Goal: Information Seeking & Learning: Learn about a topic

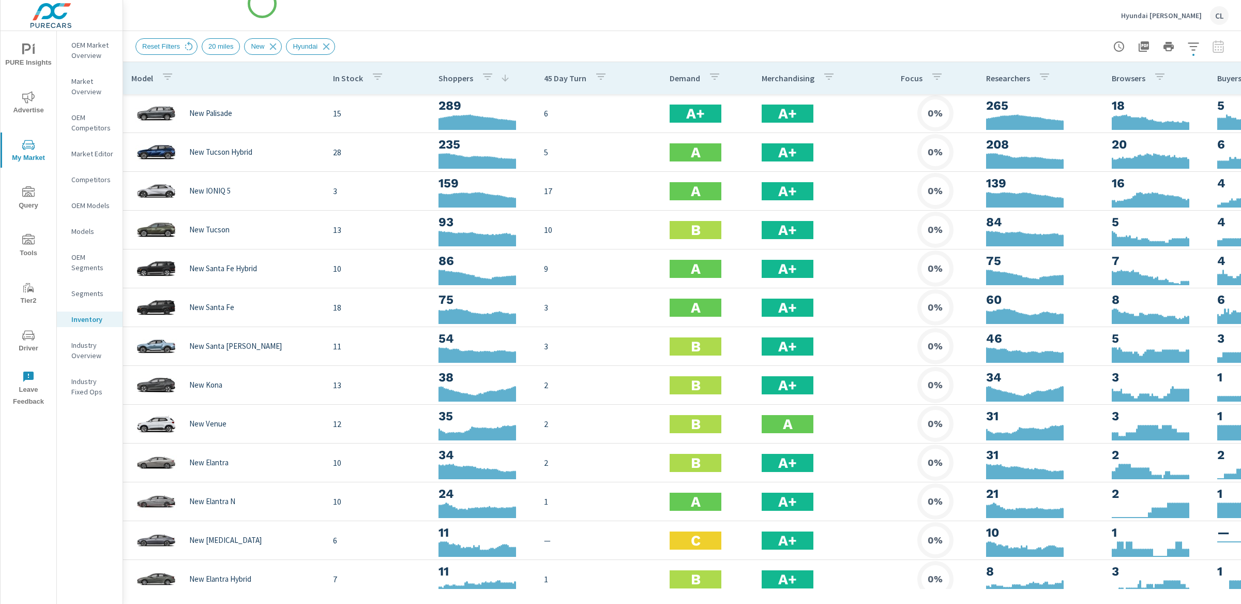
scroll to position [94, 0]
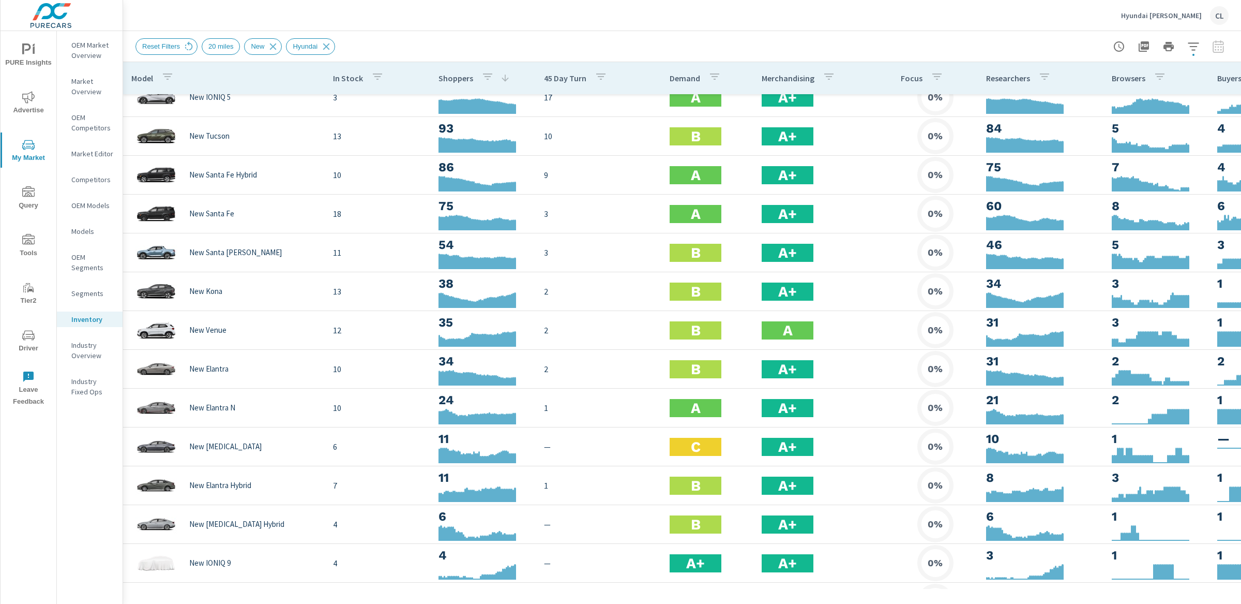
scroll to position [54, 0]
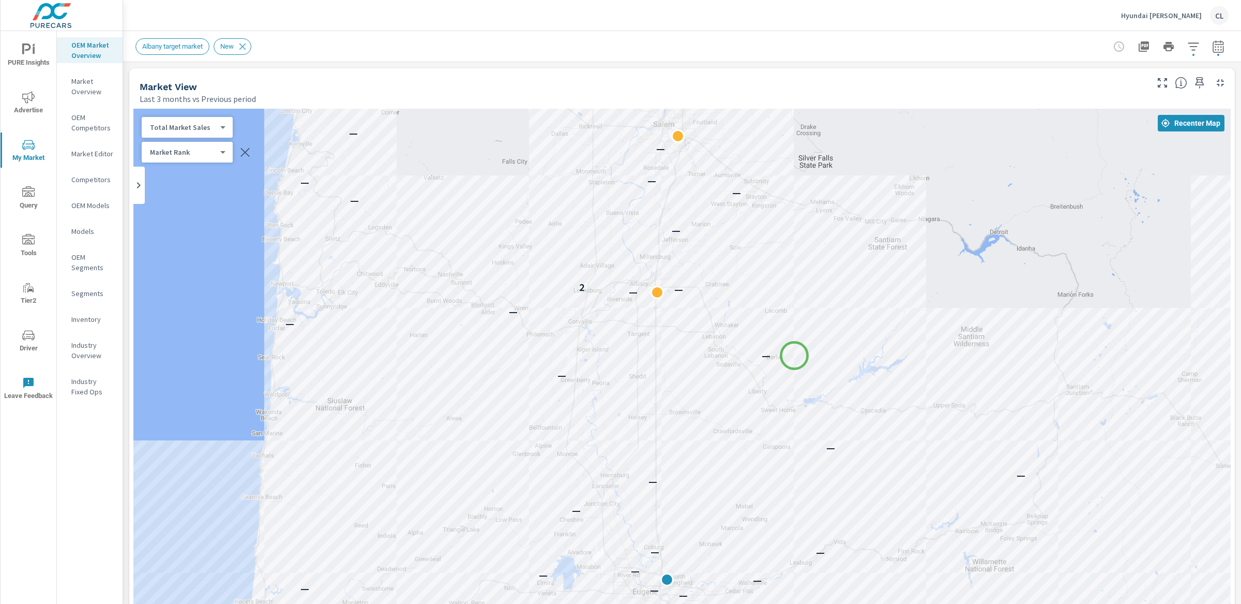
drag, startPoint x: 0, startPoint y: 0, endPoint x: 794, endPoint y: 355, distance: 870.2
click at [794, 355] on div "— — — — — — — — — — — — — — — — — — — — — — — — — — — — — — — — — — — — — — — —…" at bounding box center [681, 396] width 1097 height 575
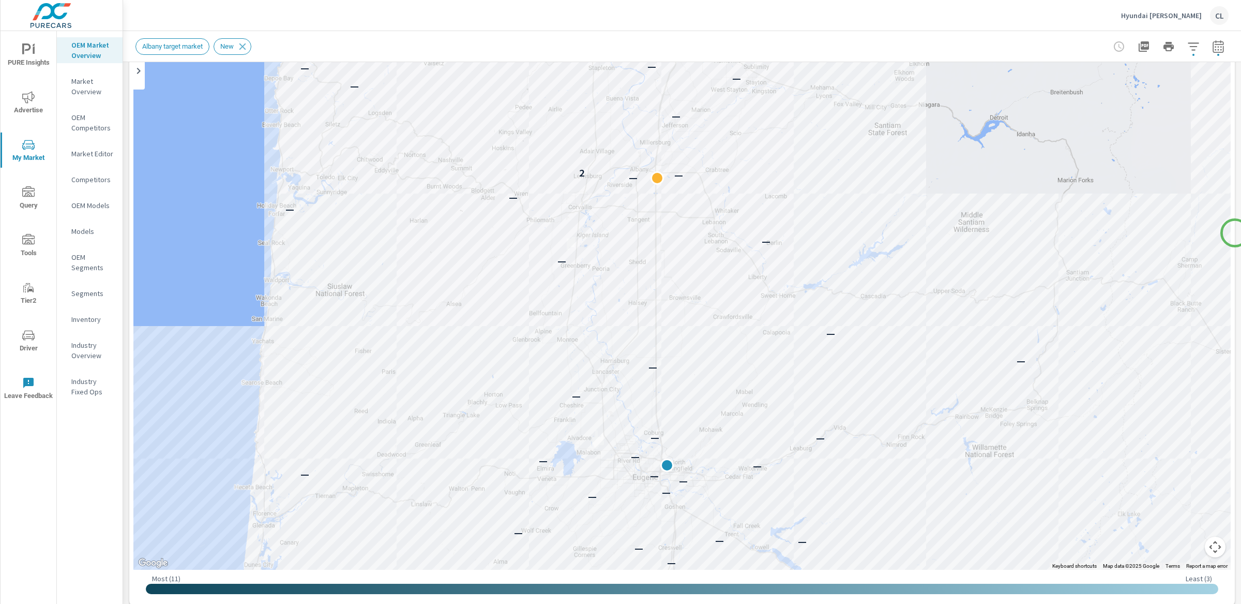
scroll to position [89, 0]
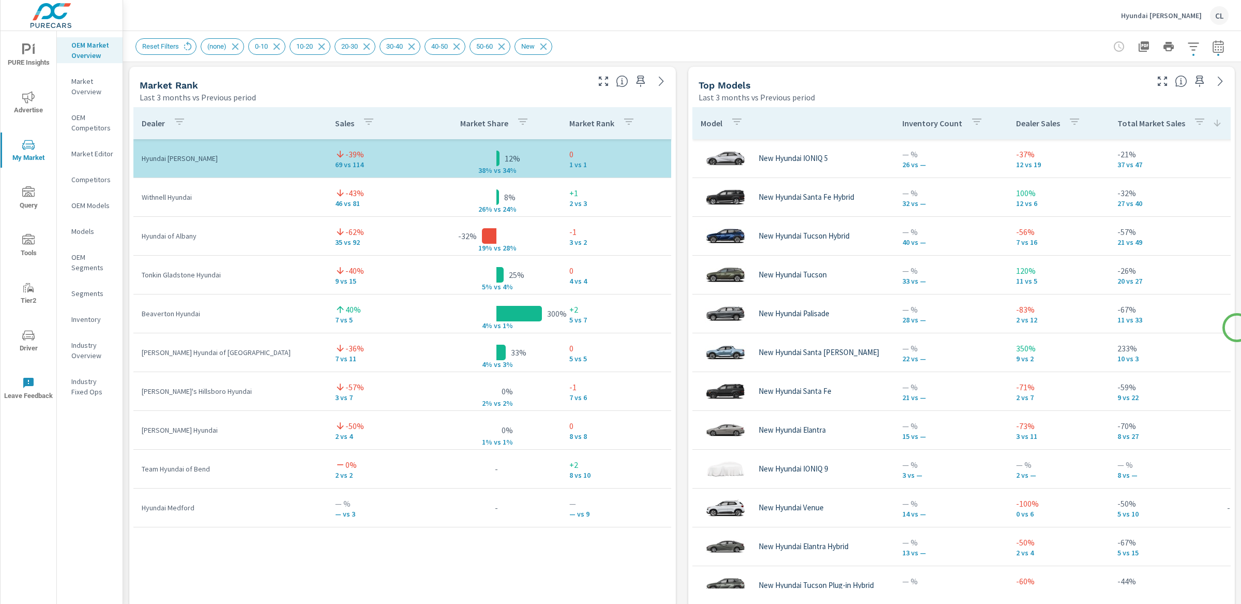
scroll to position [668, 0]
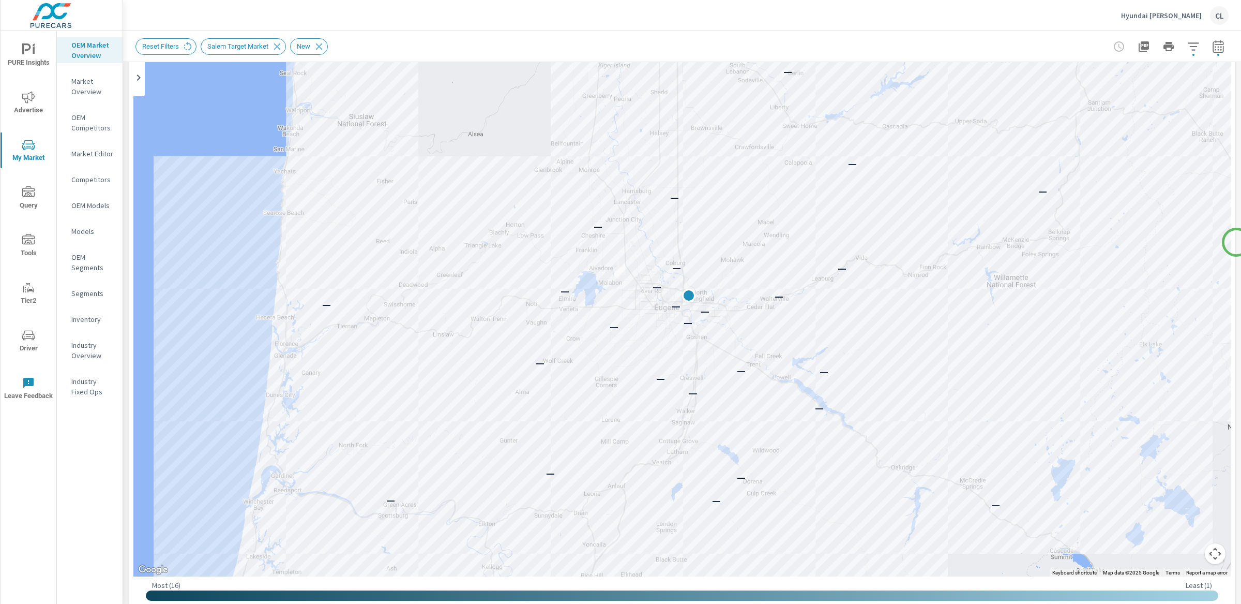
scroll to position [106, 0]
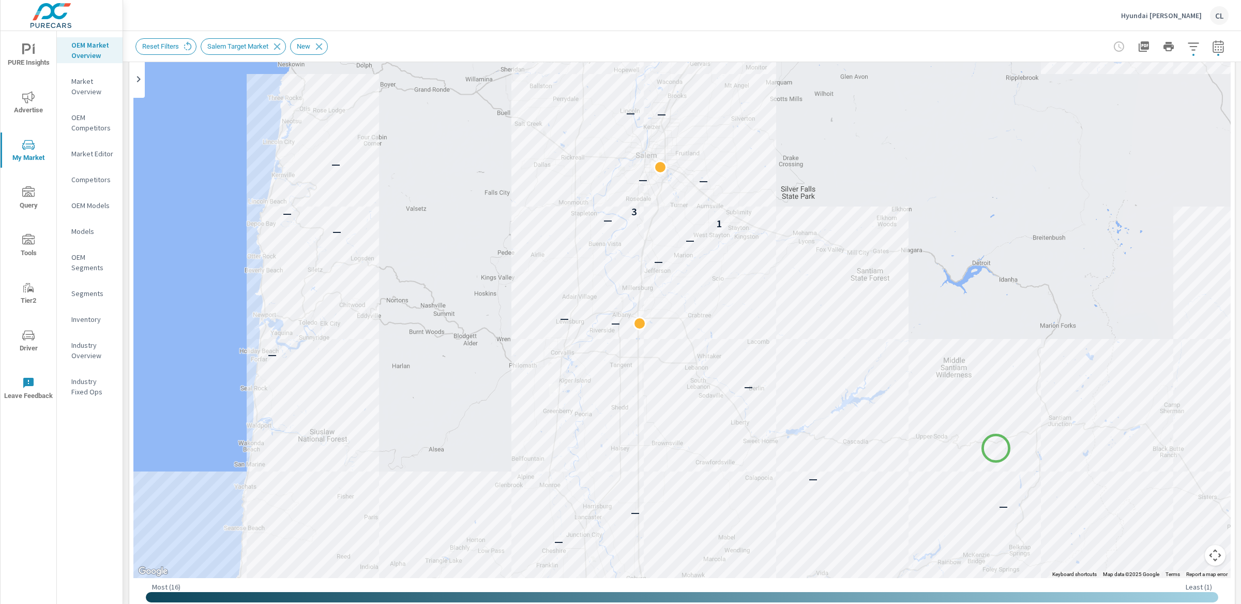
drag, startPoint x: 1035, startPoint y: 134, endPoint x: 992, endPoint y: 455, distance: 323.5
click at [992, 455] on div "— — — — — — — — — — — — — — — — — — — — — — — — — — — — — — — — — — — — — — — —…" at bounding box center [681, 290] width 1097 height 575
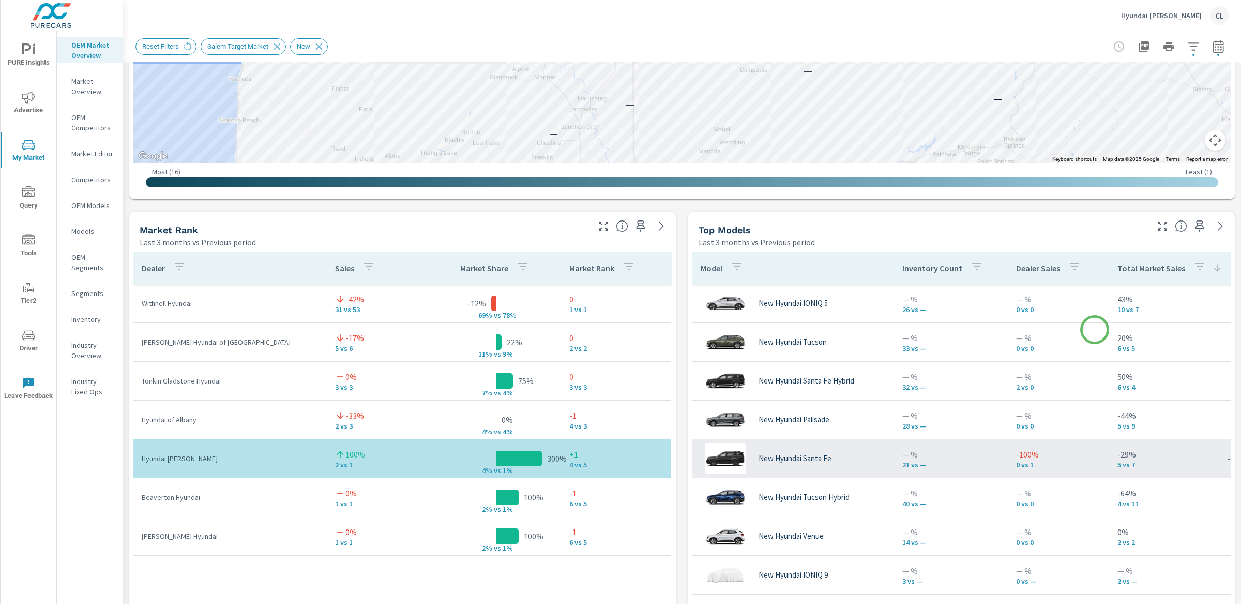
scroll to position [508, 0]
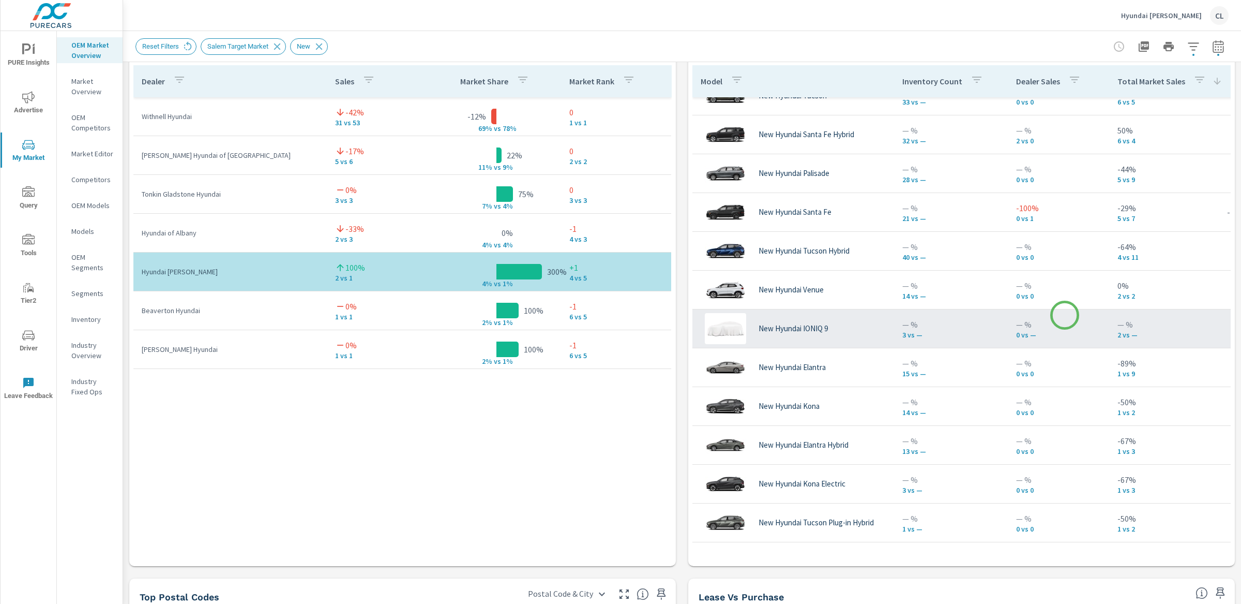
scroll to position [708, 0]
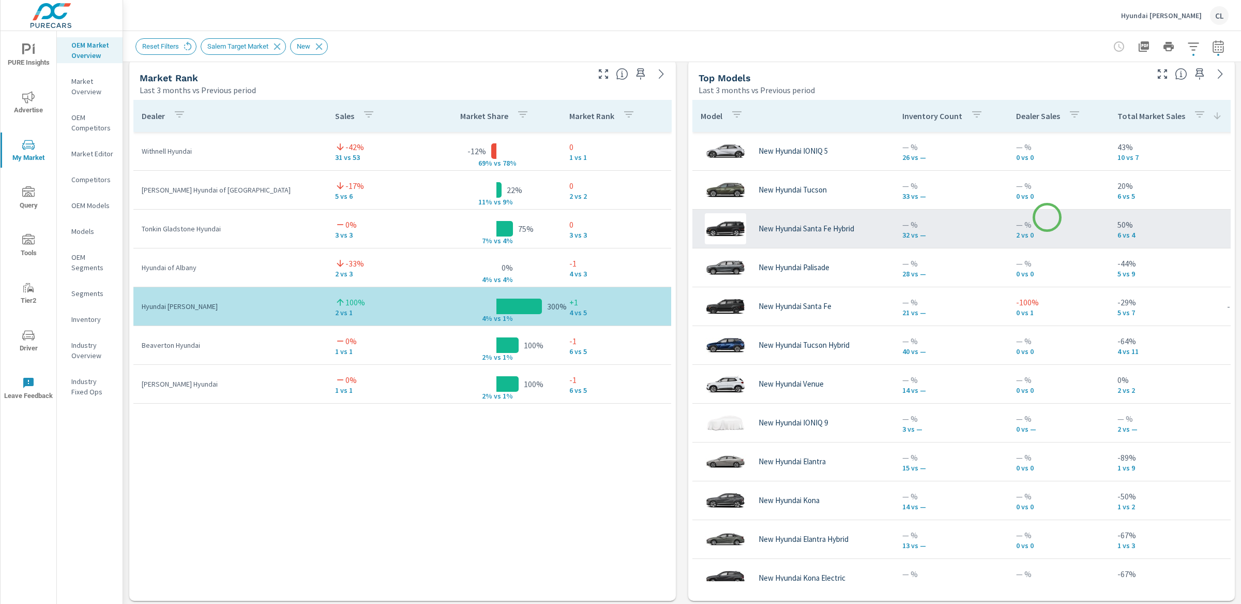
scroll to position [671, 0]
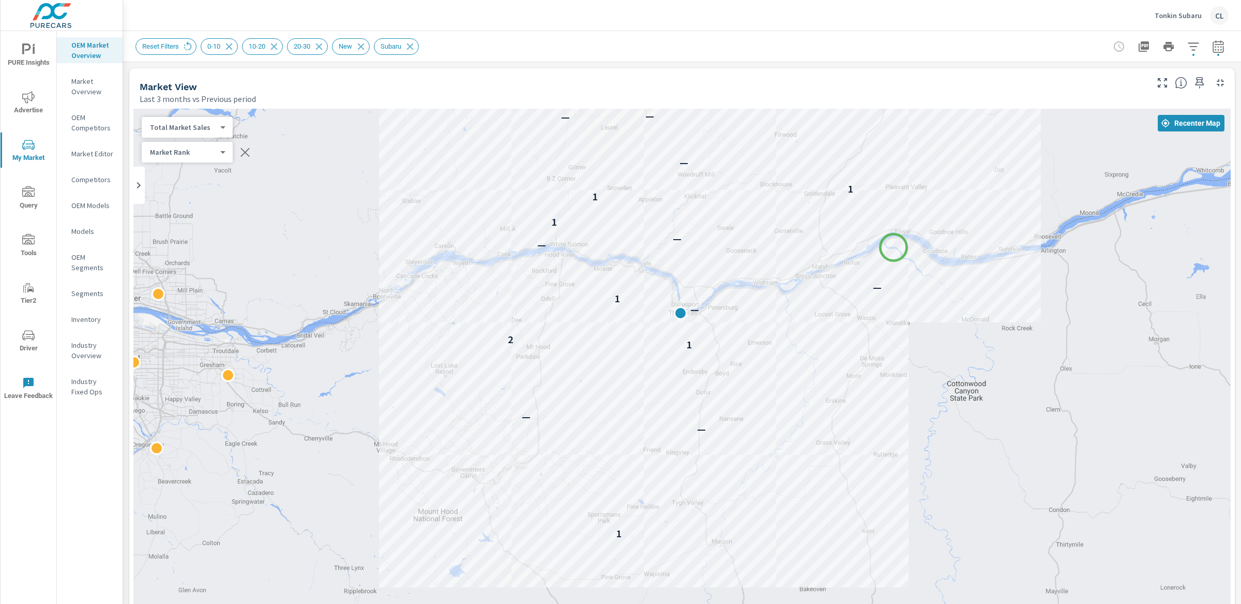
drag, startPoint x: 902, startPoint y: 338, endPoint x: 894, endPoint y: 247, distance: 91.4
click at [894, 247] on div "1 — — 1 2 — 1 — — — 1 1 1 — — —" at bounding box center [681, 396] width 1097 height 575
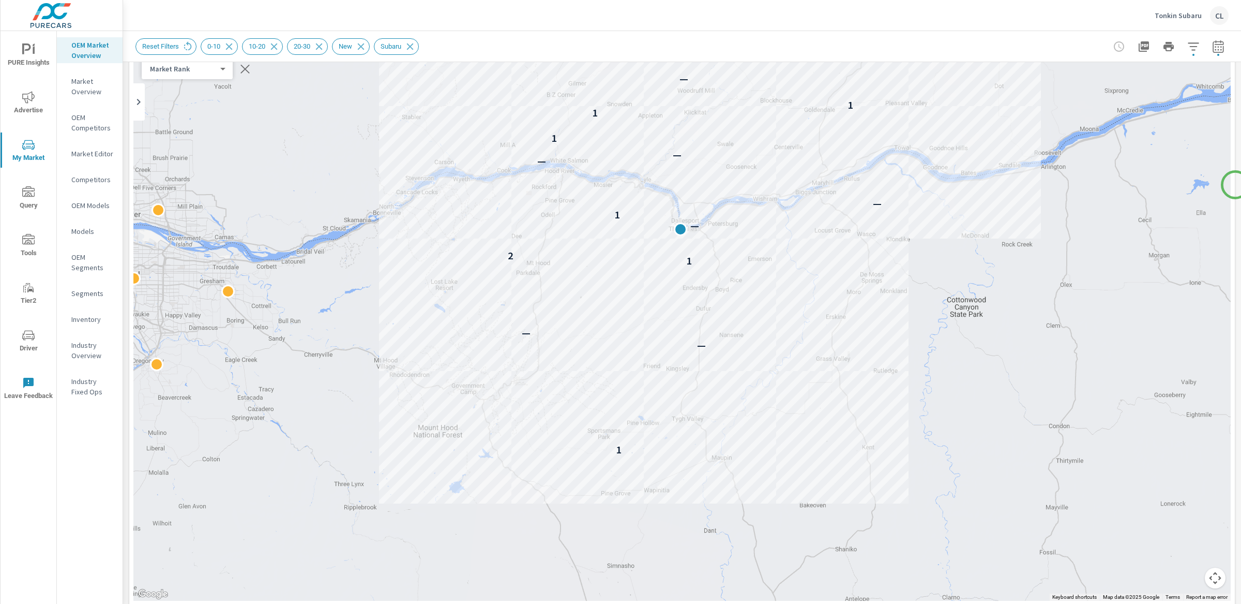
scroll to position [91, 0]
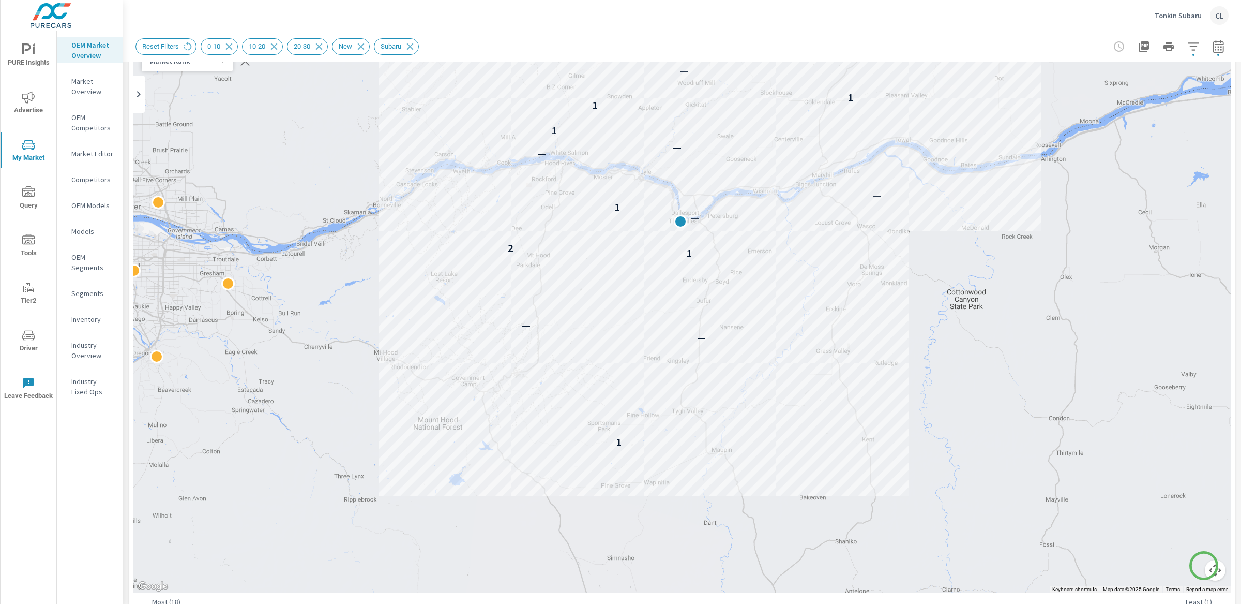
click at [1205, 566] on button "Map camera controls" at bounding box center [1215, 570] width 21 height 21
click at [1180, 514] on button "Zoom in" at bounding box center [1189, 518] width 21 height 21
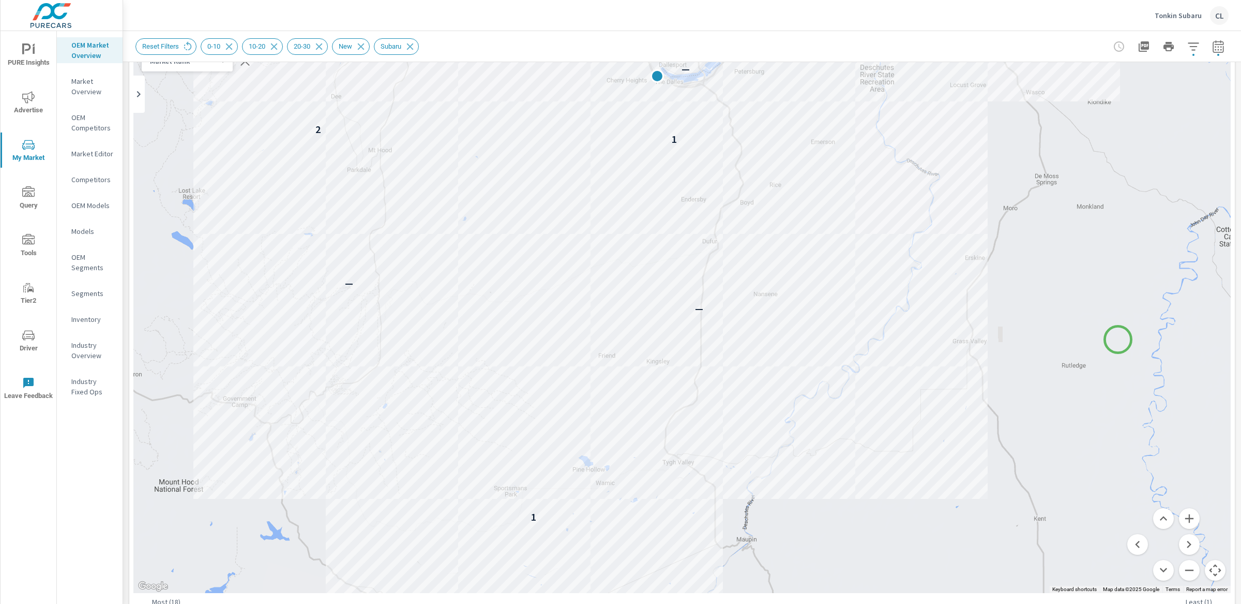
drag, startPoint x: 1133, startPoint y: 396, endPoint x: 1118, endPoint y: 339, distance: 58.3
click at [1118, 339] on div "1 — — 1 2 — 1 — — — 1 1 1 — — —" at bounding box center [1164, 529] width 993 height 559
click at [1181, 515] on button "Zoom in" at bounding box center [1189, 518] width 21 height 21
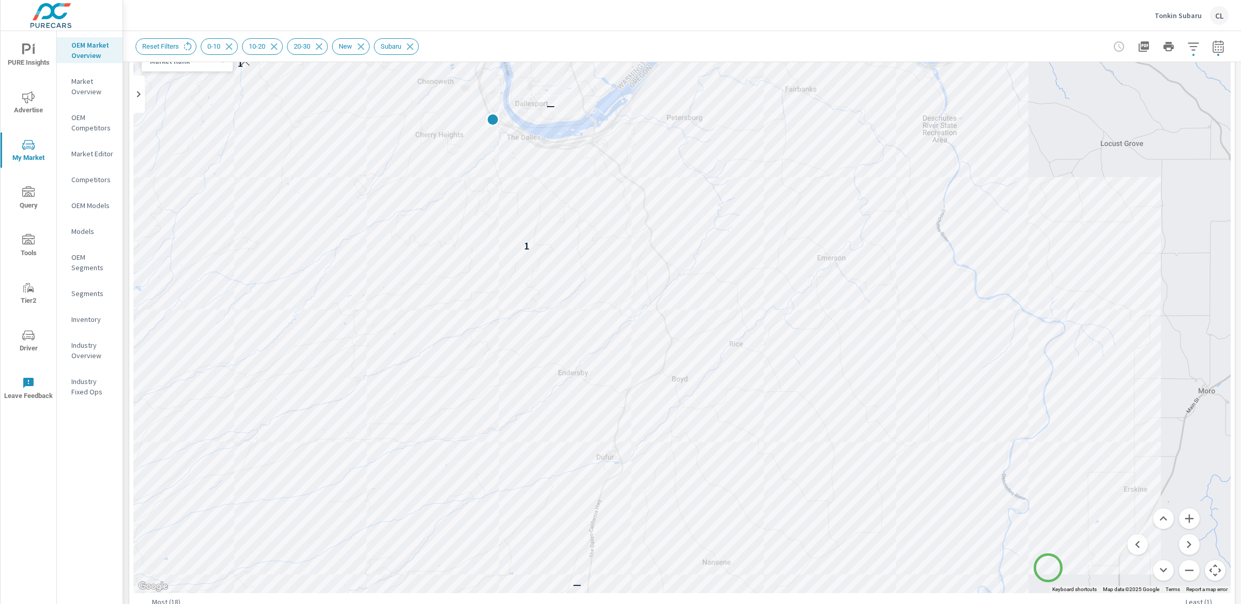
drag, startPoint x: 1181, startPoint y: 288, endPoint x: 1048, endPoint y: 567, distance: 309.0
click at [1048, 567] on div "1 — — 1 2 — 1 — — — 1 1 1" at bounding box center [681, 305] width 1097 height 575
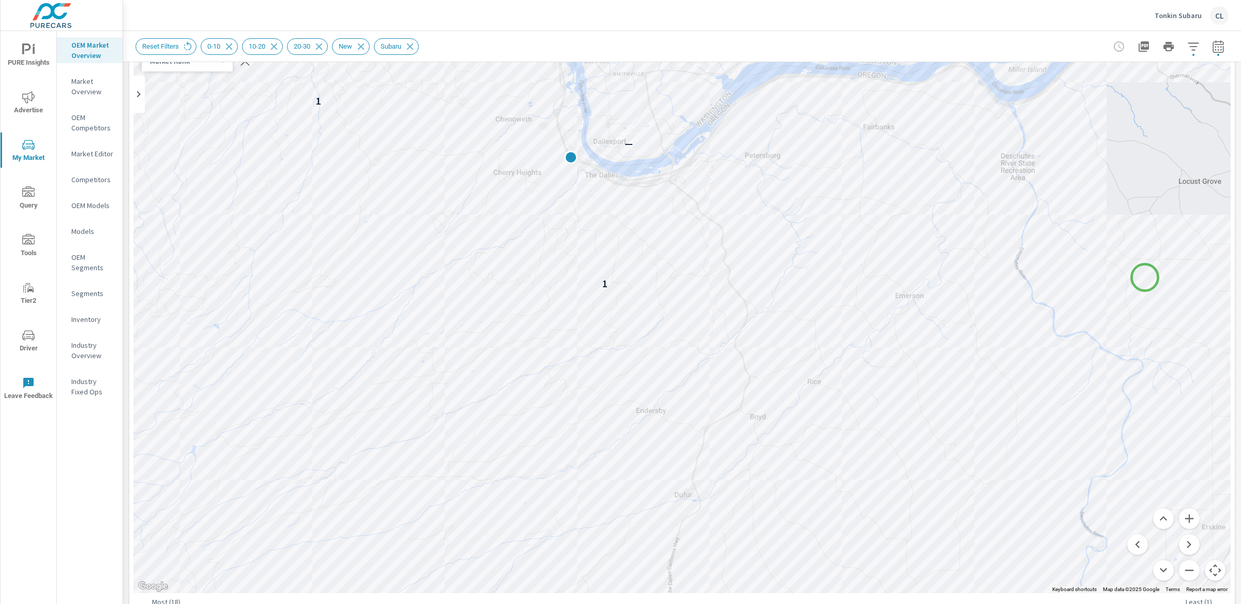
drag, startPoint x: 1063, startPoint y: 268, endPoint x: 1145, endPoint y: 277, distance: 82.7
click at [1145, 277] on div "— — 1 2 — 1 — — — 1 1 1 —" at bounding box center [681, 305] width 1097 height 575
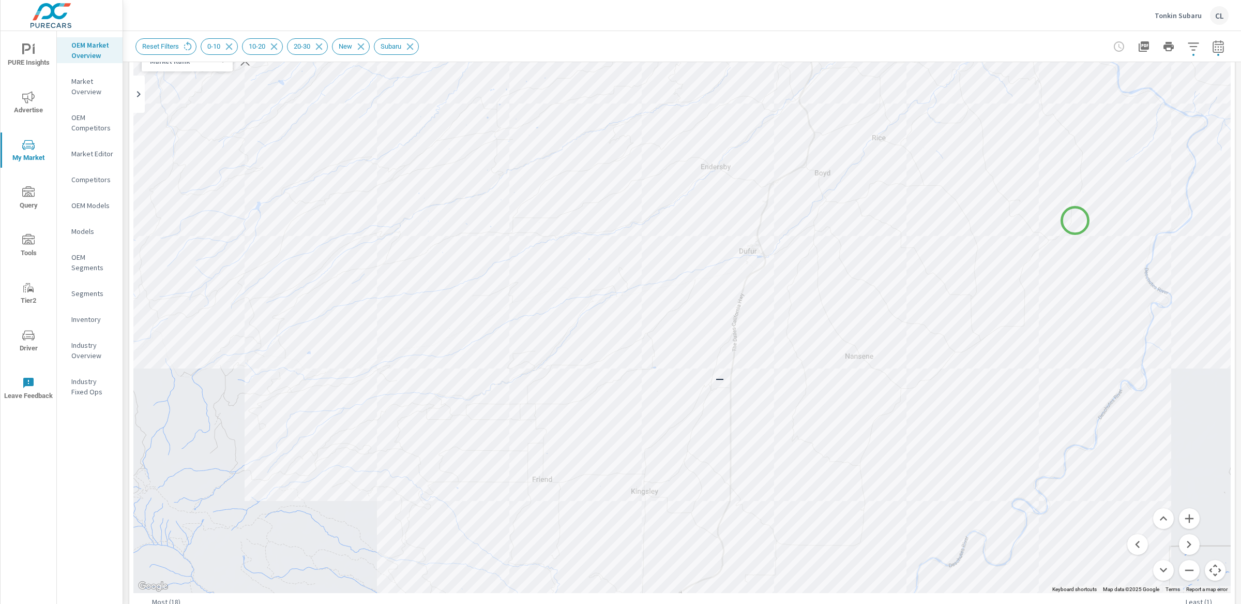
drag, startPoint x: 1007, startPoint y: 472, endPoint x: 1075, endPoint y: 220, distance: 260.9
click at [1075, 220] on div "1 — — 1 2 — 1 — — —" at bounding box center [1242, 341] width 993 height 559
click at [1180, 568] on button "Zoom out" at bounding box center [1189, 570] width 21 height 21
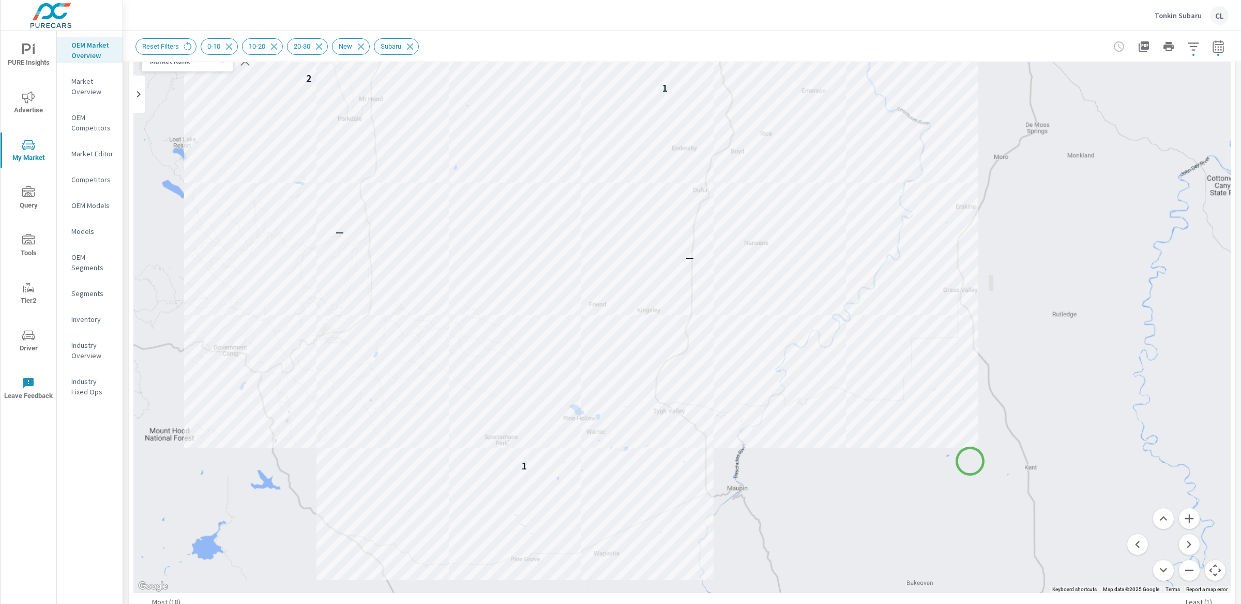
drag, startPoint x: 985, startPoint y: 550, endPoint x: 970, endPoint y: 461, distance: 90.2
click at [970, 461] on div "1 — — 1 2 — 1 — — — 1 1 1 — — —" at bounding box center [1164, 496] width 993 height 559
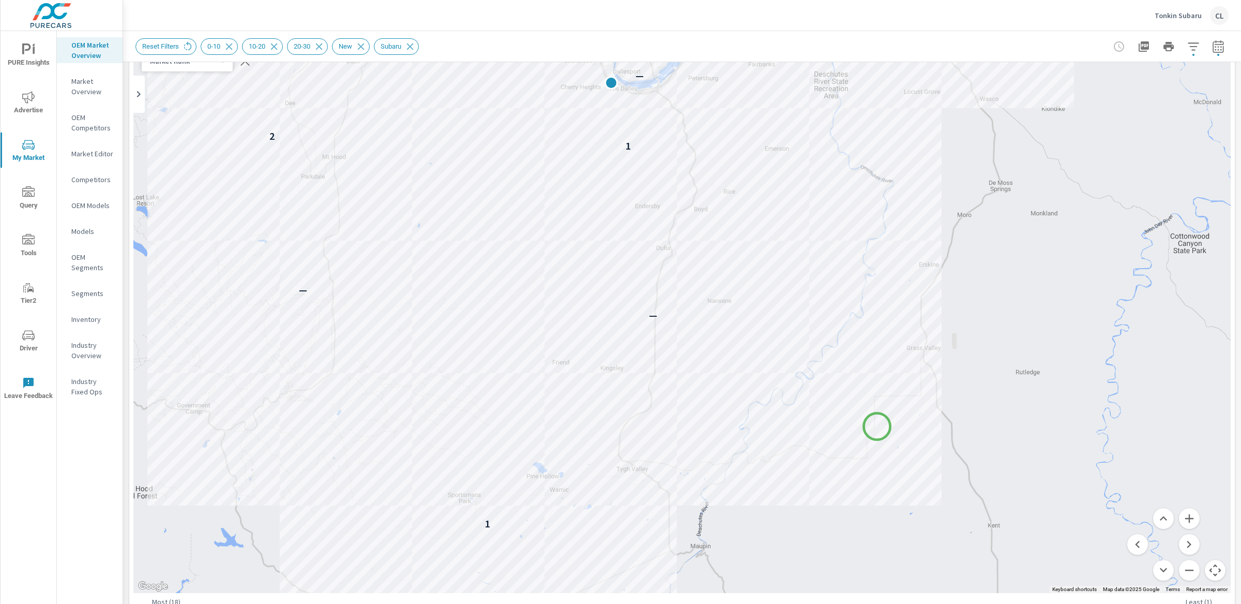
drag, startPoint x: 916, startPoint y: 364, endPoint x: 876, endPoint y: 429, distance: 76.9
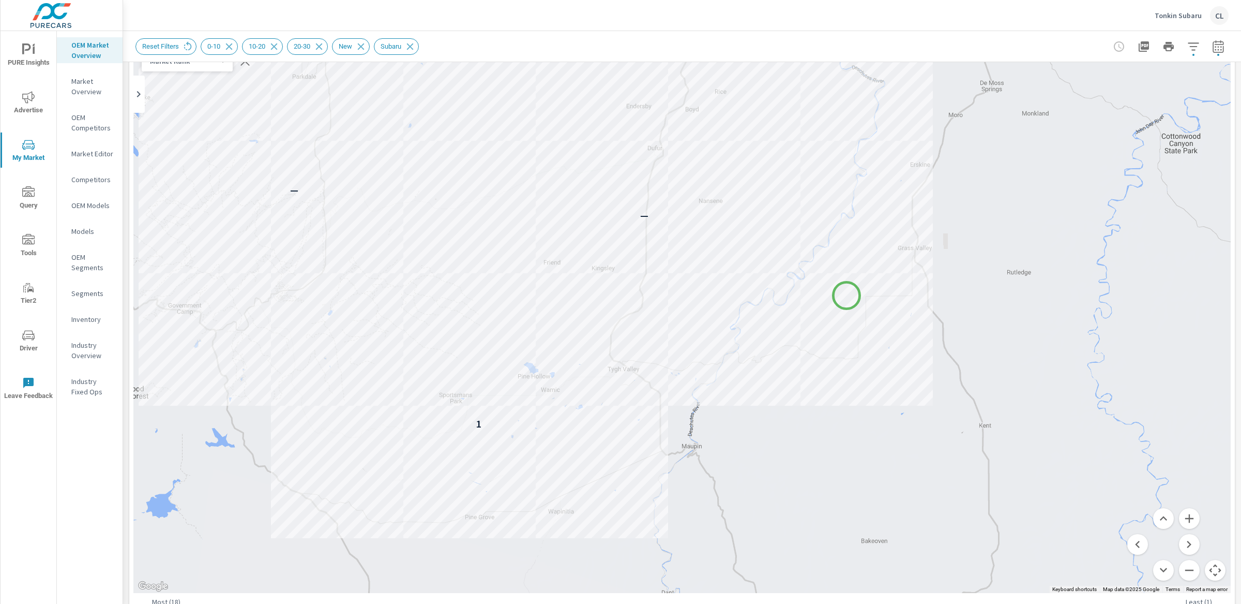
drag, startPoint x: 854, startPoint y: 400, endPoint x: 847, endPoint y: 295, distance: 105.2
click at [847, 295] on div "1 — — 1 2 — 1 — — — 1 1 1 — — —" at bounding box center [1171, 481] width 993 height 559
click at [1188, 46] on icon "button" at bounding box center [1193, 46] width 12 height 12
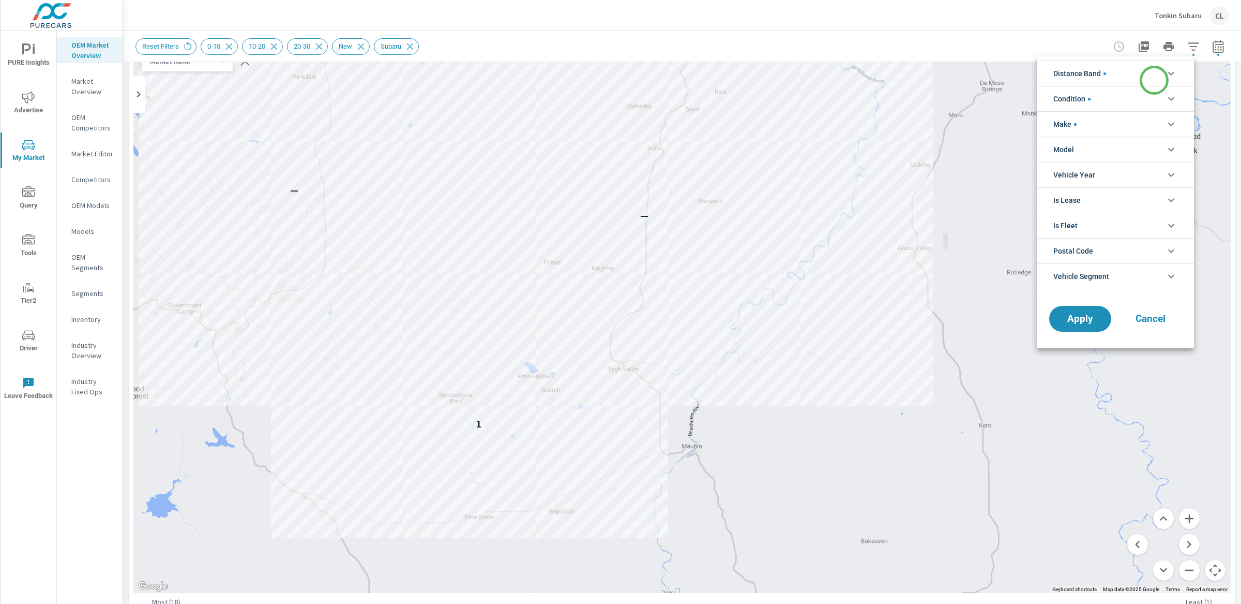
click at [1148, 76] on li "Distance Band" at bounding box center [1115, 73] width 157 height 25
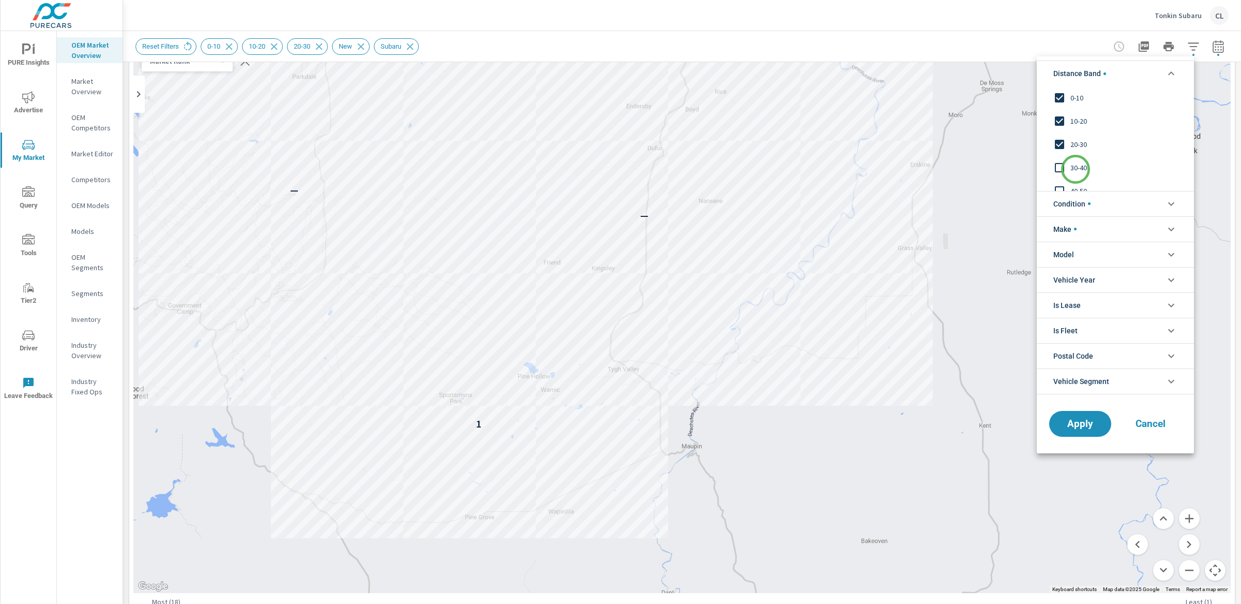
click at [1076, 169] on span "30-40" at bounding box center [1126, 167] width 113 height 12
click at [1078, 188] on span "40-50" at bounding box center [1126, 191] width 113 height 12
click at [1081, 431] on button "Apply" at bounding box center [1080, 423] width 64 height 27
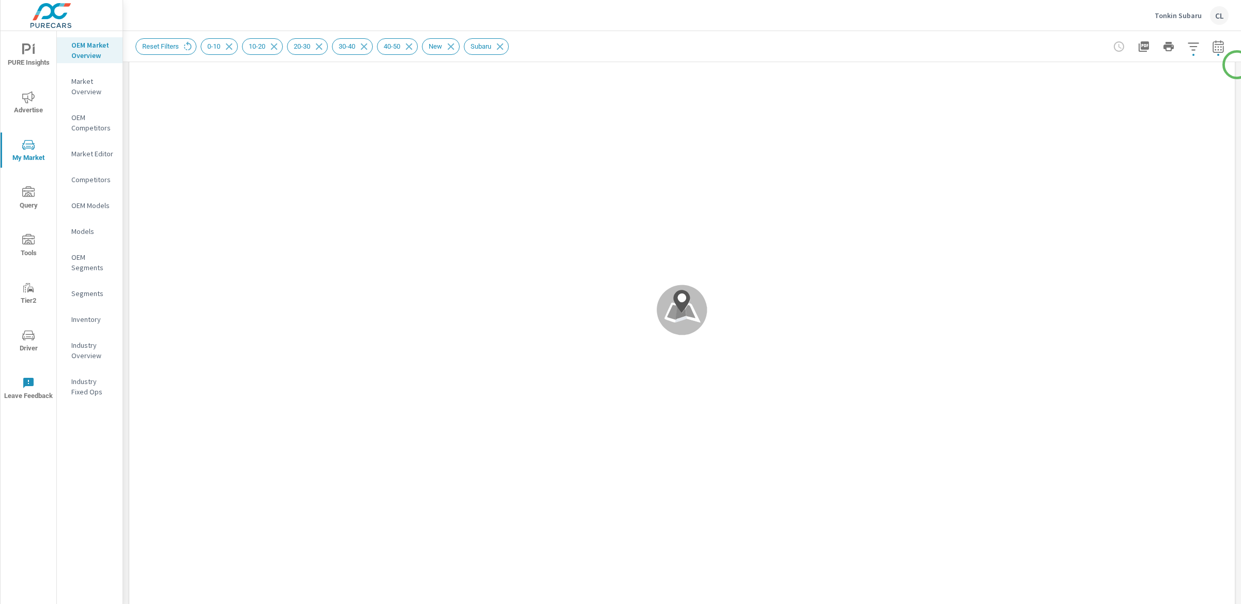
scroll to position [112, 0]
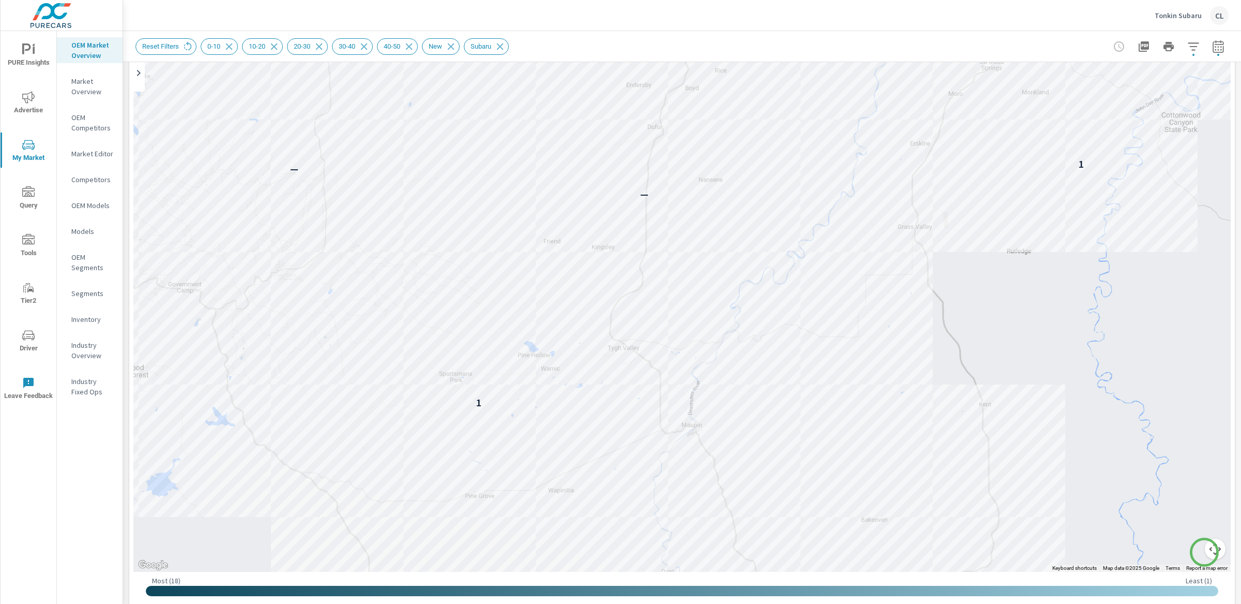
click at [1205, 552] on button "Map camera controls" at bounding box center [1215, 548] width 21 height 21
click at [1181, 548] on button "Zoom out" at bounding box center [1189, 548] width 21 height 21
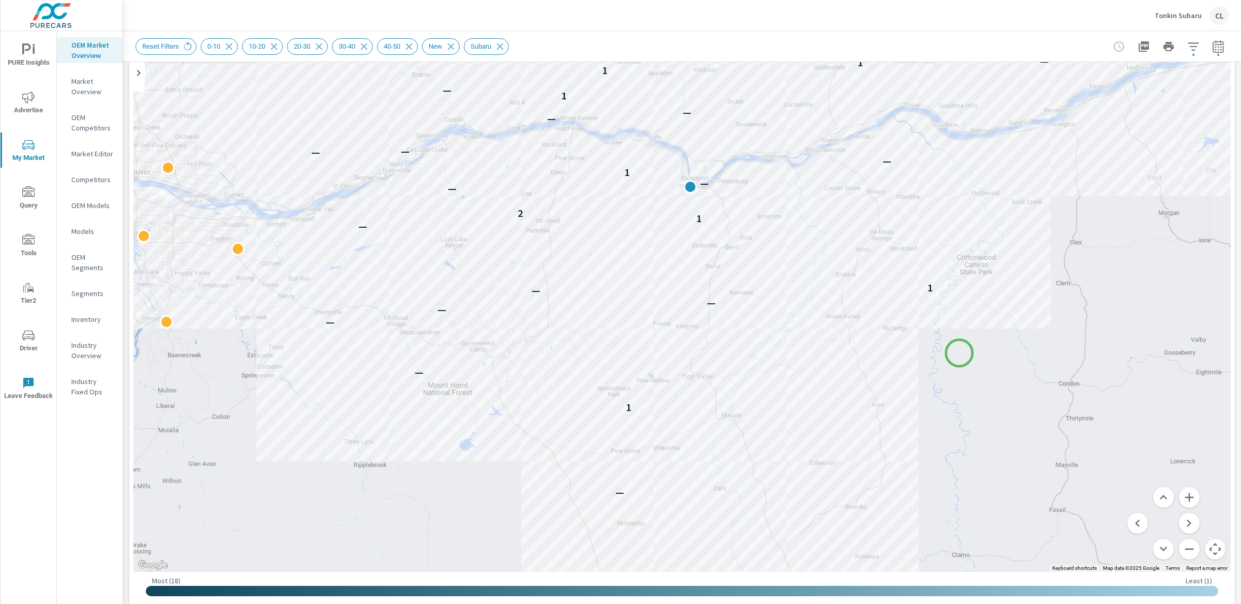
drag, startPoint x: 914, startPoint y: 290, endPoint x: 959, endPoint y: 353, distance: 77.8
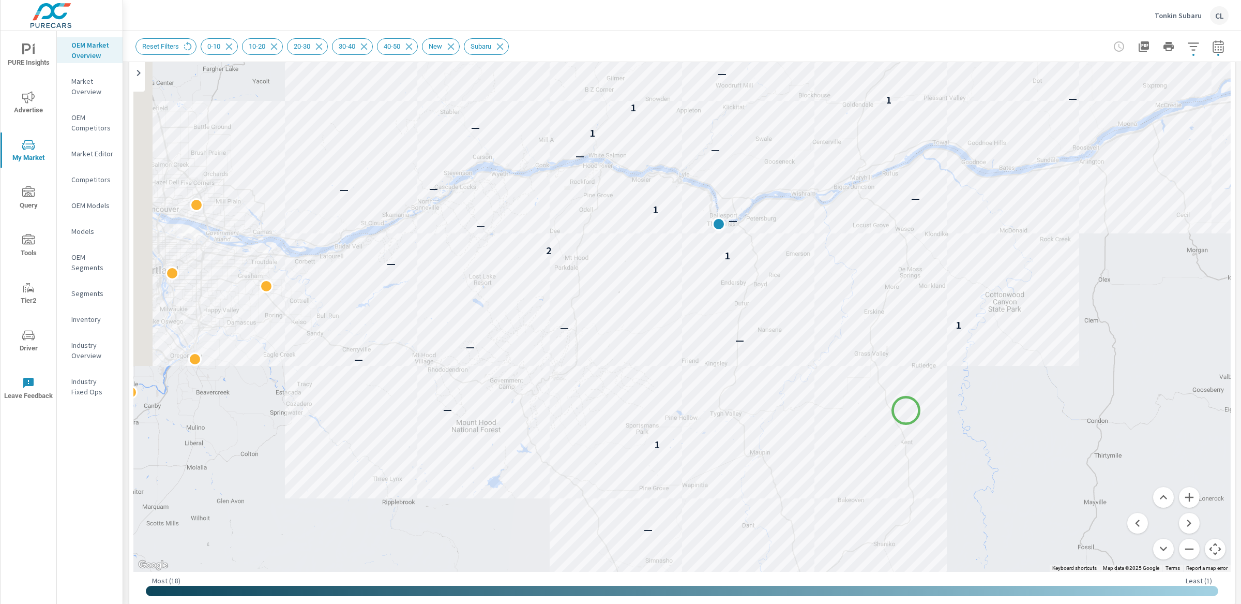
drag, startPoint x: 874, startPoint y: 367, endPoint x: 912, endPoint y: 418, distance: 63.2
click at [912, 418] on div "— 1 — — — — — 1 — 1 2 — — 1 — — — — — 1 — 1 1 — — — — —" at bounding box center [1207, 600] width 993 height 559
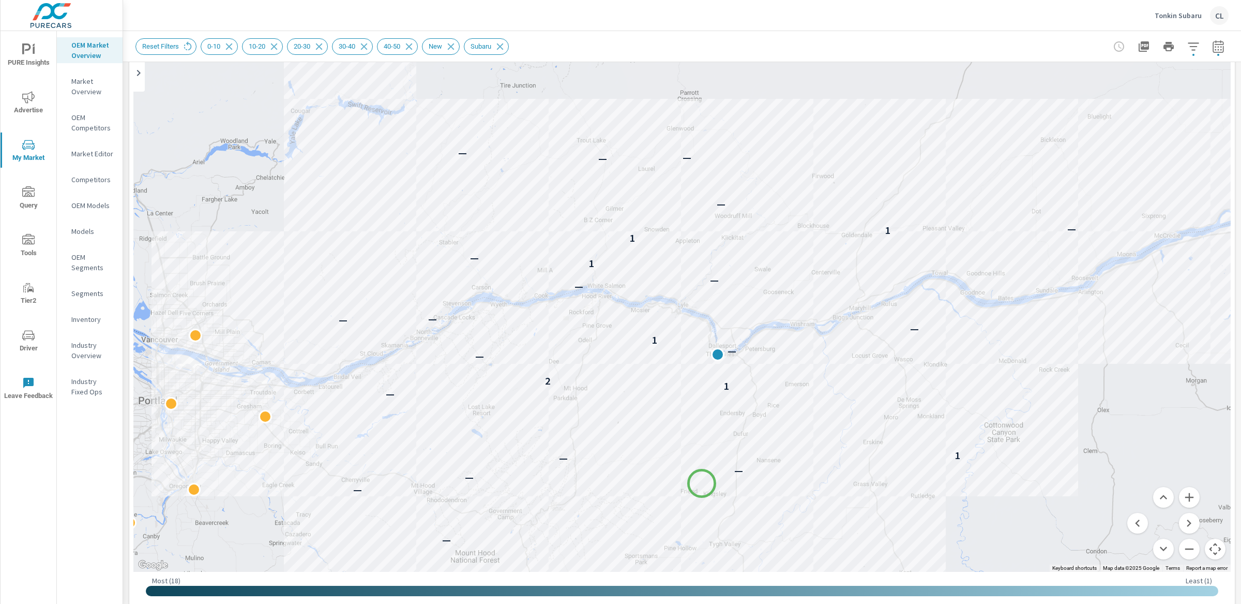
drag, startPoint x: 707, startPoint y: 391, endPoint x: 701, endPoint y: 488, distance: 96.9
click at [1187, 496] on button "Zoom in" at bounding box center [1189, 497] width 21 height 21
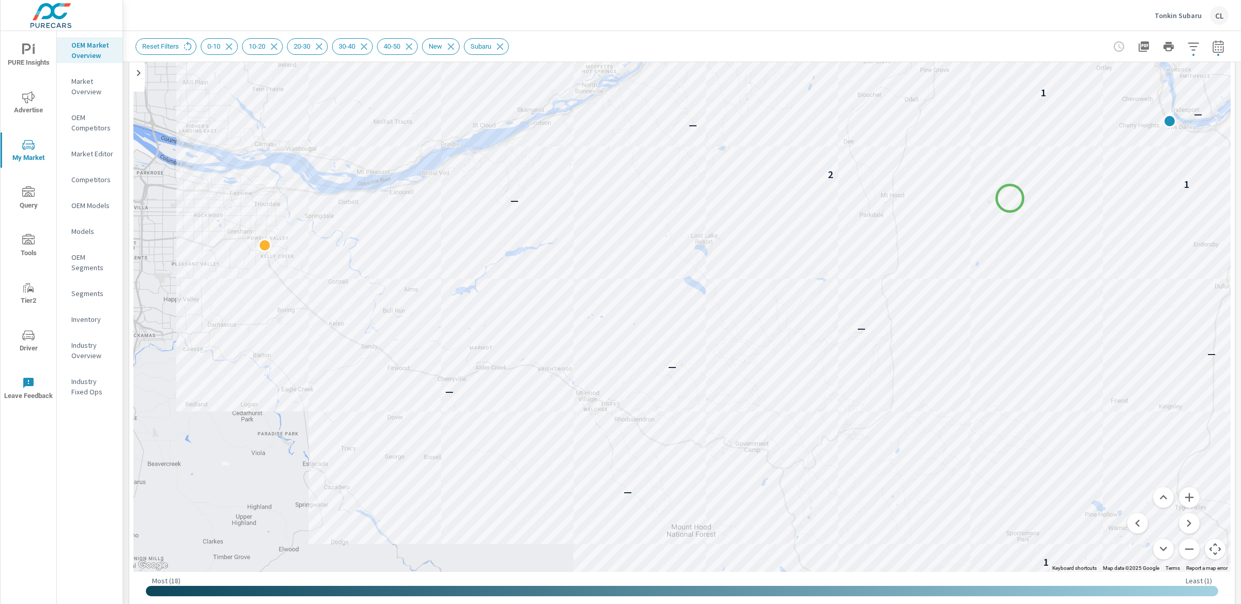
drag, startPoint x: 564, startPoint y: 518, endPoint x: 1010, endPoint y: 198, distance: 548.5
click at [1010, 198] on div "1 — — — — — 1 — 1 2 — — 1 — — — — — 1 — 1 1 — — — — —" at bounding box center [681, 283] width 1097 height 575
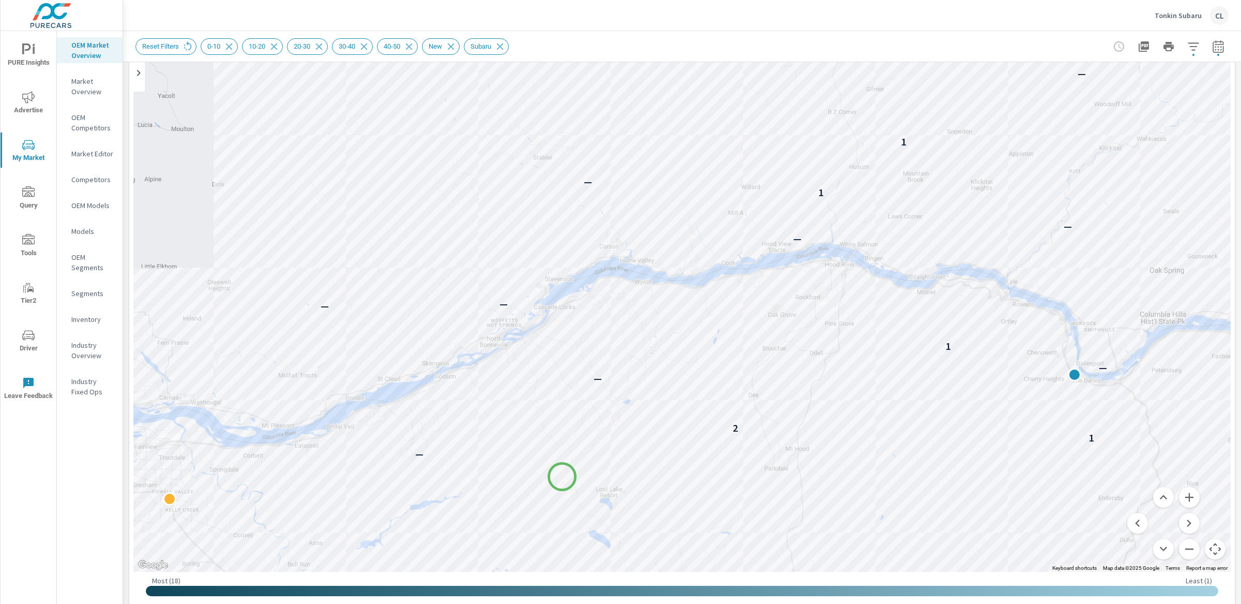
drag, startPoint x: 660, startPoint y: 218, endPoint x: 562, endPoint y: 476, distance: 275.9
click at [562, 476] on div "— 1 — — — — — 1 — 1 2 — — 1 — — — — — 1 — 1 1 — — — —" at bounding box center [681, 283] width 1097 height 575
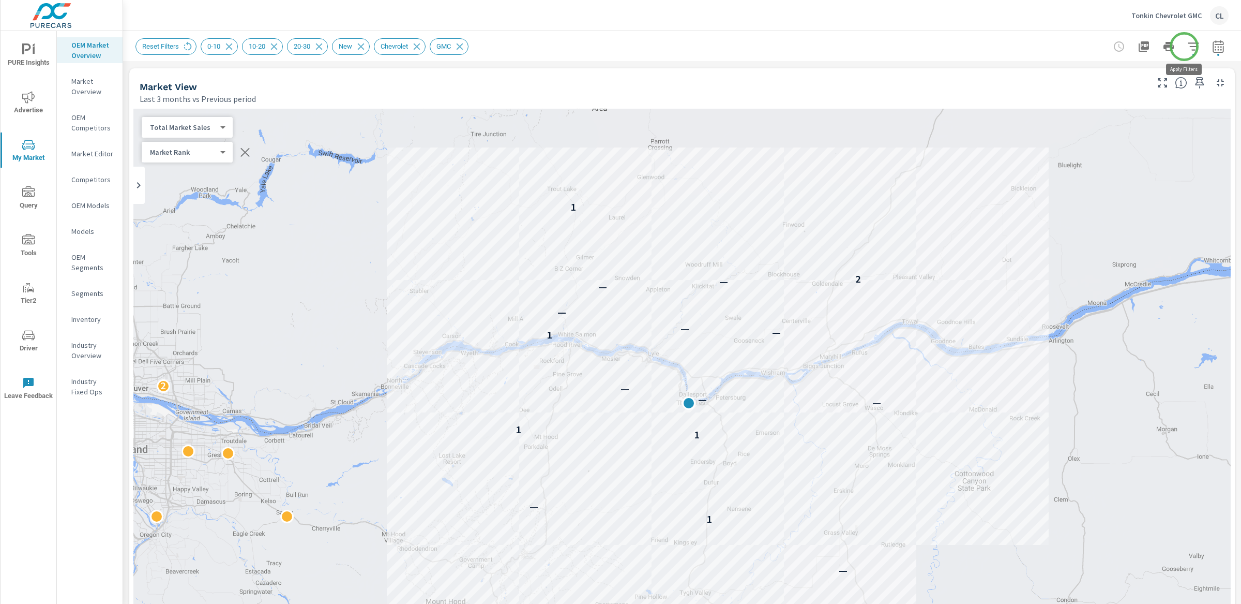
click at [1188, 47] on icon "button" at bounding box center [1193, 46] width 11 height 8
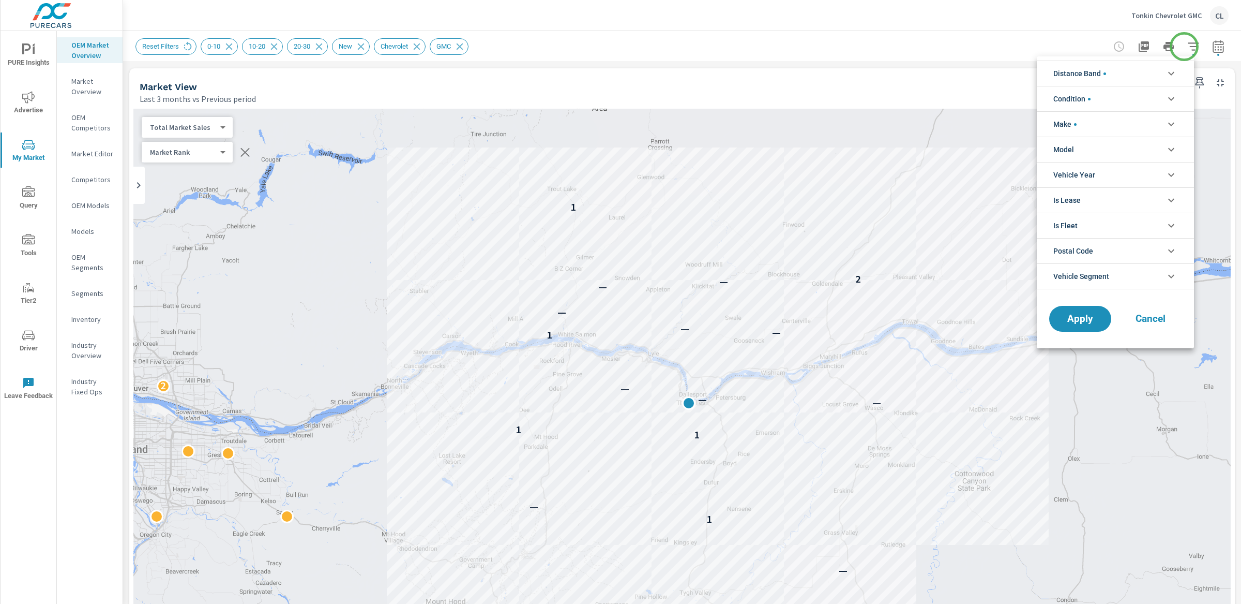
scroll to position [23, 0]
click at [1121, 74] on li "Distance Band" at bounding box center [1115, 73] width 157 height 25
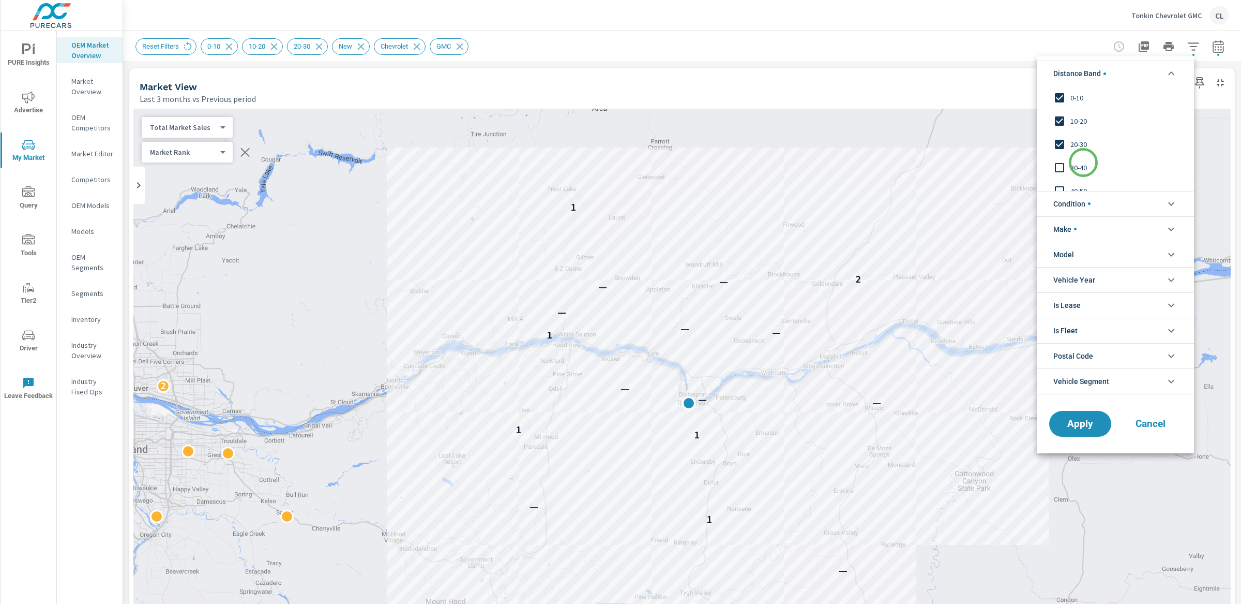
click at [1083, 162] on span "30-40" at bounding box center [1126, 167] width 113 height 12
click at [1078, 158] on span "40-50" at bounding box center [1126, 156] width 113 height 12
click at [1078, 177] on span "50-60" at bounding box center [1126, 179] width 113 height 12
click at [1084, 423] on span "Apply" at bounding box center [1080, 423] width 42 height 10
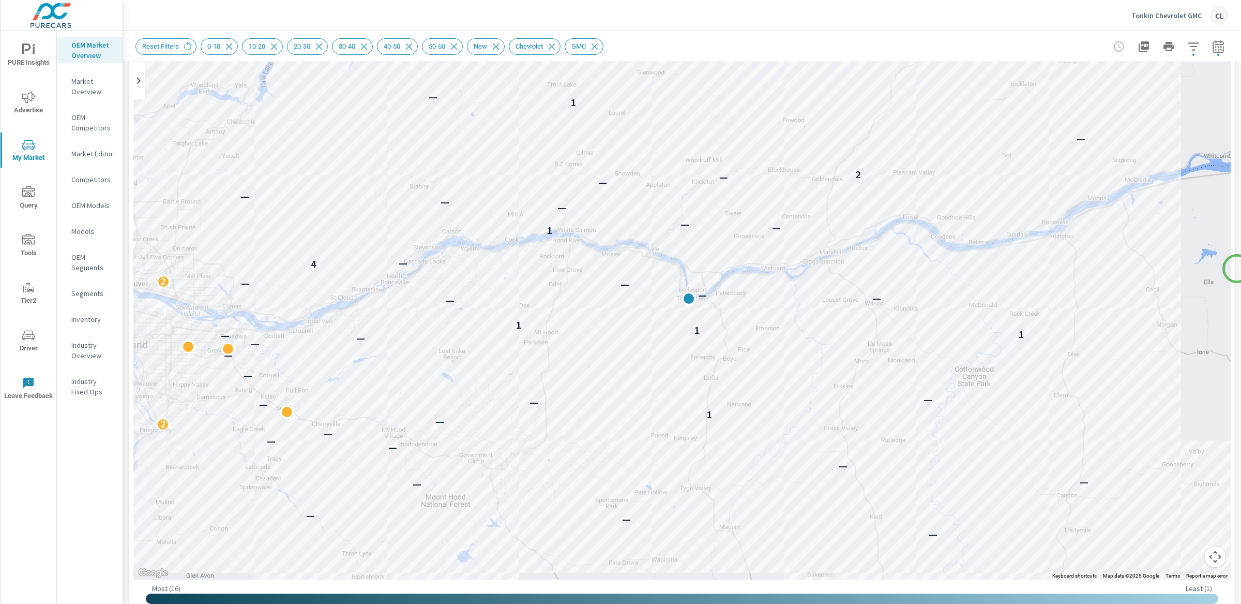
scroll to position [90, 0]
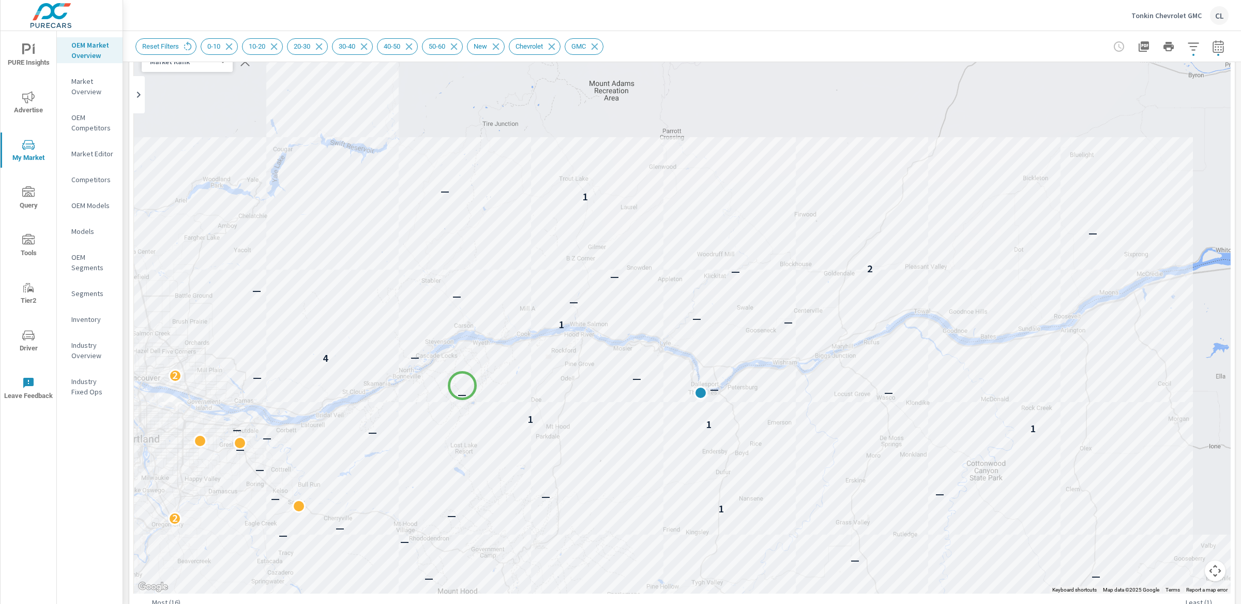
drag, startPoint x: 450, startPoint y: 303, endPoint x: 463, endPoint y: 389, distance: 87.4
click at [463, 389] on div "— — — — — — — — — 2 — 1 — — — — — 2 — — — 1 1 1 — — — — — 2 4 — 1 — — — — — — —…" at bounding box center [681, 305] width 1097 height 575
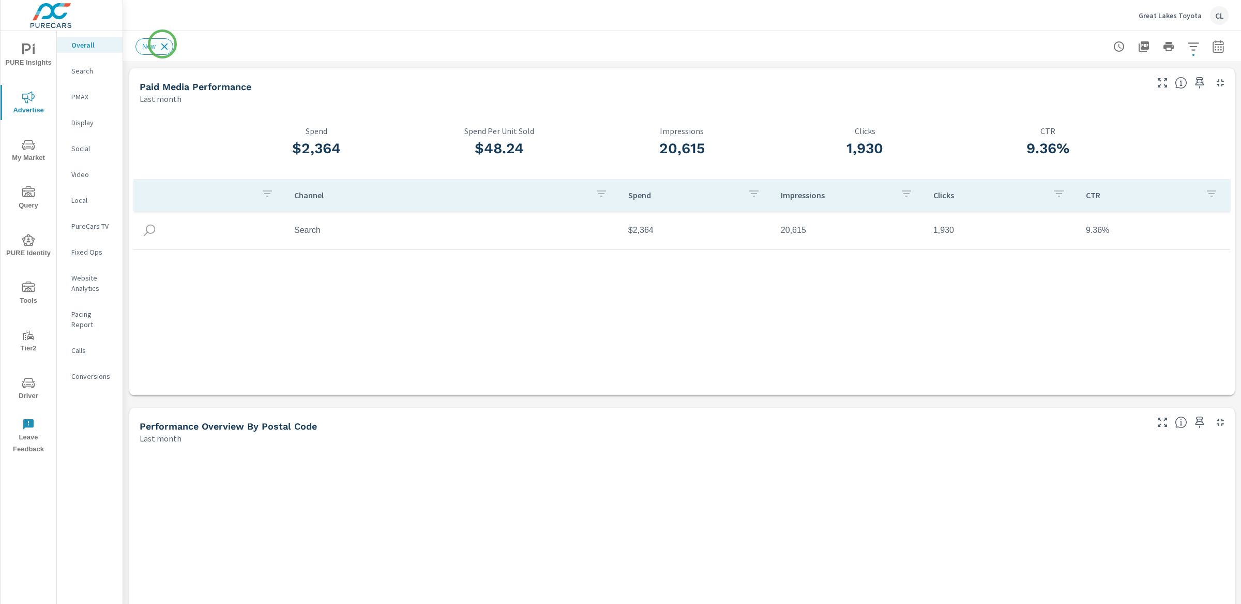
click at [162, 44] on icon at bounding box center [164, 46] width 11 height 11
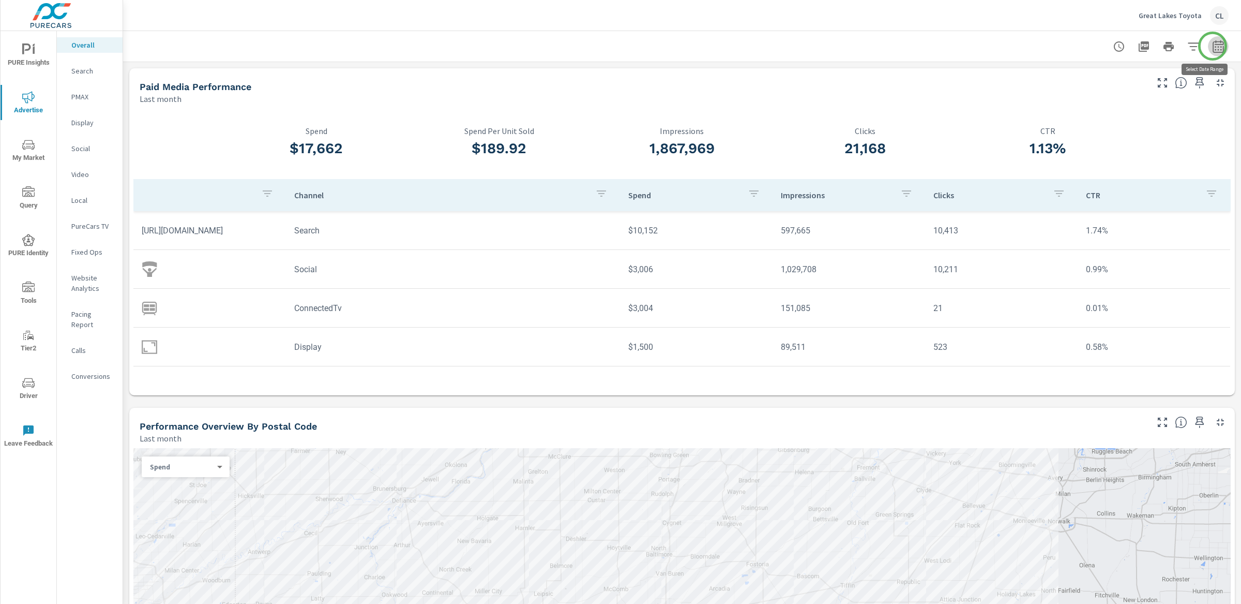
click at [1213, 46] on icon "button" at bounding box center [1218, 46] width 12 height 12
click at [1142, 95] on select "Custom [DATE] Last week Last 7 days Last 14 days Last 30 days Last 45 days Last…" at bounding box center [1125, 89] width 103 height 21
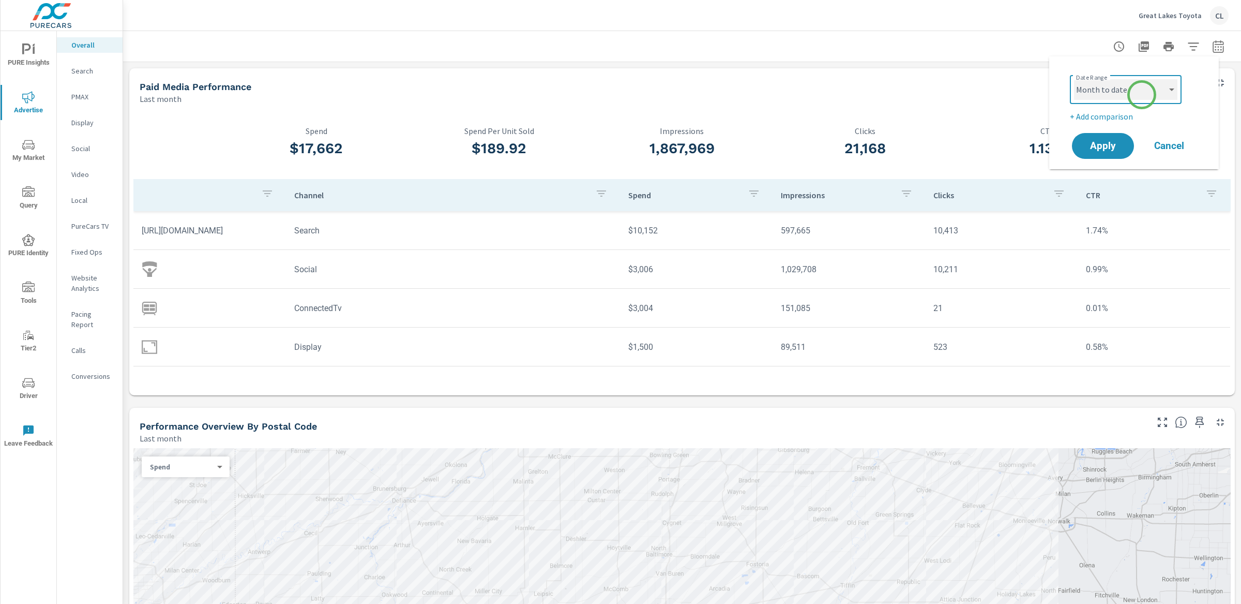
click at [1074, 79] on select "Custom [DATE] Last week Last 7 days Last 14 days Last 30 days Last 45 days Last…" at bounding box center [1125, 89] width 103 height 21
select select "Month to date"
click at [1119, 117] on p "+ Add comparison" at bounding box center [1136, 116] width 132 height 12
select select "Previous period"
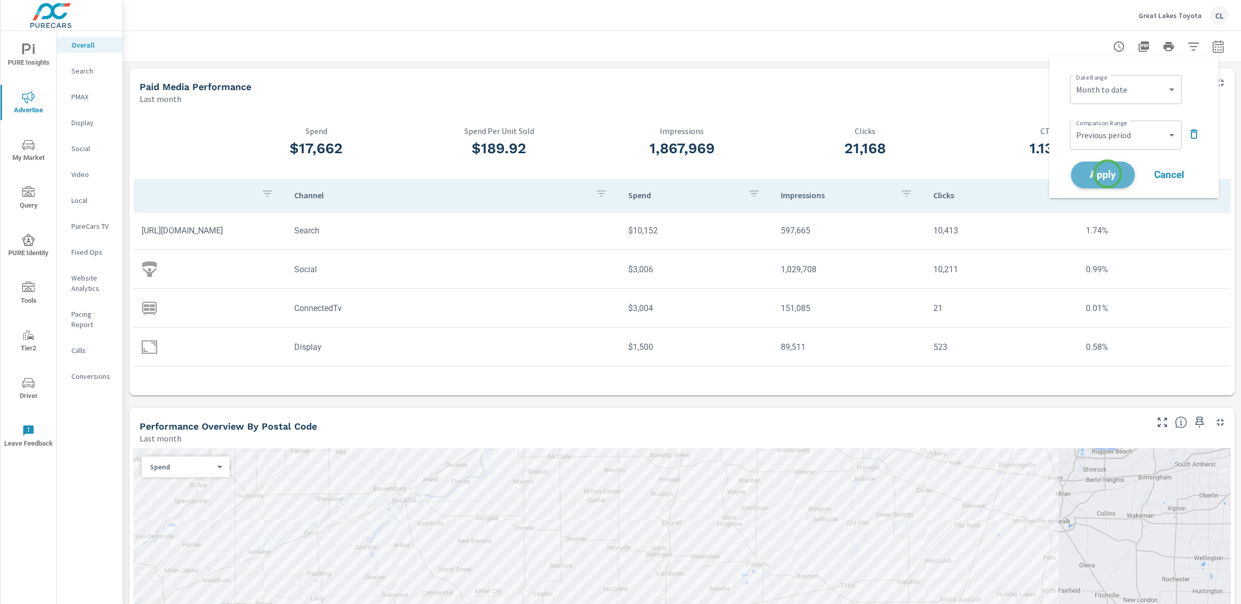
click at [1108, 174] on span "Apply" at bounding box center [1103, 175] width 42 height 10
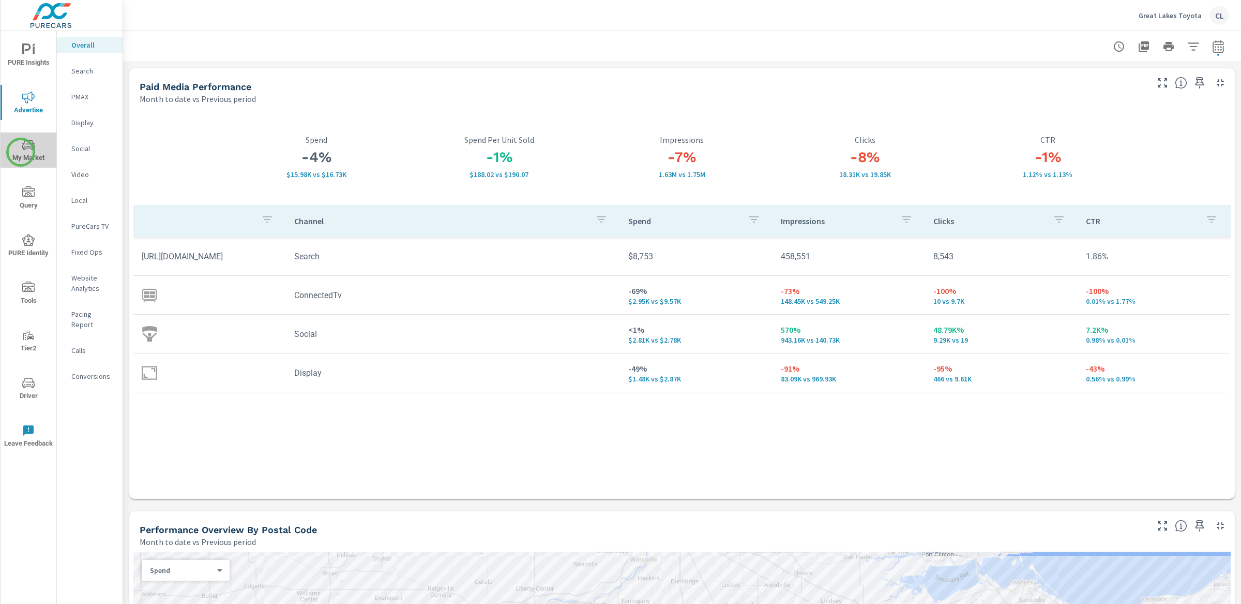
click at [21, 152] on span "My Market" at bounding box center [29, 151] width 50 height 25
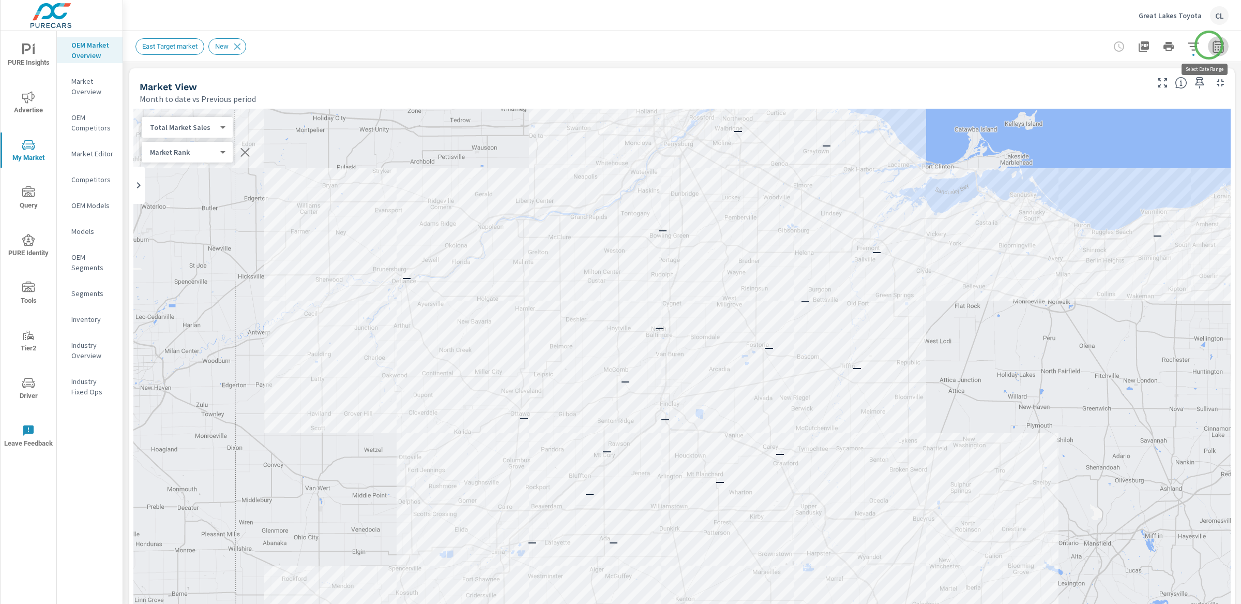
click at [1212, 45] on icon "button" at bounding box center [1218, 46] width 12 height 12
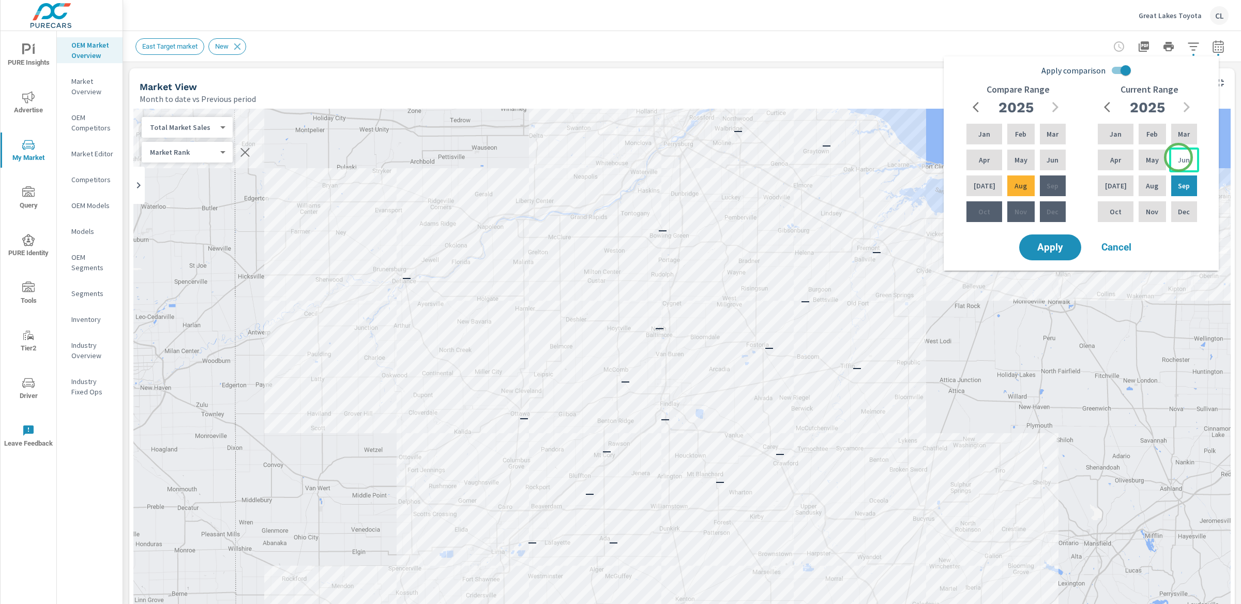
click at [1179, 157] on p "Jun" at bounding box center [1184, 160] width 12 height 10
click at [1148, 190] on p "Aug" at bounding box center [1152, 185] width 12 height 10
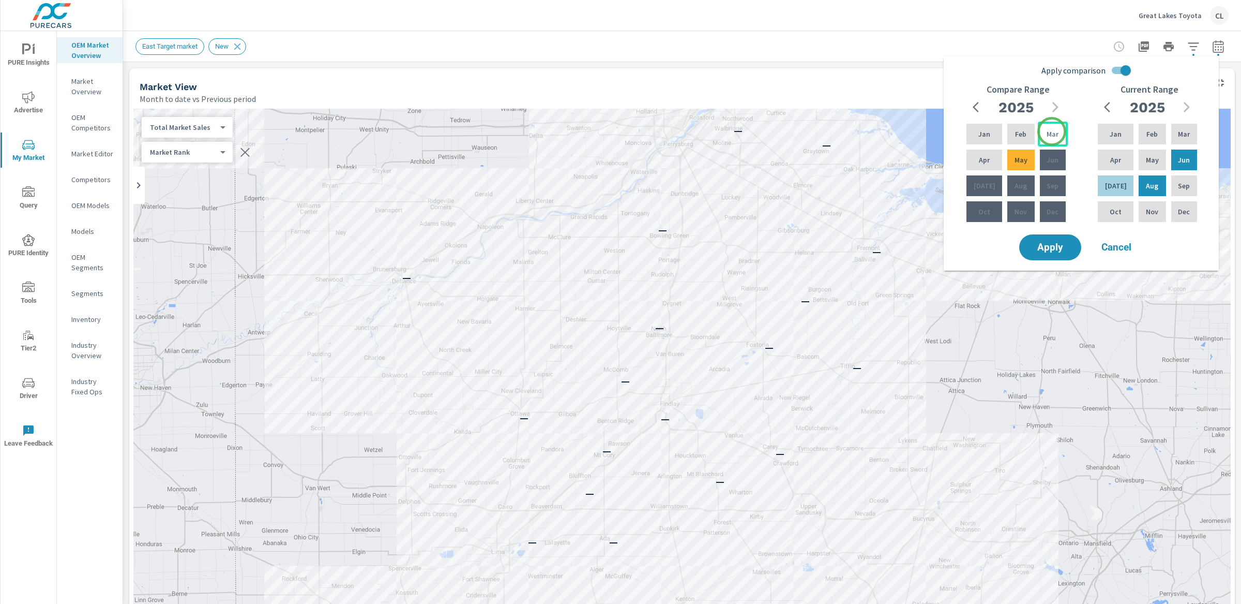
click at [1052, 131] on p "Mar" at bounding box center [1053, 134] width 12 height 10
click at [1013, 165] on div "May" at bounding box center [1020, 159] width 31 height 25
click at [1054, 245] on span "Apply" at bounding box center [1050, 248] width 42 height 10
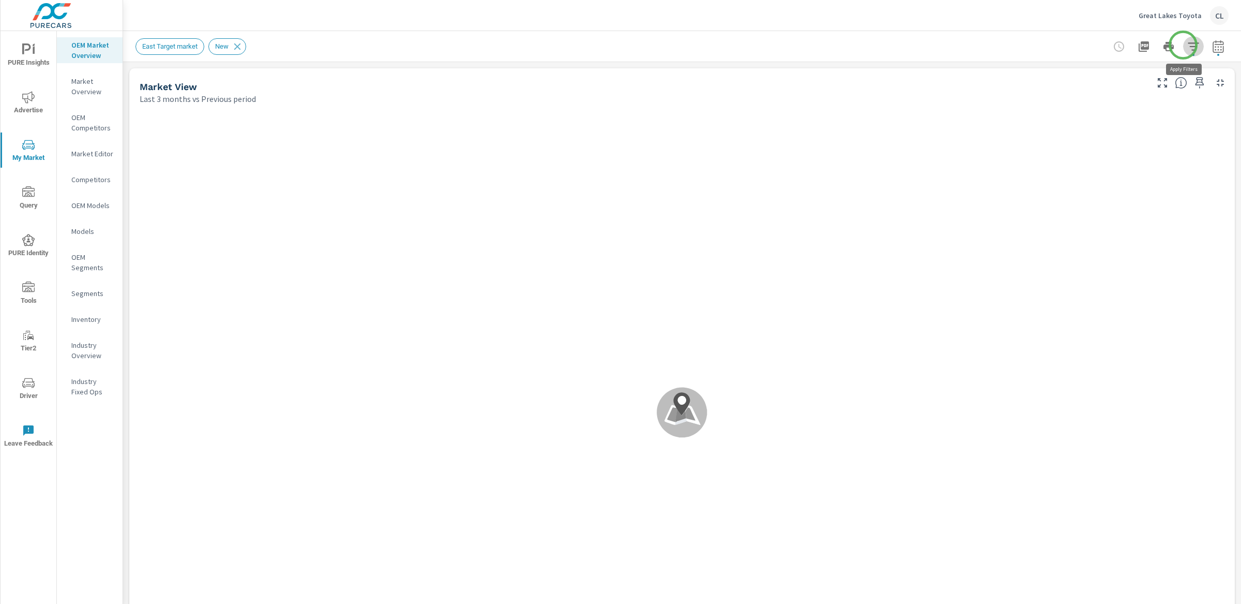
click at [1187, 45] on icon "button" at bounding box center [1193, 46] width 12 height 12
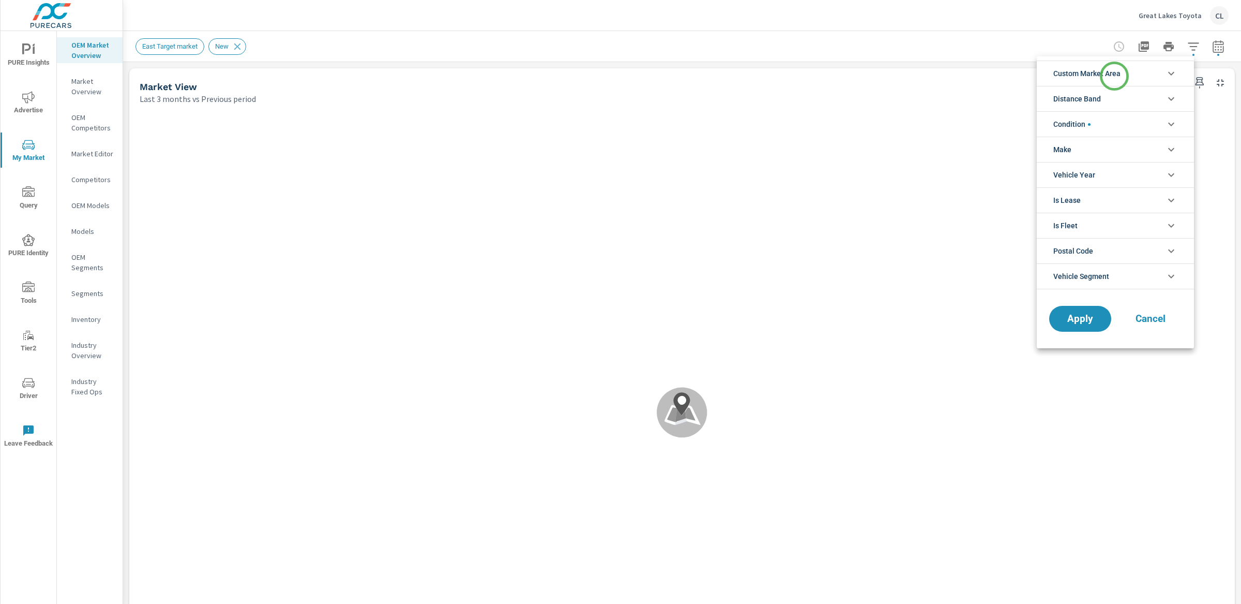
click at [1114, 76] on span "Custom Market Area" at bounding box center [1086, 73] width 67 height 25
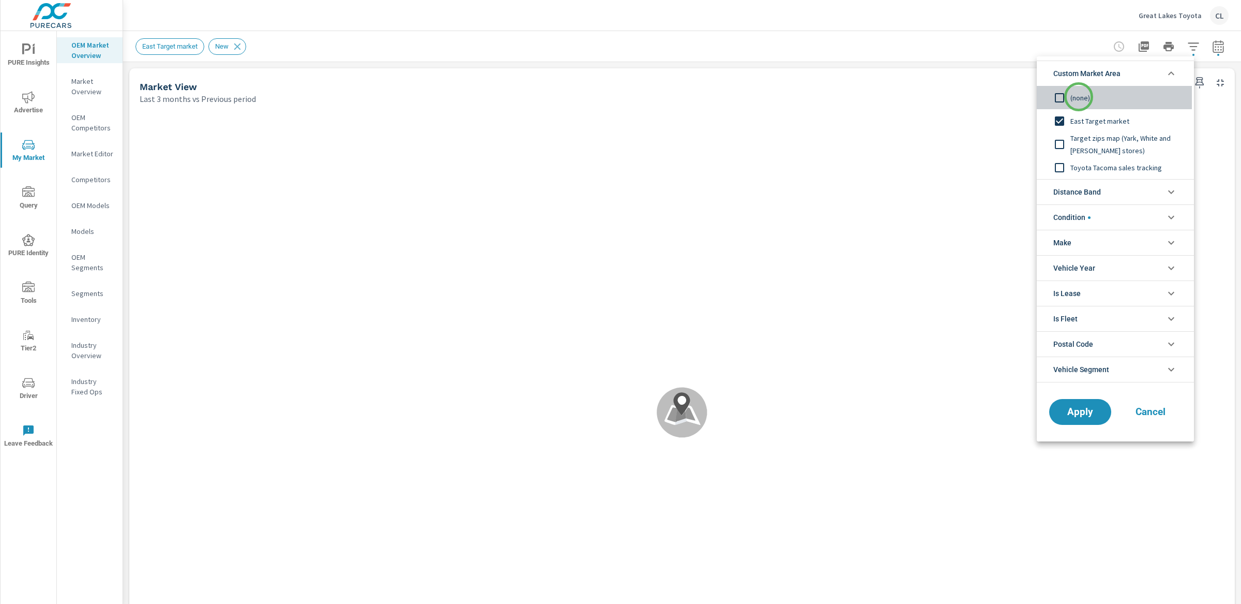
click at [1079, 97] on span "(none)" at bounding box center [1126, 98] width 113 height 12
click at [1113, 186] on li "Distance Band" at bounding box center [1115, 191] width 157 height 25
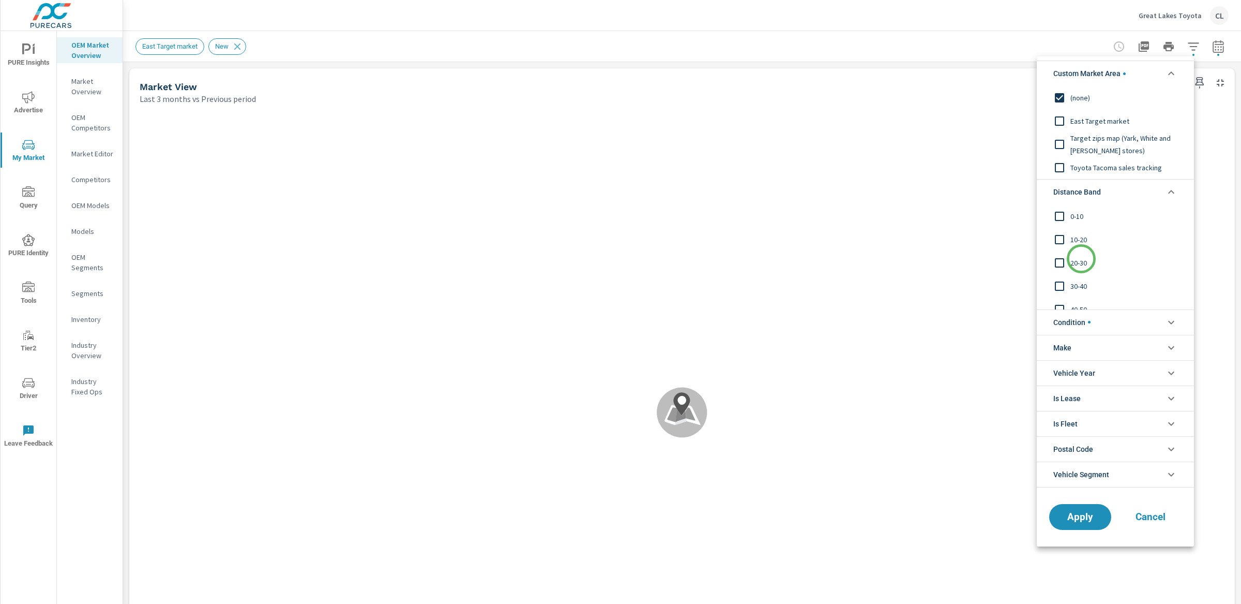
click at [1081, 260] on span "20-30" at bounding box center [1126, 263] width 113 height 12
click at [1078, 240] on span "10-20" at bounding box center [1126, 239] width 113 height 12
click at [1070, 214] on input "filter options" at bounding box center [1060, 216] width 22 height 22
click at [1085, 517] on span "Apply" at bounding box center [1080, 516] width 42 height 10
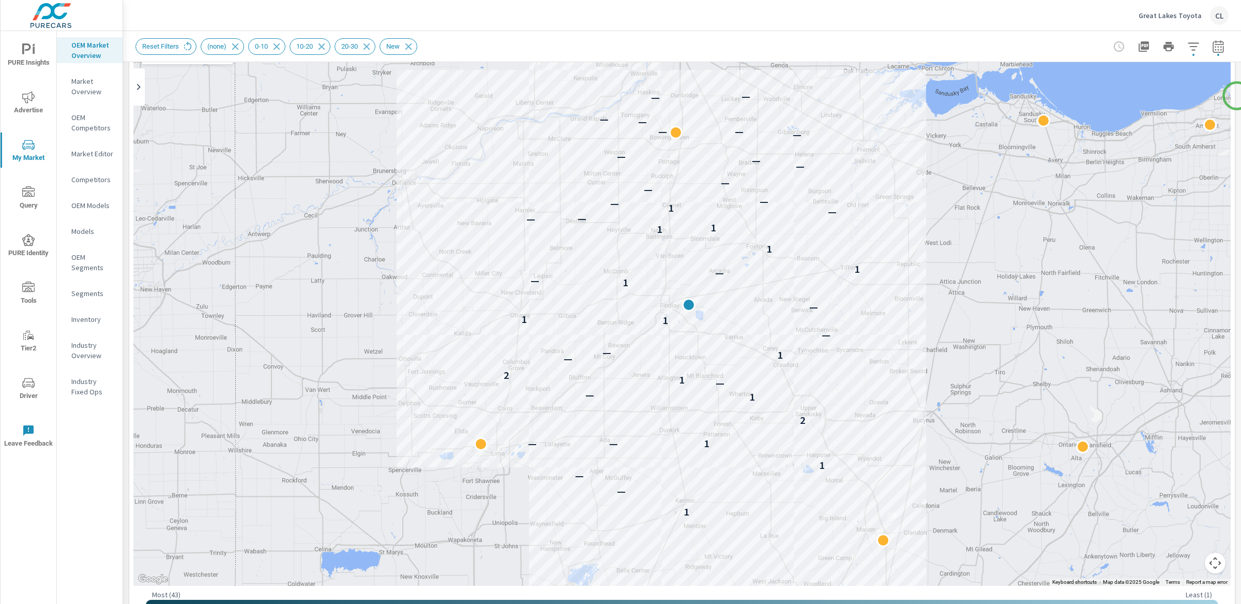
scroll to position [92, 0]
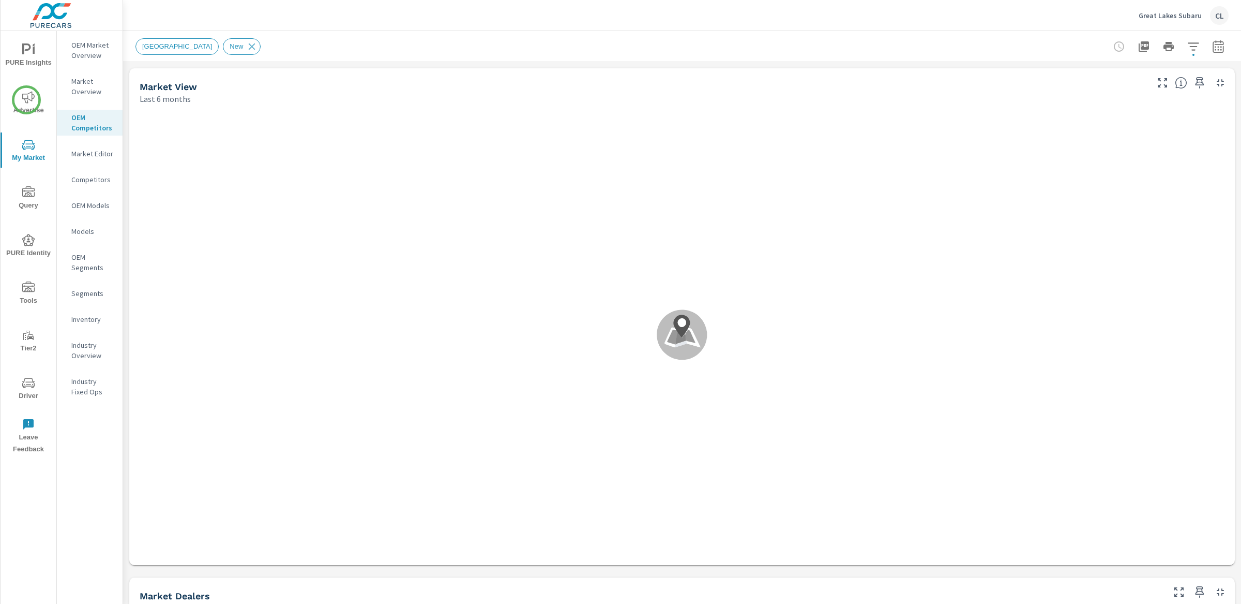
click at [26, 101] on icon "nav menu" at bounding box center [28, 97] width 12 height 12
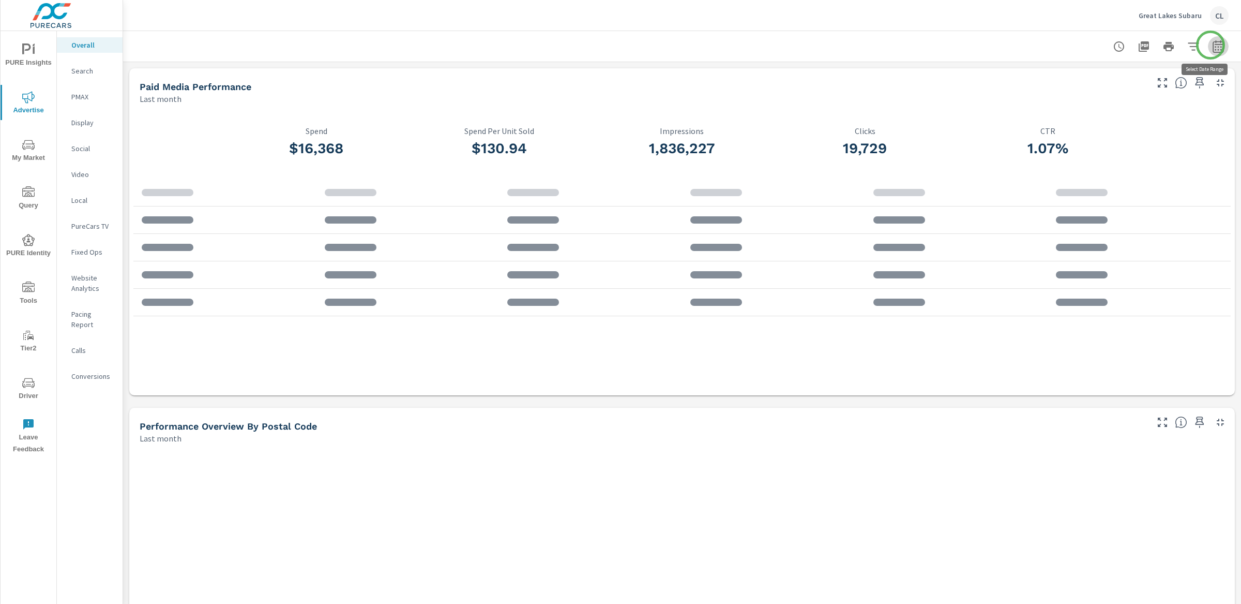
click at [1212, 45] on icon "button" at bounding box center [1218, 46] width 12 height 12
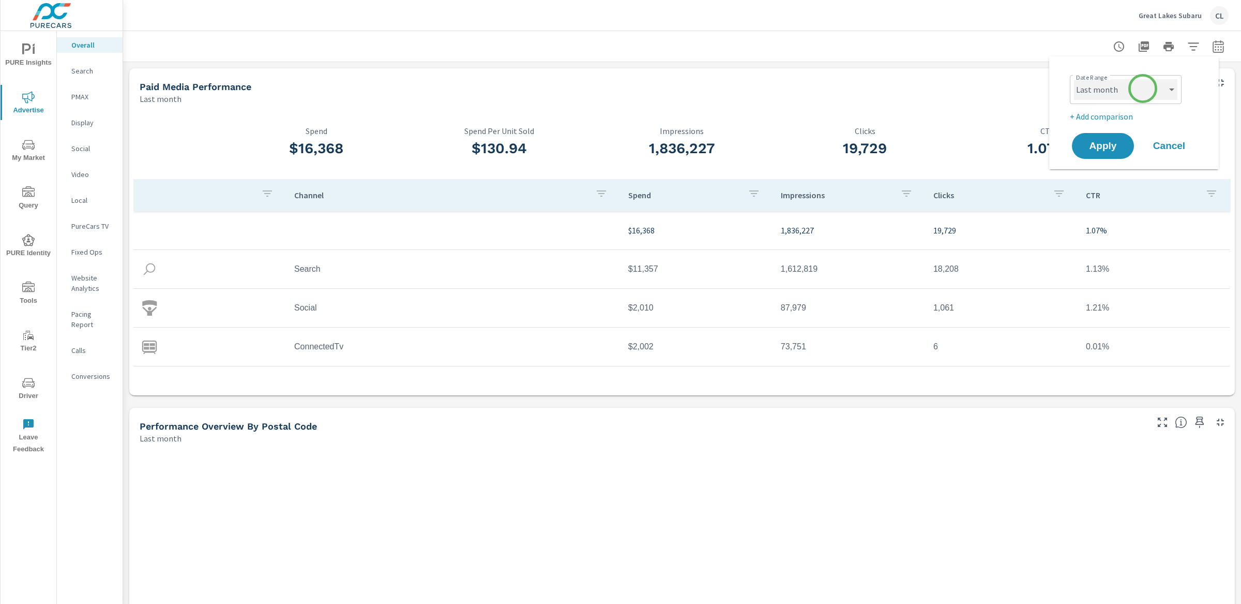
click at [1143, 88] on select "Custom [DATE] Last week Last 7 days Last 14 days Last 30 days Last 45 days Last…" at bounding box center [1125, 89] width 103 height 21
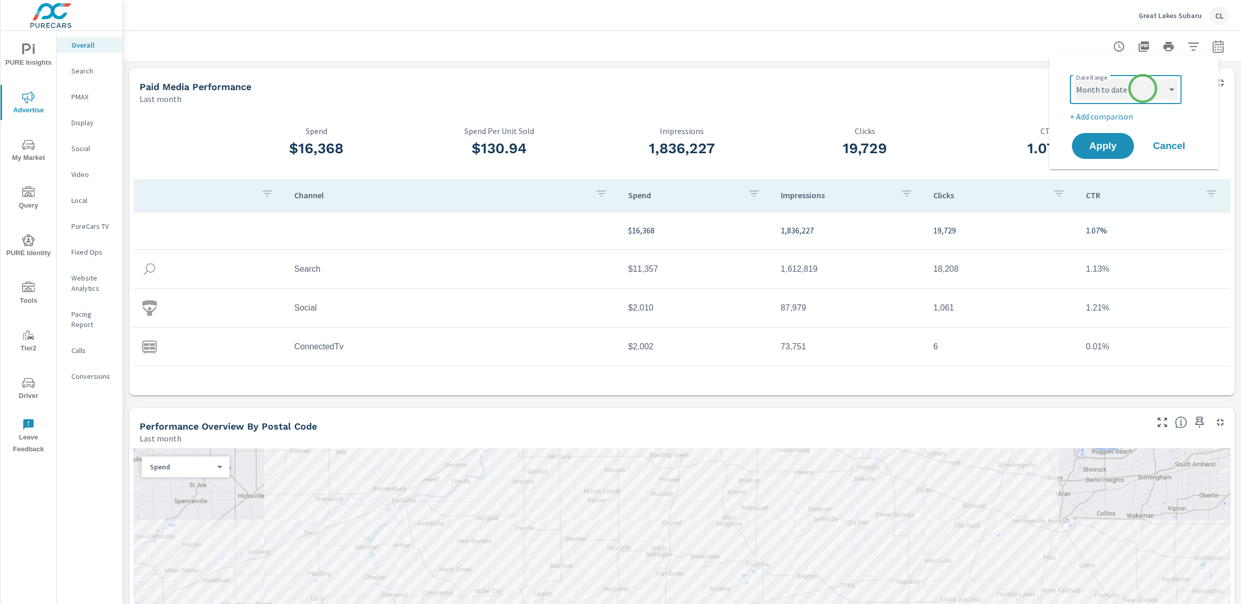
click at [1074, 79] on select "Custom [DATE] Last week Last 7 days Last 14 days Last 30 days Last 45 days Last…" at bounding box center [1125, 89] width 103 height 21
select select "Month to date"
click at [1113, 114] on p "+ Add comparison" at bounding box center [1136, 116] width 132 height 12
select select "Previous period"
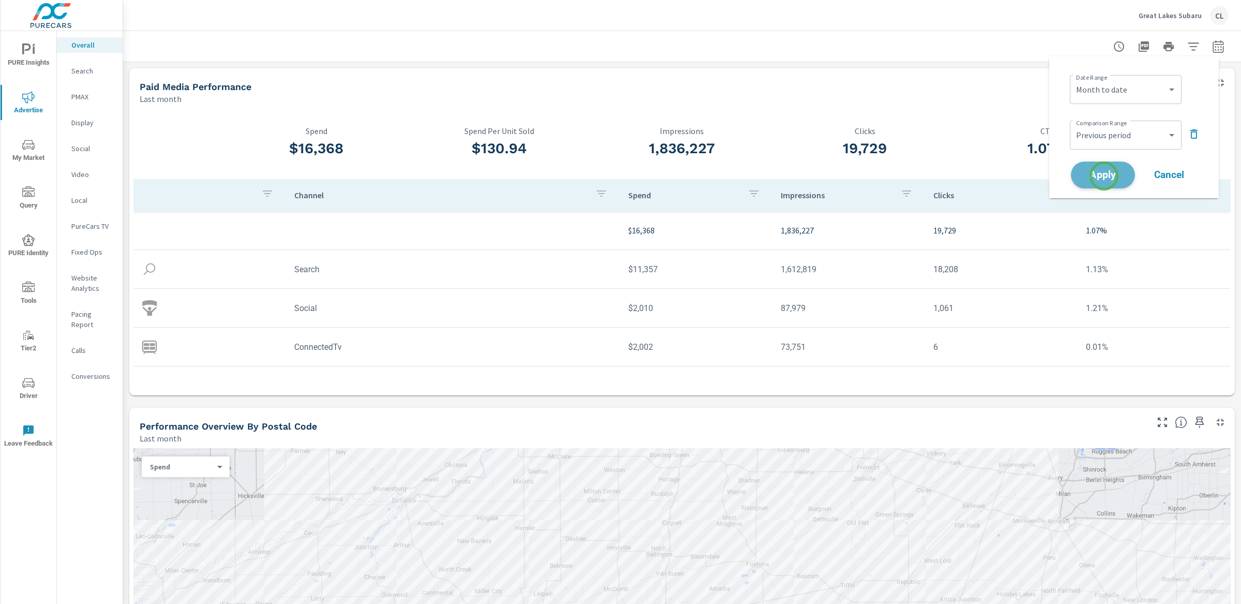
click at [1104, 176] on span "Apply" at bounding box center [1103, 175] width 42 height 10
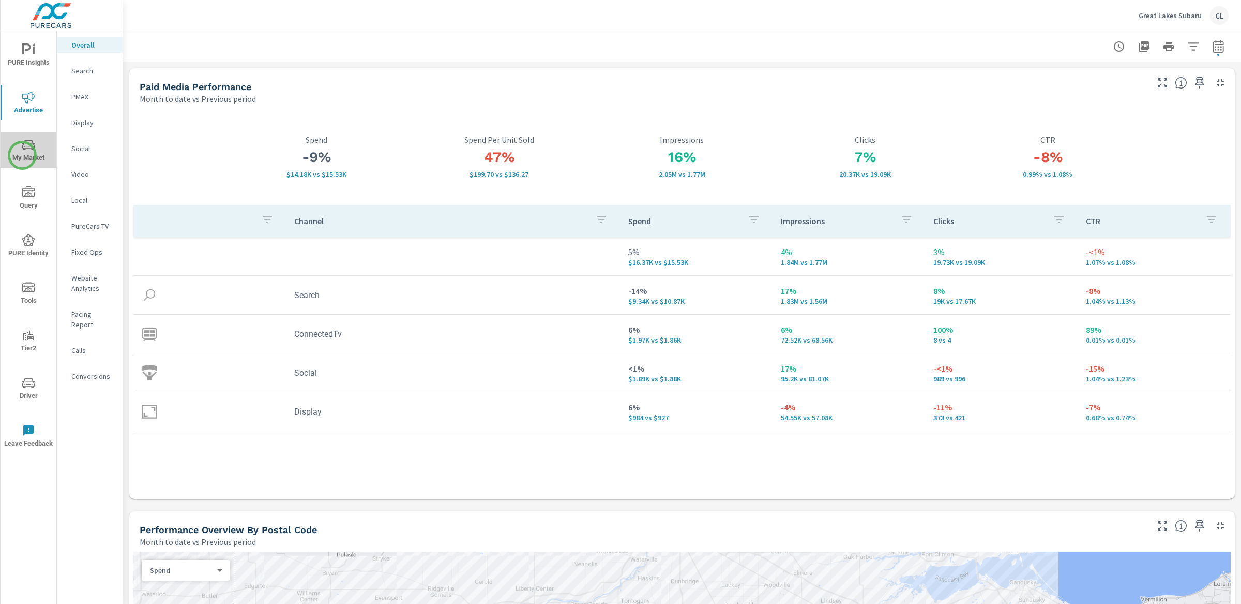
click at [22, 155] on span "My Market" at bounding box center [29, 151] width 50 height 25
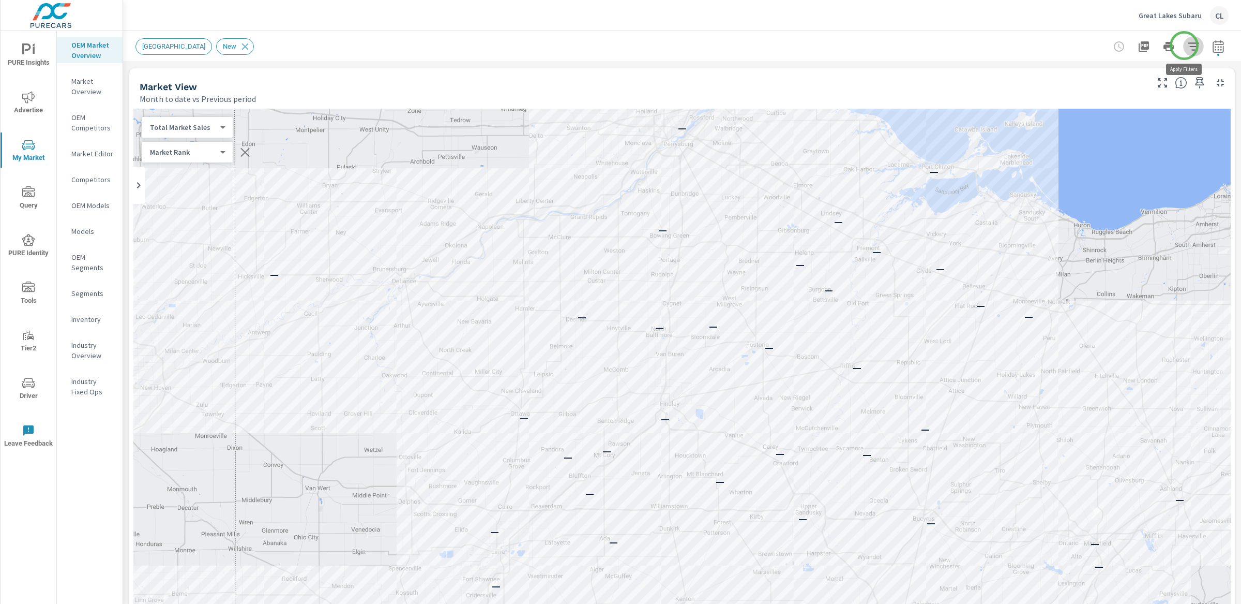
click at [1188, 46] on icon "button" at bounding box center [1193, 46] width 11 height 8
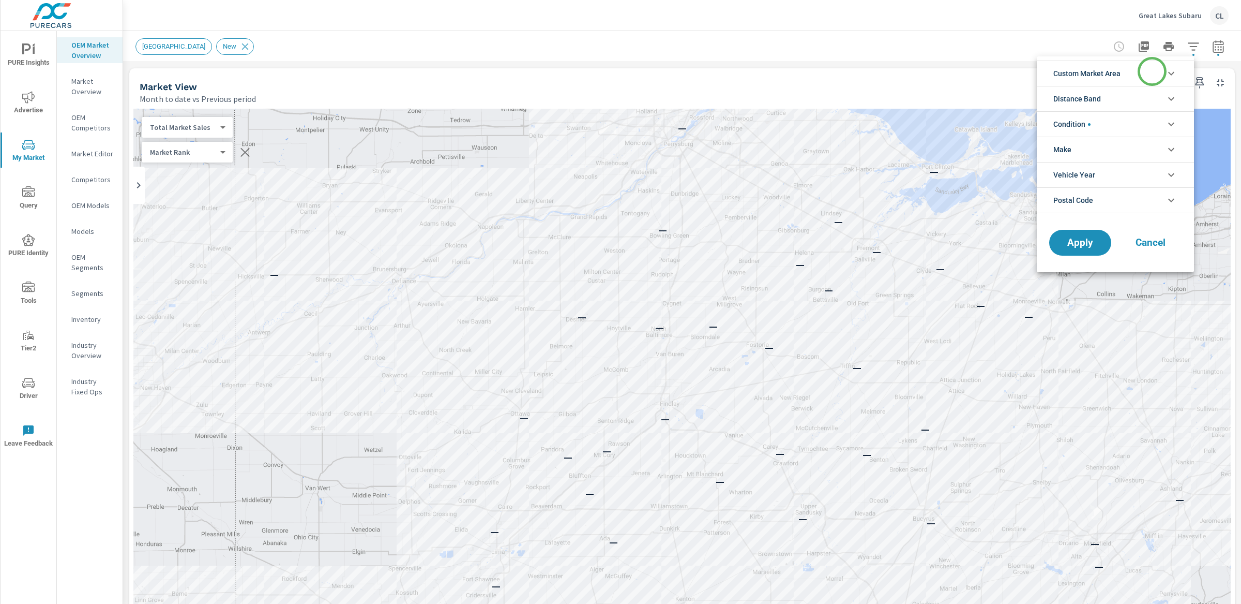
click at [1138, 77] on li "Custom Market Area" at bounding box center [1115, 73] width 157 height 25
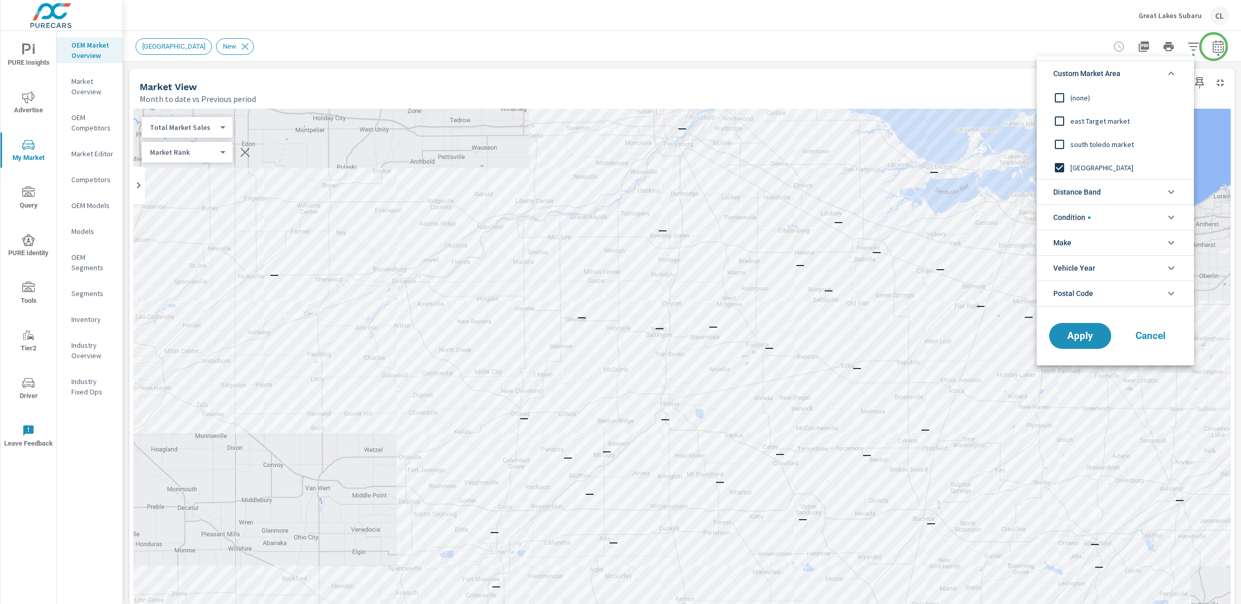
click at [1213, 47] on div at bounding box center [620, 302] width 1241 height 604
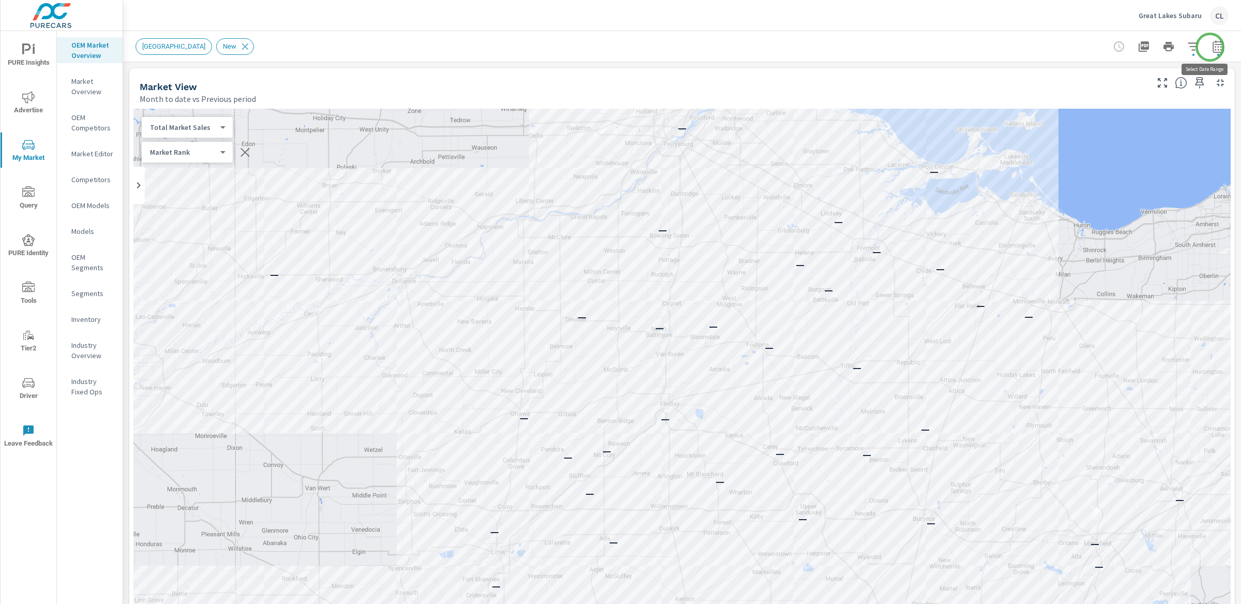
click at [1212, 47] on icon "button" at bounding box center [1218, 46] width 12 height 12
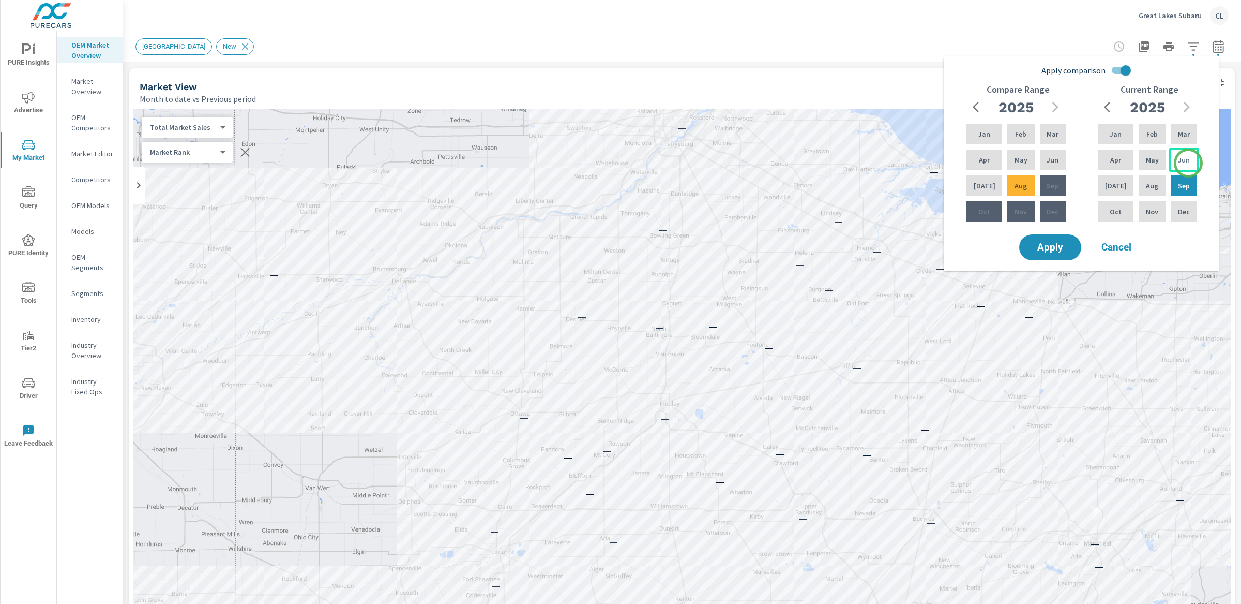
click at [1188, 163] on div "Jun" at bounding box center [1184, 159] width 30 height 25
click at [1152, 186] on p "Aug" at bounding box center [1152, 185] width 12 height 10
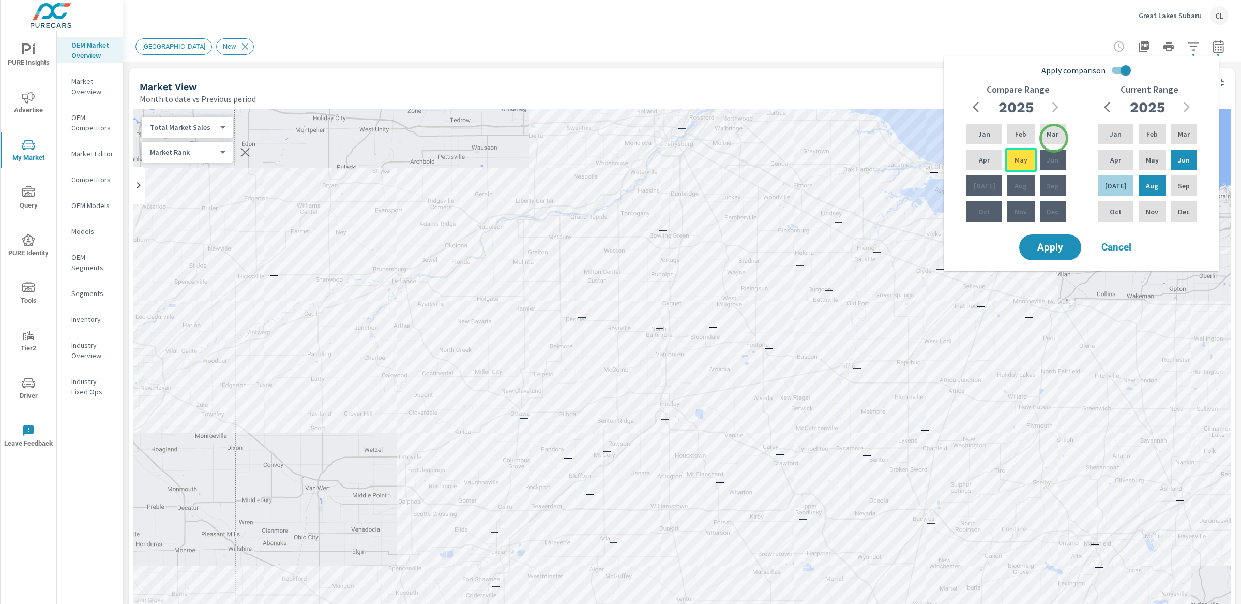
drag, startPoint x: 1054, startPoint y: 138, endPoint x: 1032, endPoint y: 155, distance: 27.7
click at [1054, 138] on p "Mar" at bounding box center [1053, 134] width 12 height 10
click at [1021, 160] on p "May" at bounding box center [1021, 160] width 13 height 10
click at [1058, 243] on span "Apply" at bounding box center [1050, 248] width 42 height 10
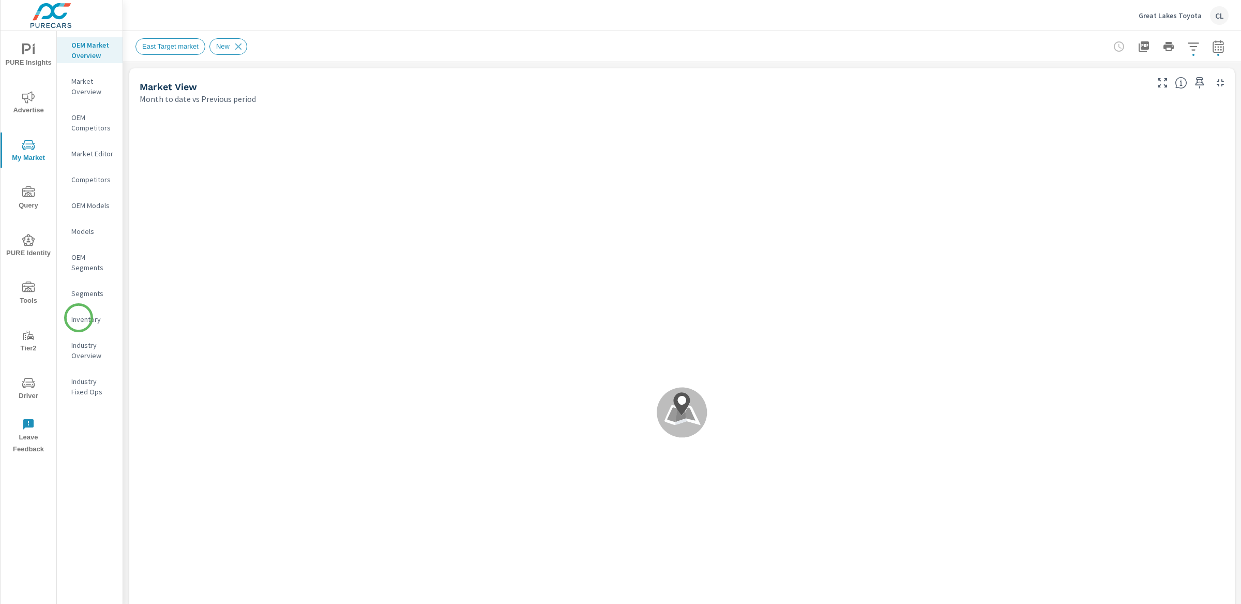
click at [79, 318] on p "Inventory" at bounding box center [92, 319] width 43 height 10
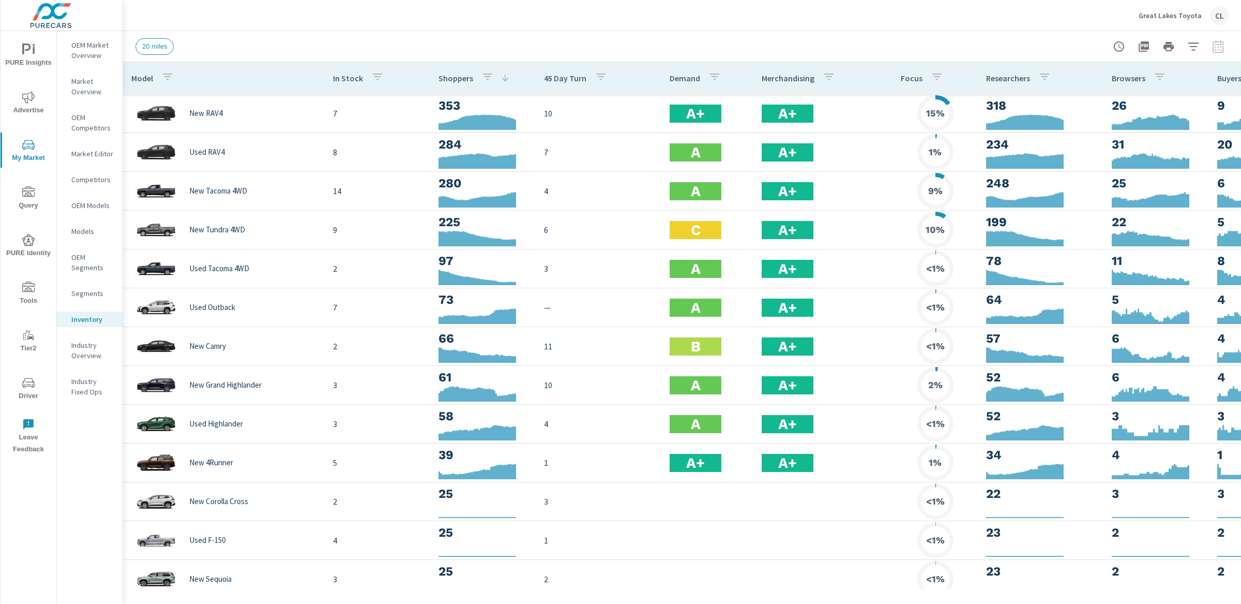
scroll to position [39, 0]
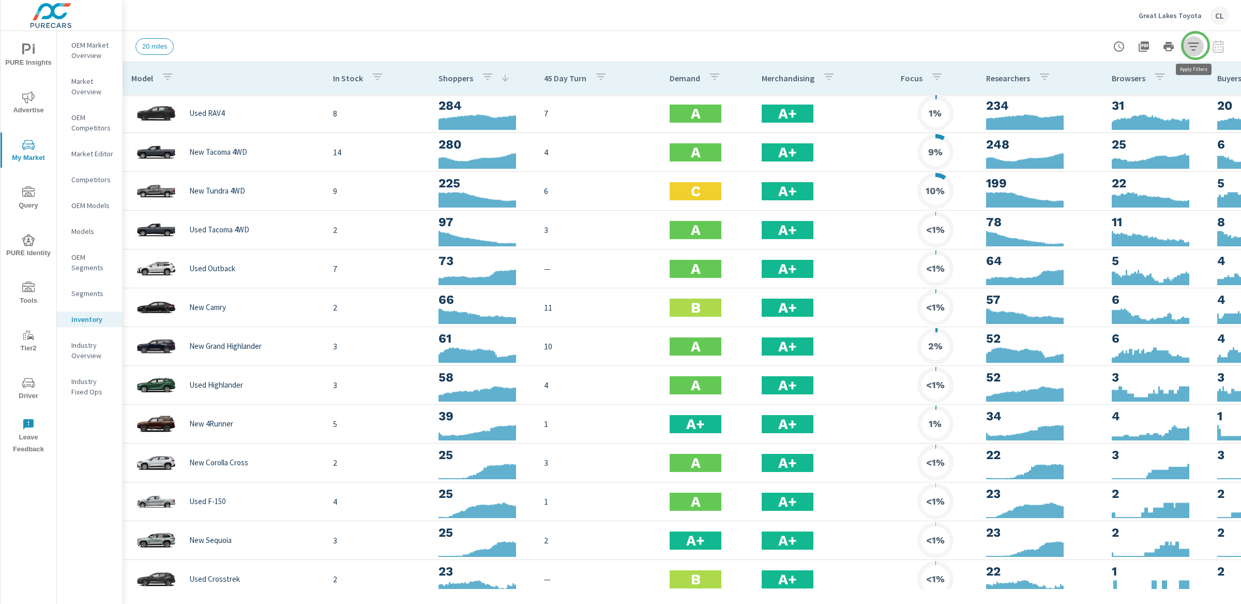
click at [1196, 46] on icon "button" at bounding box center [1193, 46] width 11 height 8
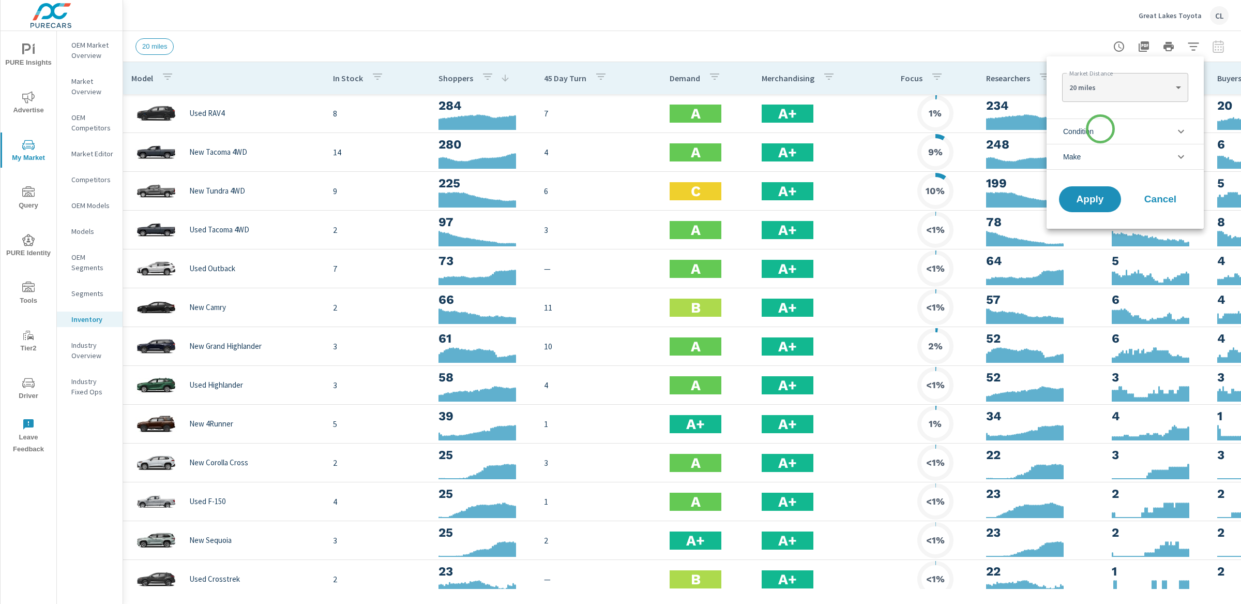
click at [1100, 129] on li "Condition" at bounding box center [1125, 130] width 157 height 25
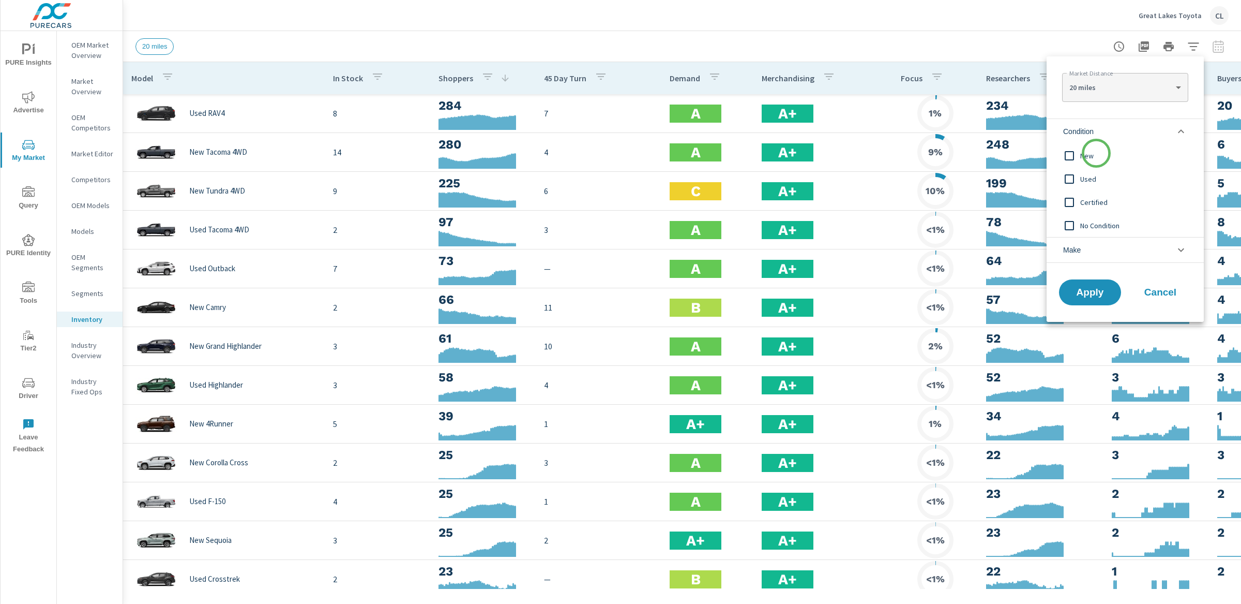
click at [1096, 153] on span "New" at bounding box center [1136, 155] width 113 height 12
click at [1100, 251] on li "Make" at bounding box center [1125, 250] width 157 height 26
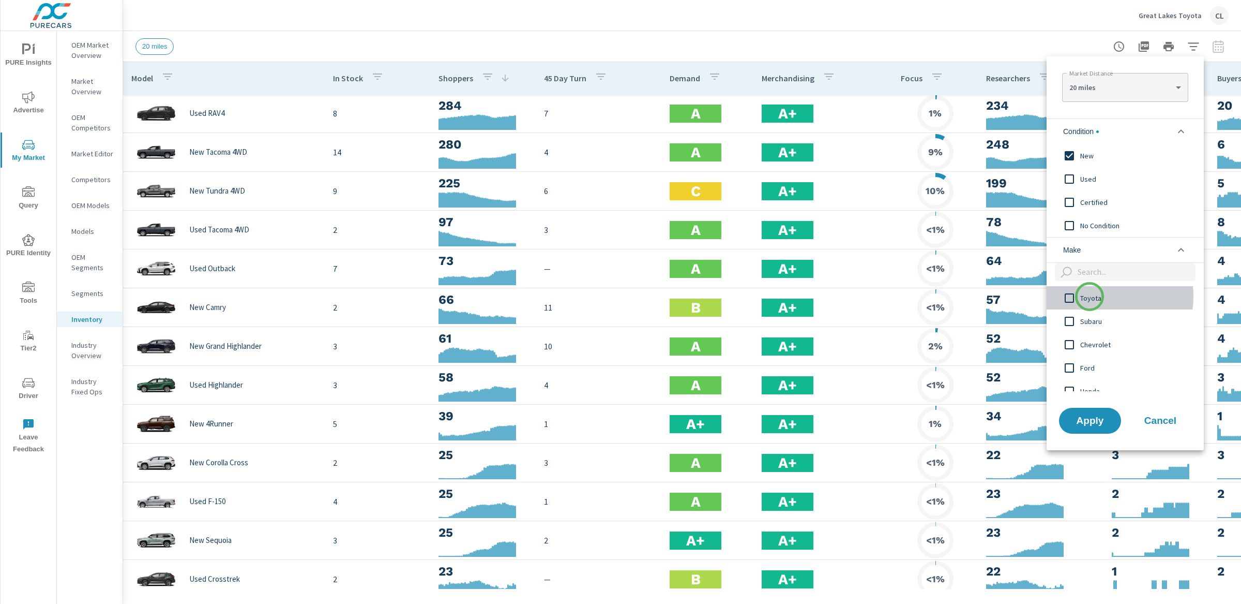
click at [1090, 296] on span "Toyota" at bounding box center [1136, 298] width 113 height 12
click at [1092, 424] on span "Apply" at bounding box center [1090, 420] width 42 height 10
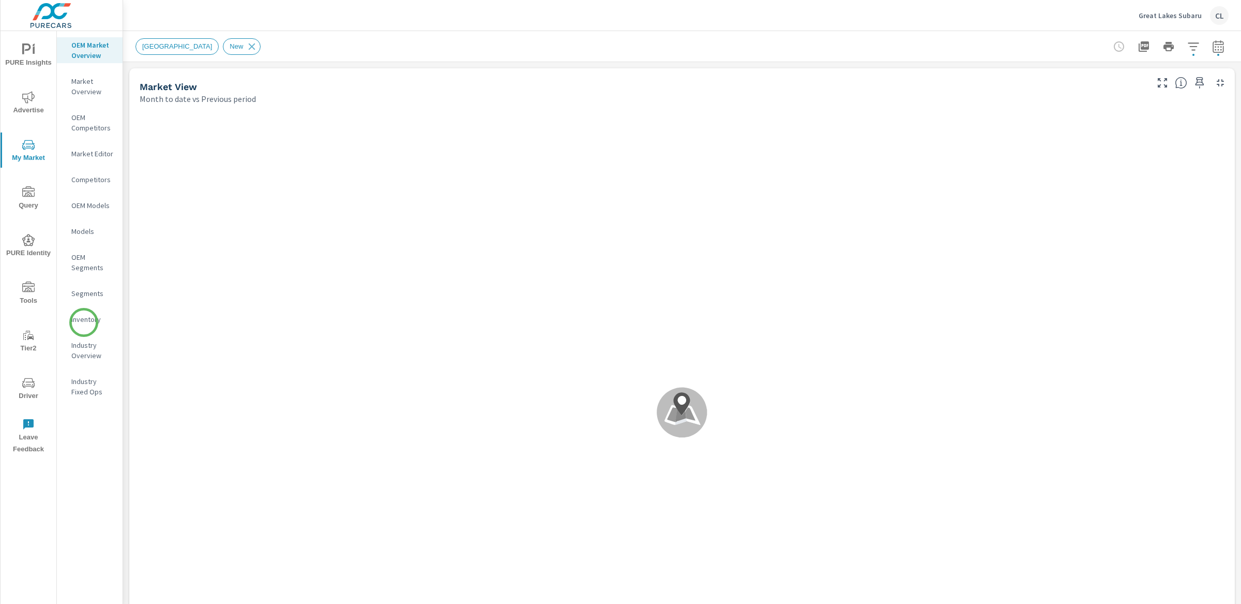
click at [84, 322] on p "Inventory" at bounding box center [92, 319] width 43 height 10
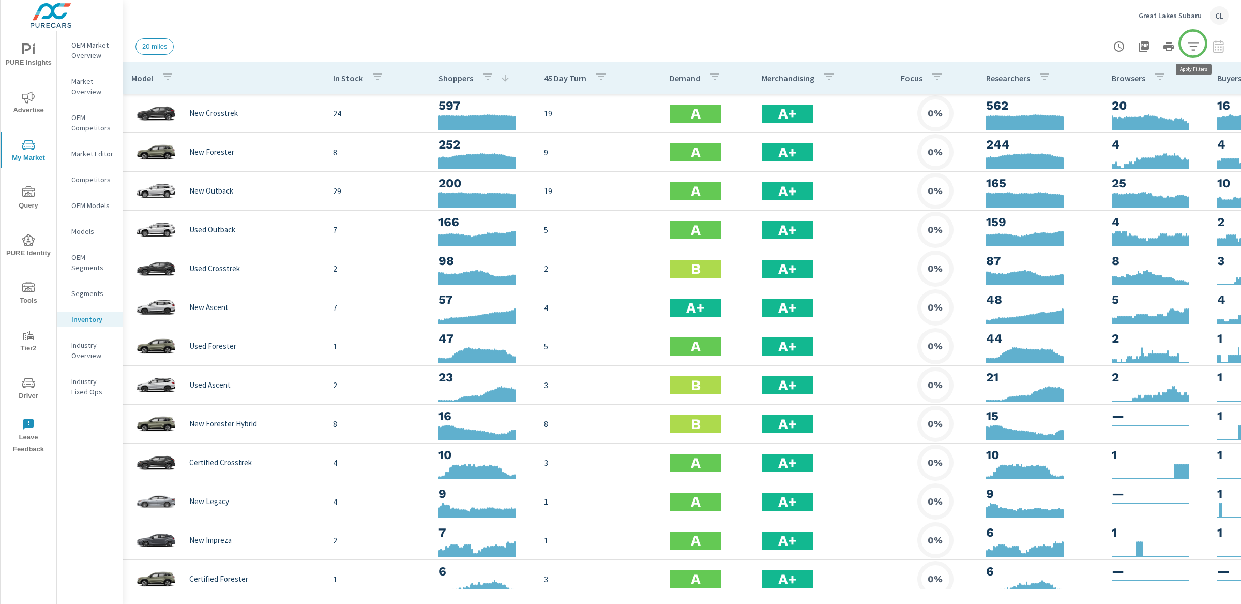
click at [1193, 44] on icon "button" at bounding box center [1193, 46] width 12 height 12
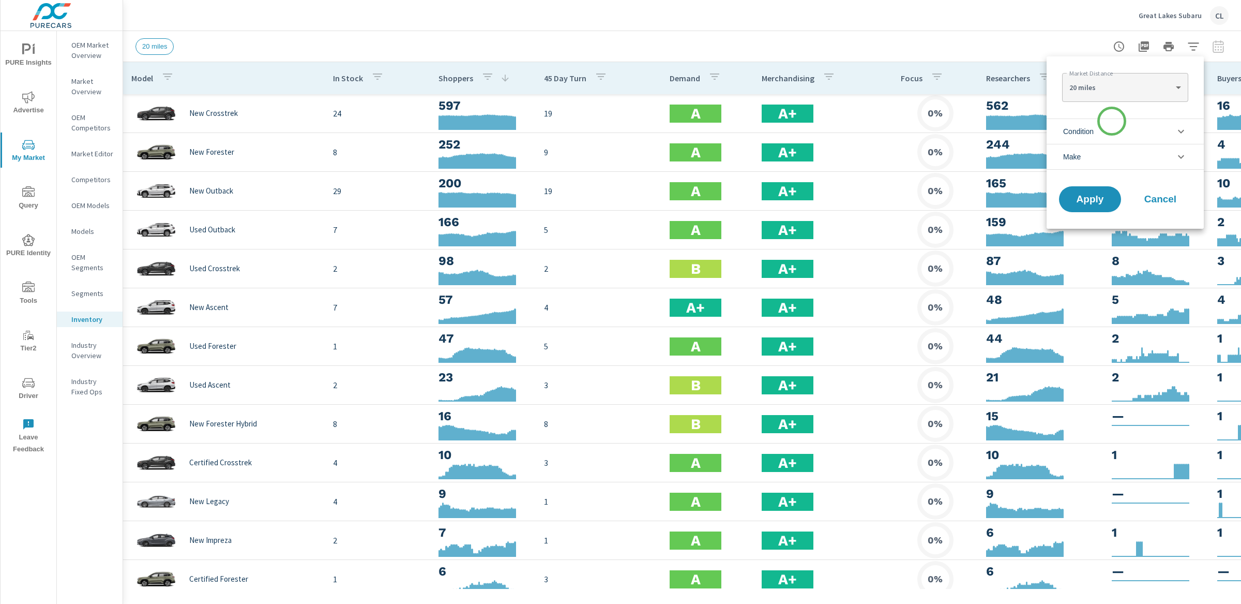
click at [1111, 122] on li "Condition" at bounding box center [1125, 130] width 157 height 25
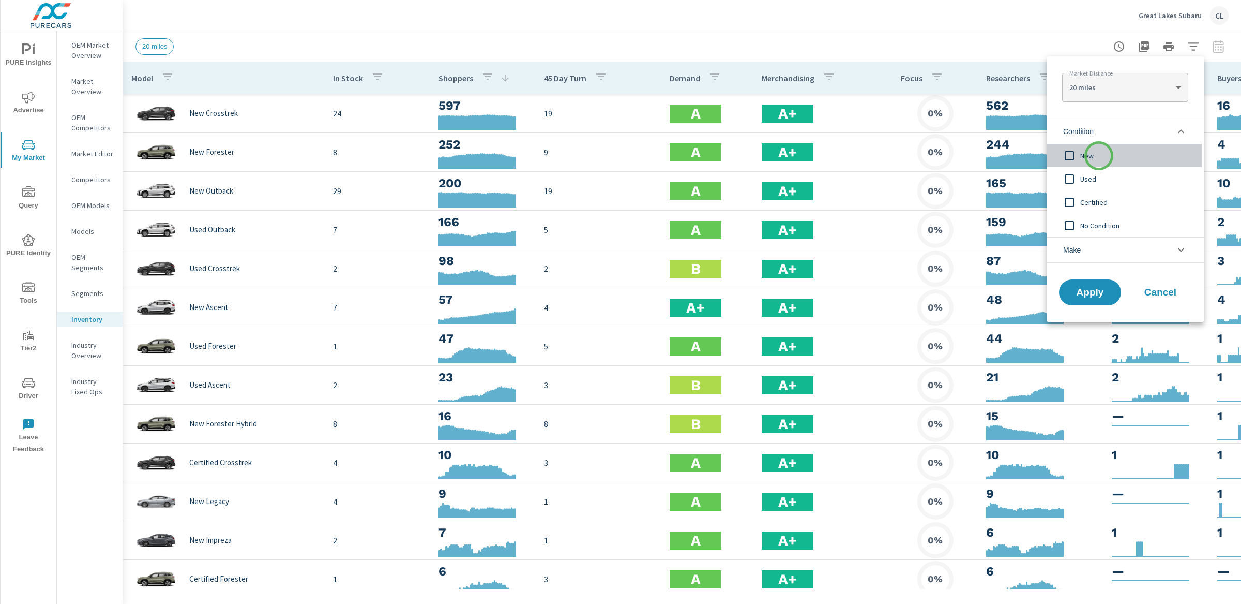
click at [1099, 156] on span "New" at bounding box center [1136, 155] width 113 height 12
click at [1103, 245] on li "Make" at bounding box center [1125, 250] width 157 height 26
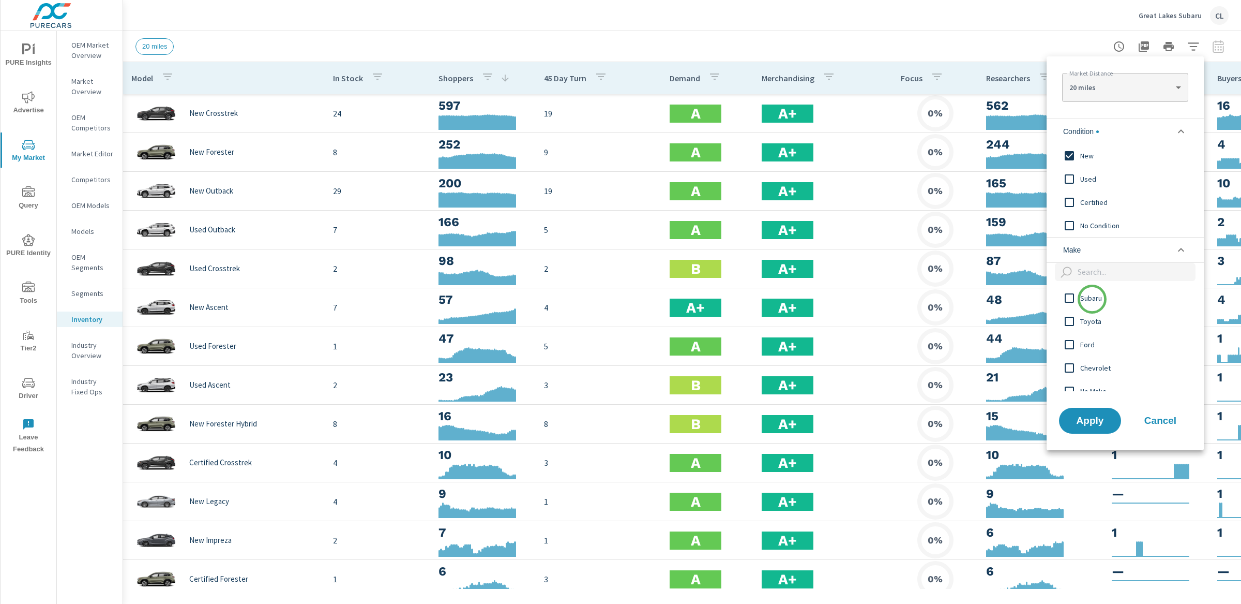
click at [1092, 299] on span "Subaru" at bounding box center [1136, 298] width 113 height 12
click at [1088, 420] on span "Apply" at bounding box center [1090, 420] width 42 height 10
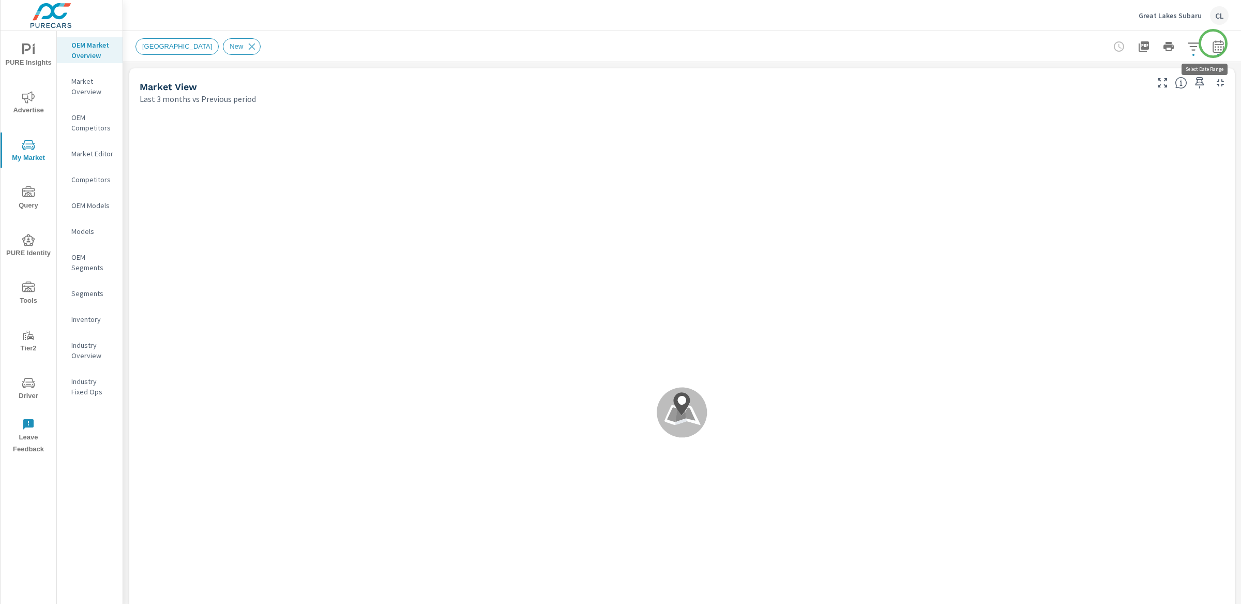
click at [1213, 44] on icon "button" at bounding box center [1218, 46] width 12 height 12
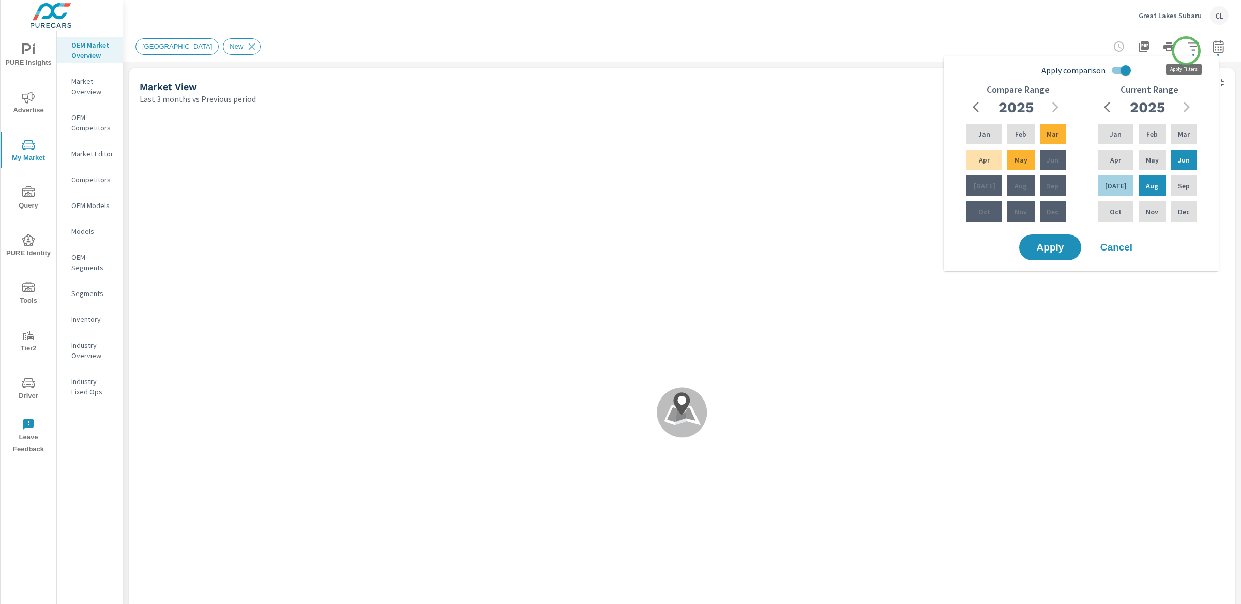
click at [1187, 44] on icon "button" at bounding box center [1193, 46] width 12 height 12
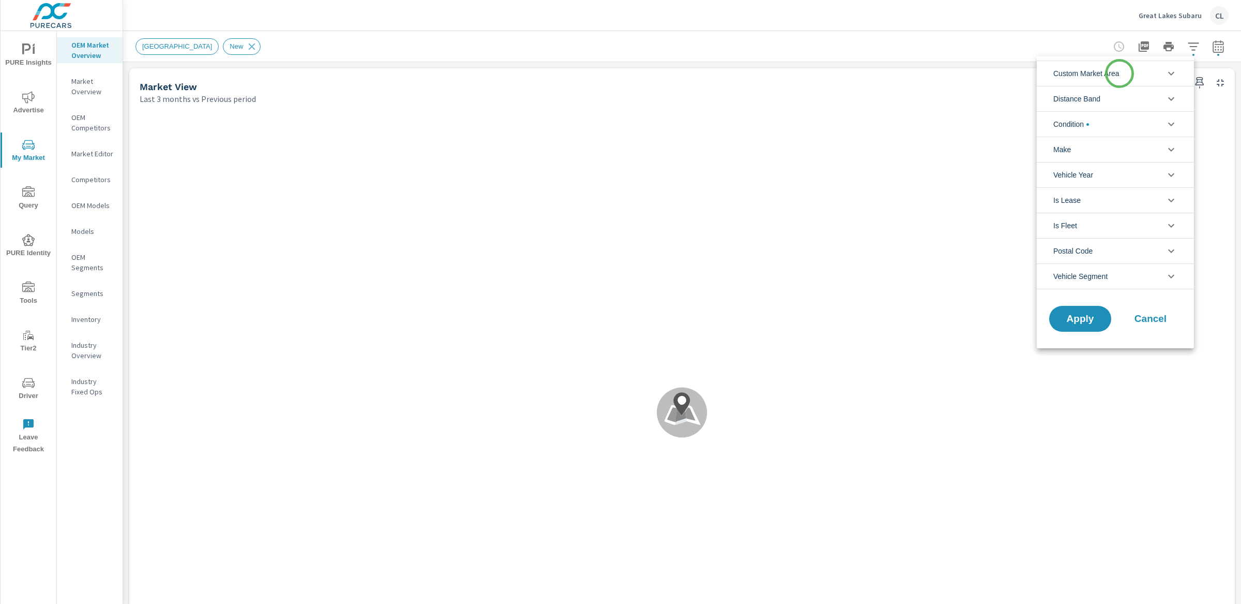
click at [1120, 73] on span "Custom Market Area" at bounding box center [1086, 73] width 66 height 25
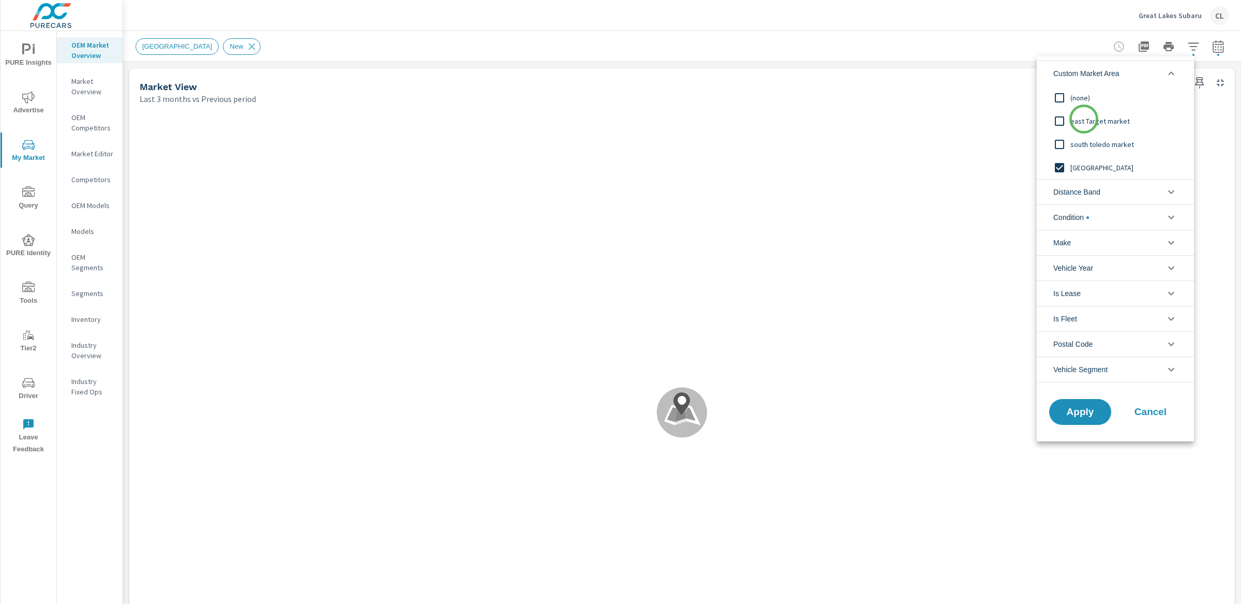
click at [1084, 119] on span "east Target market" at bounding box center [1126, 121] width 113 height 12
click at [1089, 408] on span "Apply" at bounding box center [1080, 412] width 42 height 10
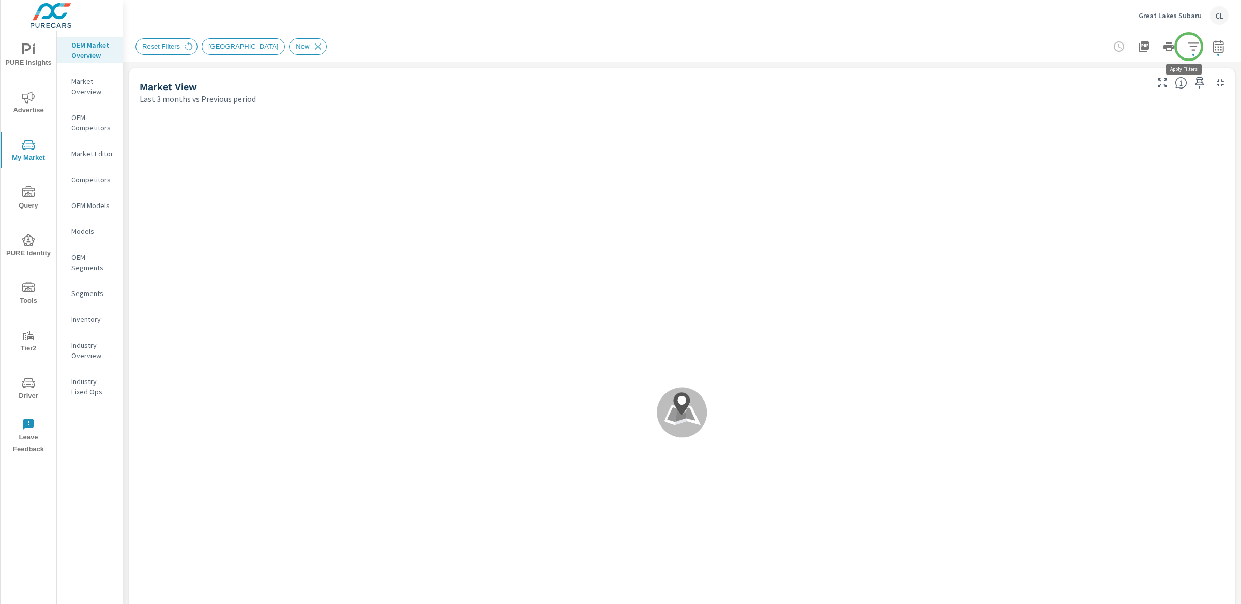
click at [1188, 46] on icon "button" at bounding box center [1193, 46] width 12 height 12
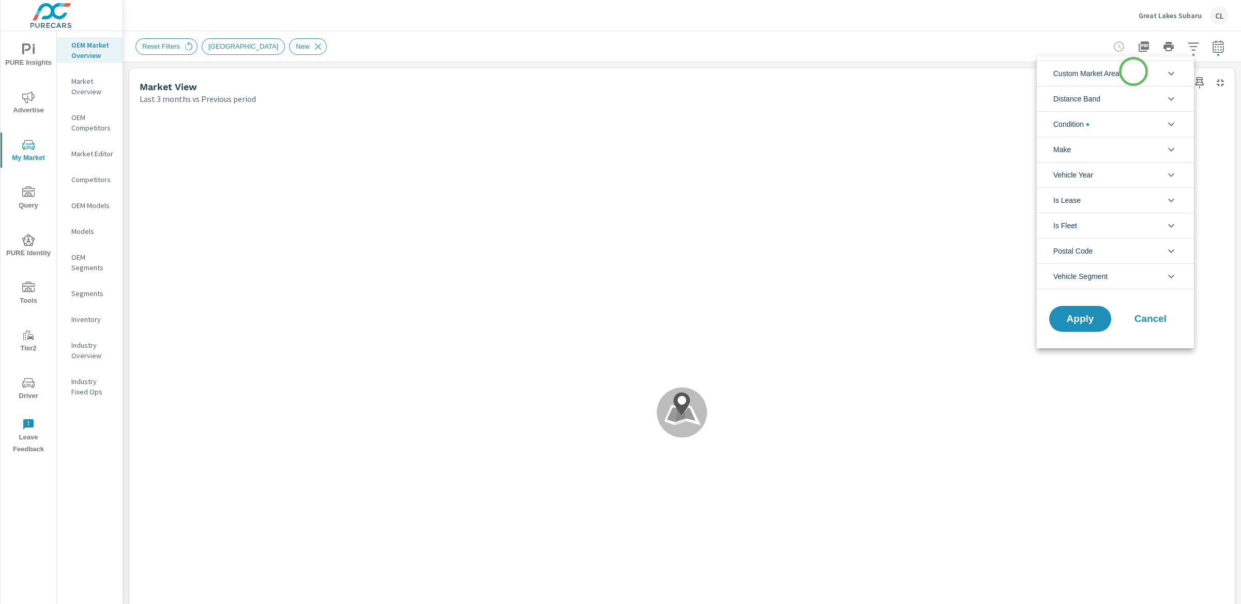
click at [1134, 71] on li "Custom Market Area" at bounding box center [1115, 73] width 157 height 25
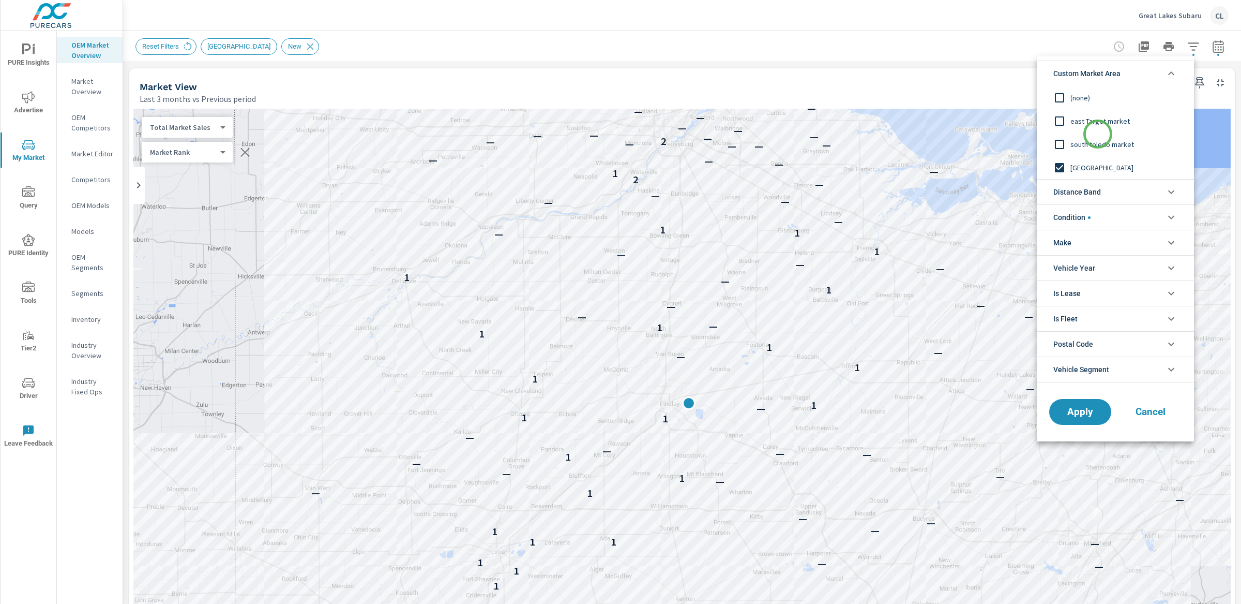
click at [1098, 134] on div "south toledo market" at bounding box center [1114, 143] width 155 height 23
click at [1081, 408] on span "Apply" at bounding box center [1080, 412] width 42 height 10
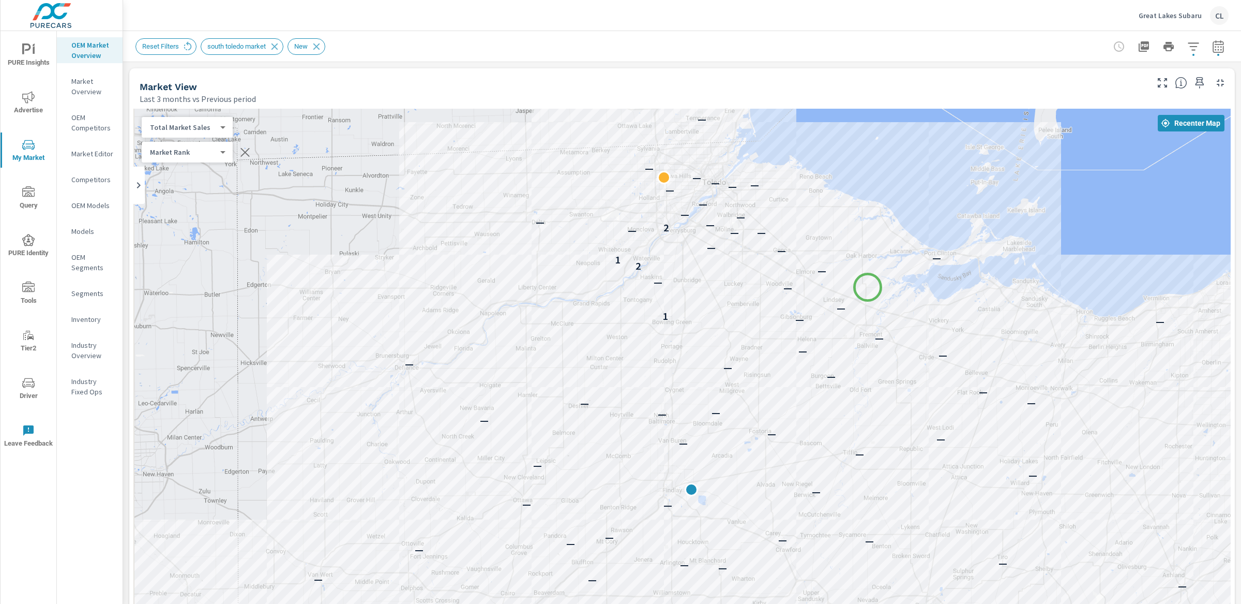
drag, startPoint x: 865, startPoint y: 195, endPoint x: 868, endPoint y: 287, distance: 91.6
click at [868, 287] on div "— — — — — — — — — — — — — — — — — — — — — — — — — — — — — — — — — — — — — — — —…" at bounding box center [681, 396] width 1097 height 575
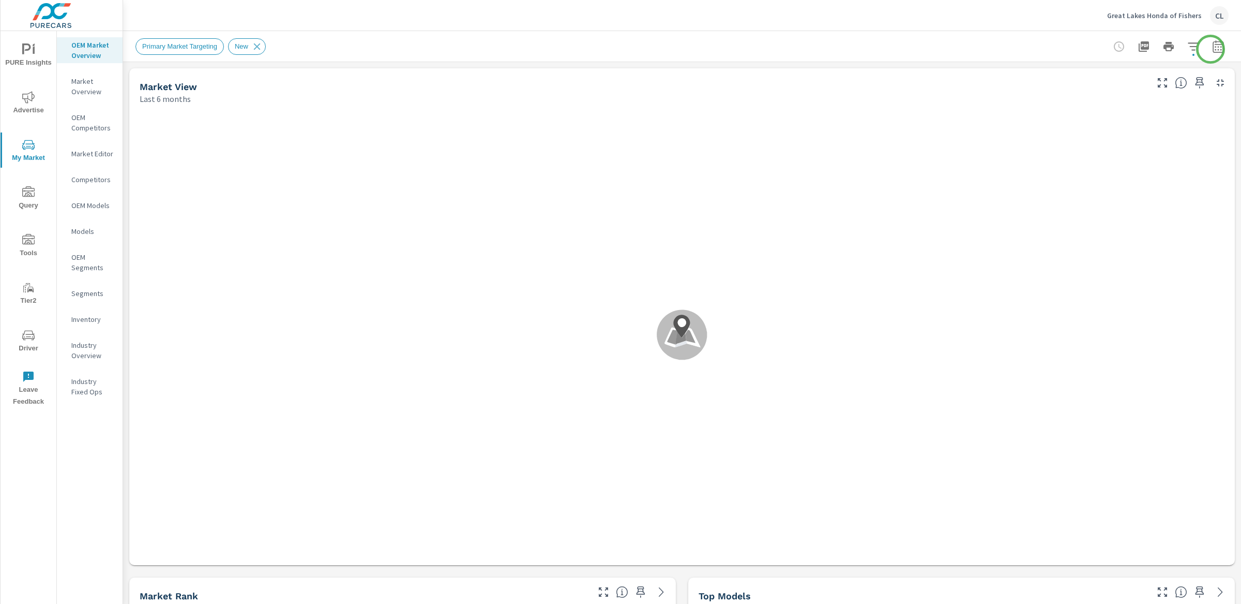
click at [1215, 49] on icon "button" at bounding box center [1218, 48] width 7 height 4
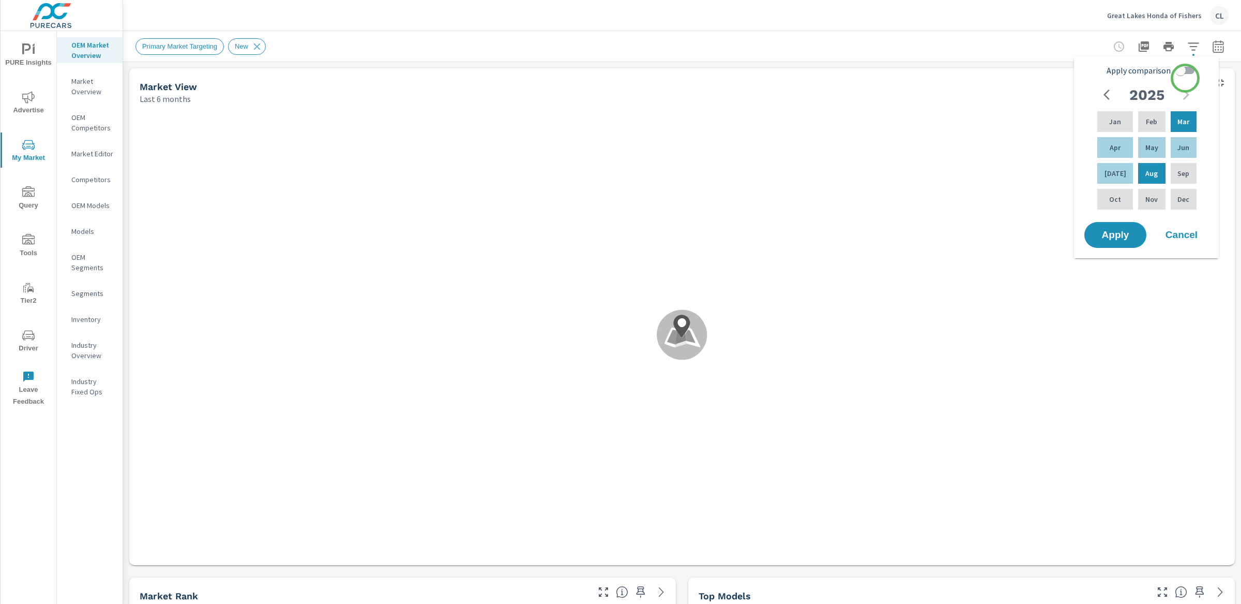
click at [1187, 72] on input "Apply comparison" at bounding box center [1180, 71] width 59 height 20
checkbox input "true"
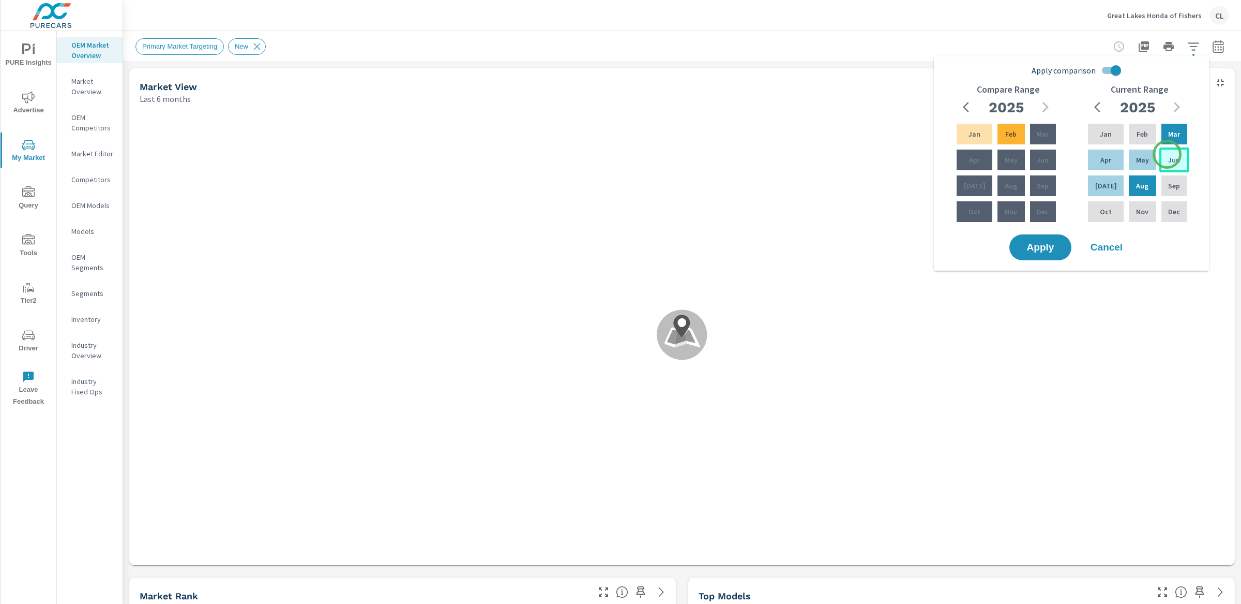
click at [1169, 155] on p "Jun" at bounding box center [1174, 160] width 12 height 10
click at [1136, 185] on p "Aug" at bounding box center [1142, 185] width 12 height 10
click at [1048, 132] on div "Mar" at bounding box center [1043, 134] width 30 height 25
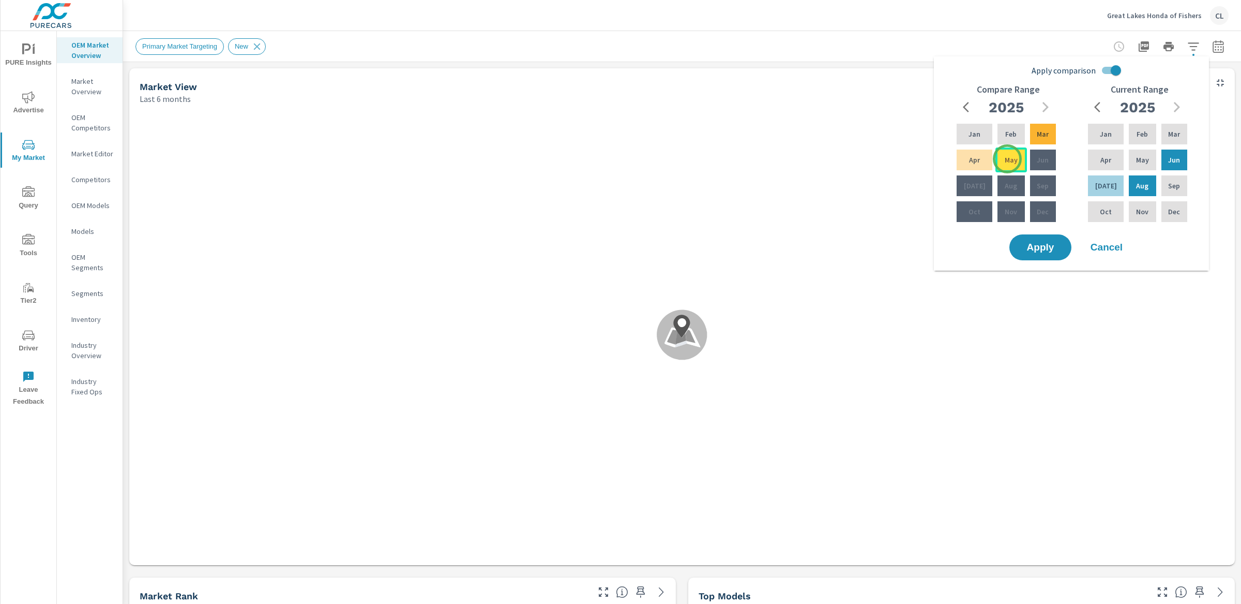
click at [1007, 159] on p "May" at bounding box center [1011, 160] width 13 height 10
click at [1041, 244] on span "Apply" at bounding box center [1040, 248] width 42 height 10
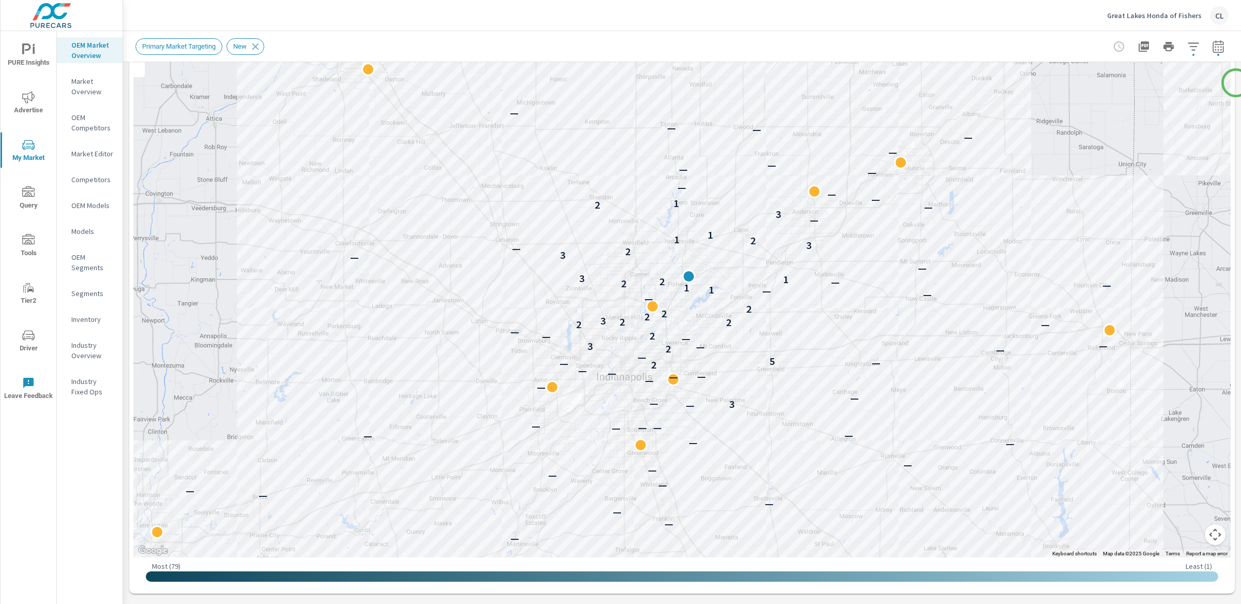
scroll to position [135, 0]
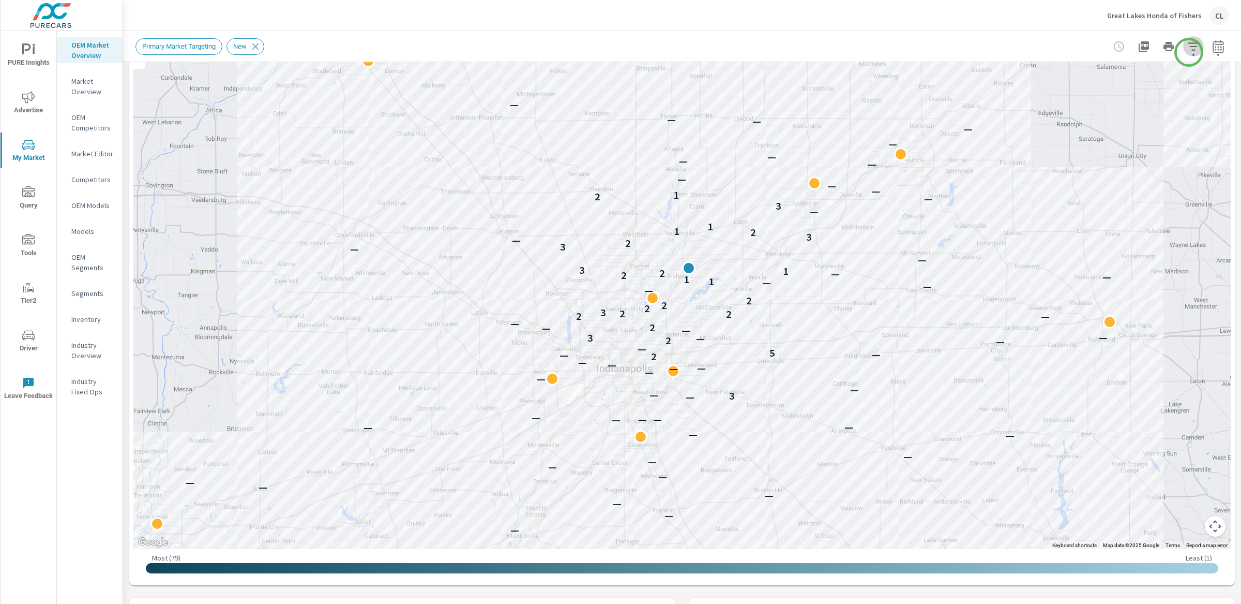
click at [1188, 50] on button "button" at bounding box center [1193, 46] width 21 height 21
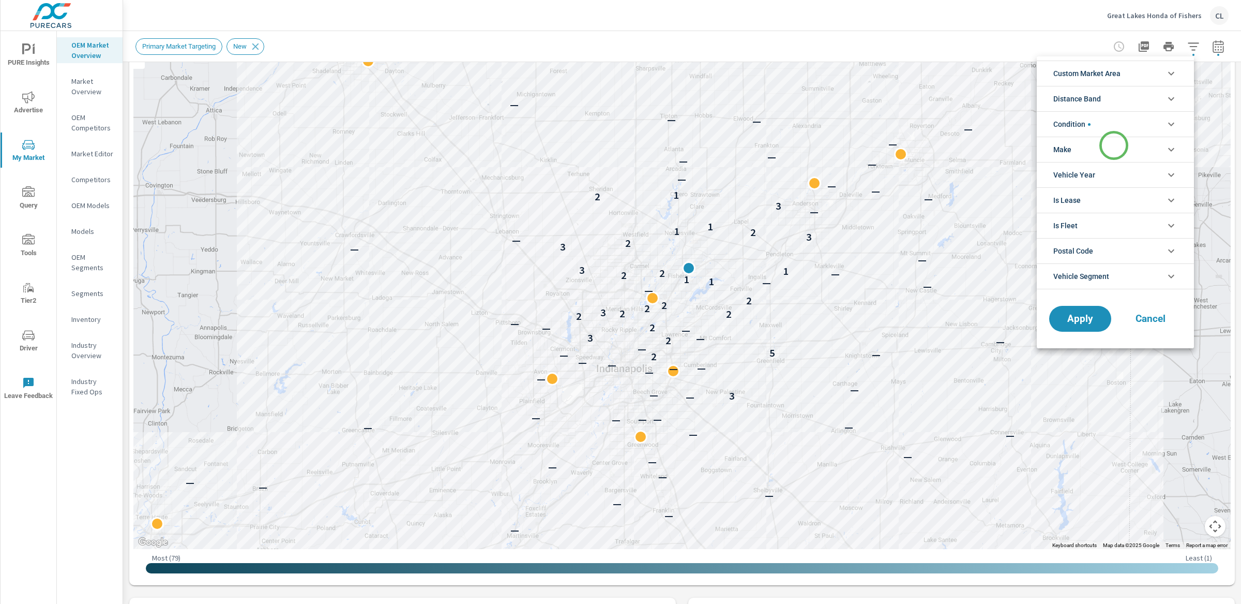
click at [1114, 145] on li "Make" at bounding box center [1115, 149] width 157 height 25
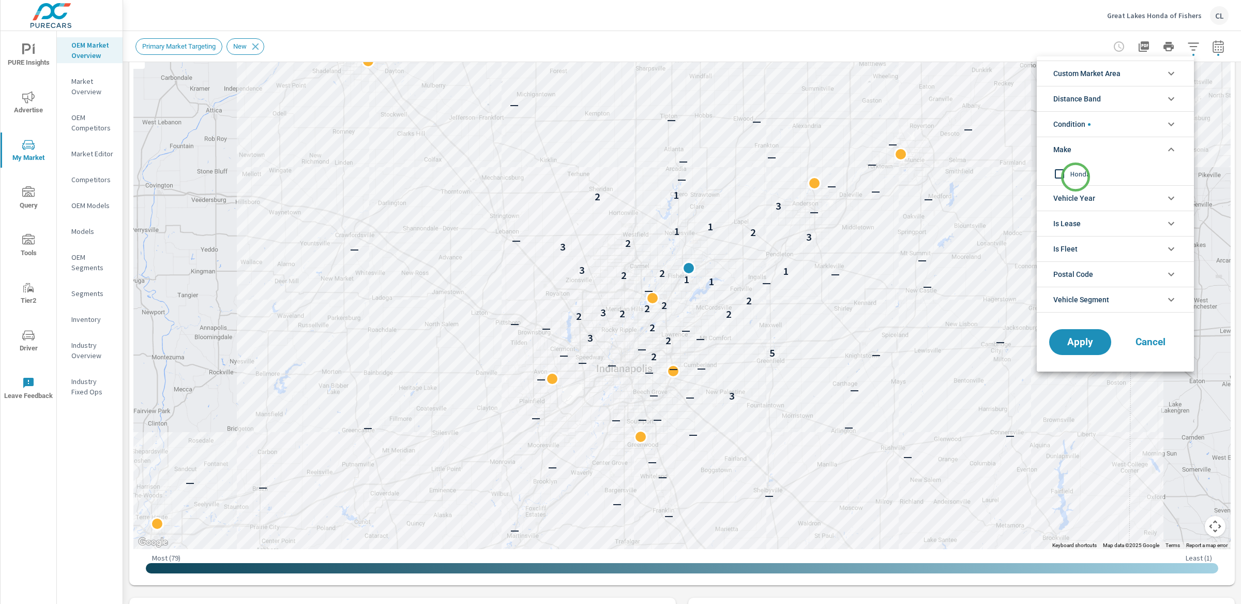
click at [1074, 178] on span "Honda" at bounding box center [1126, 174] width 113 height 12
click at [1075, 342] on span "Apply" at bounding box center [1080, 342] width 42 height 10
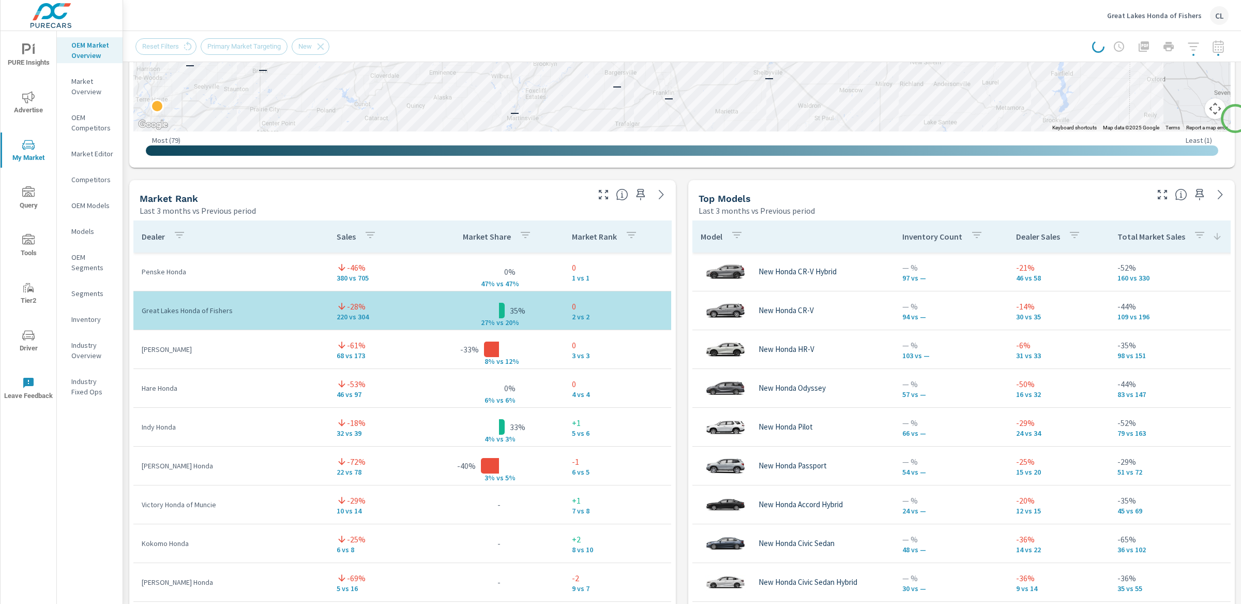
scroll to position [554, 0]
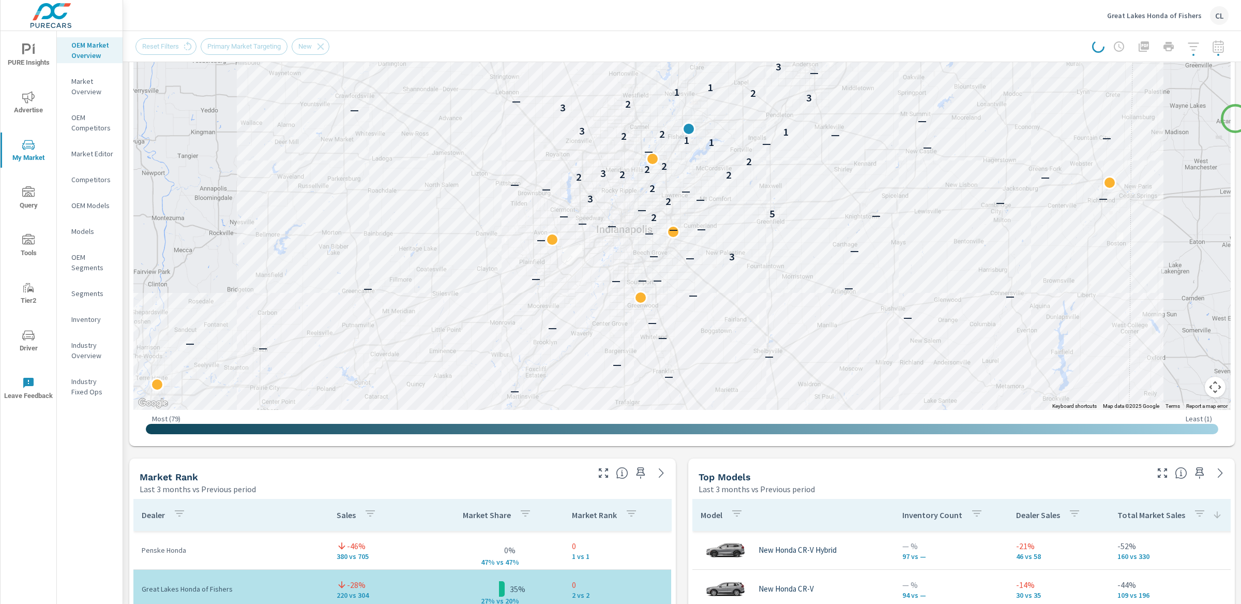
scroll to position [217, 0]
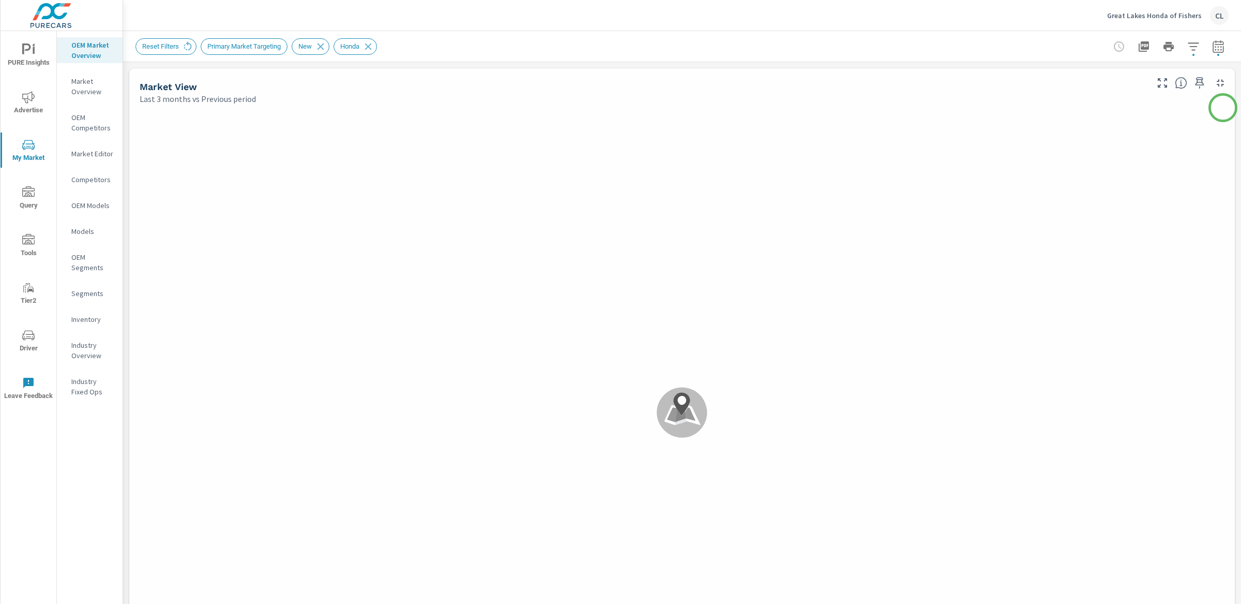
drag, startPoint x: 1235, startPoint y: 118, endPoint x: 1223, endPoint y: 108, distance: 16.5
click at [1232, 91] on div "Market Overview Great Lakes Honda of Fishers Report date range: Jun 01, 2025 - …" at bounding box center [682, 317] width 1118 height 572
click at [1187, 41] on icon "button" at bounding box center [1193, 46] width 12 height 12
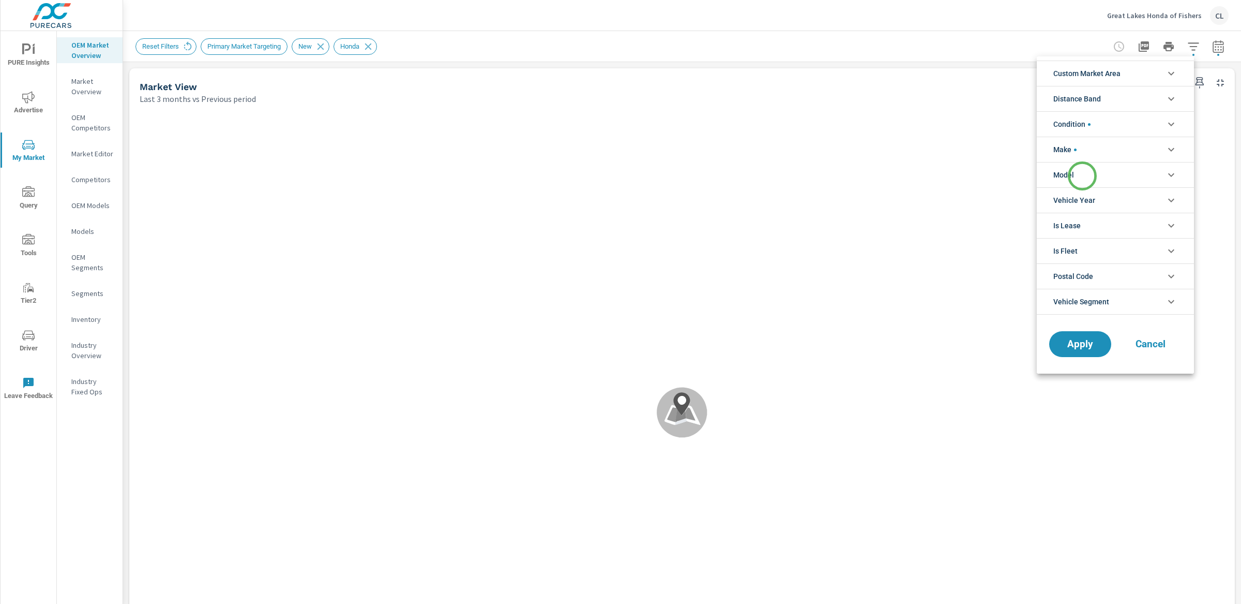
click at [1082, 176] on li "Model" at bounding box center [1115, 174] width 157 height 25
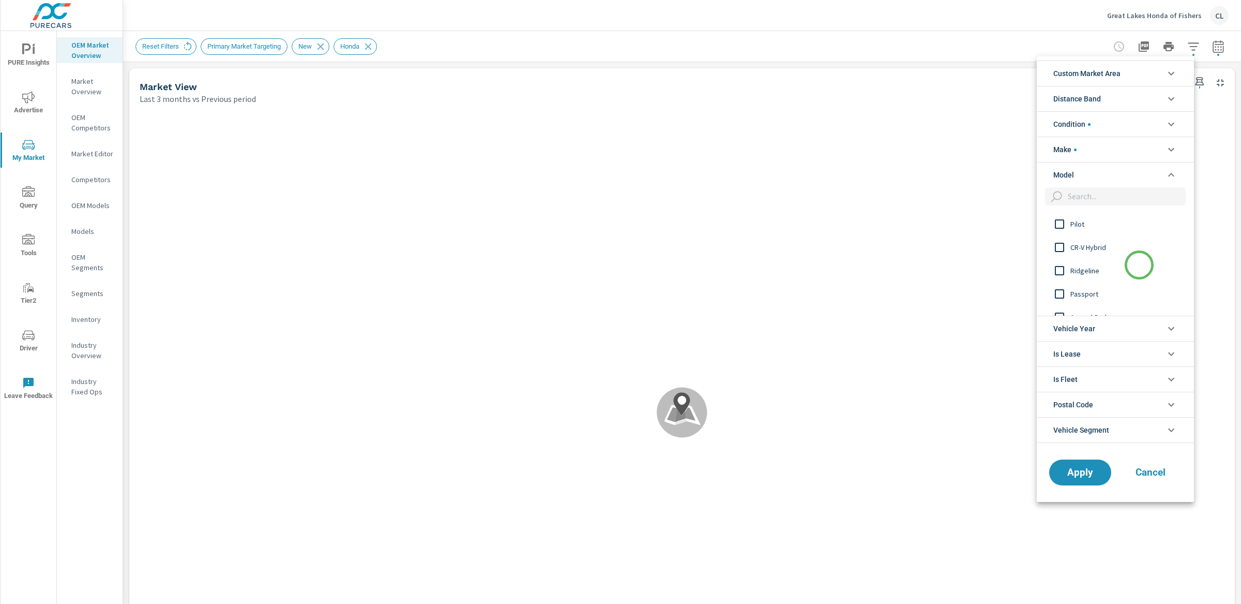
scroll to position [33, 0]
click at [1080, 261] on span "Ridgeline" at bounding box center [1126, 259] width 113 height 12
click at [1084, 475] on span "Apply" at bounding box center [1080, 472] width 42 height 10
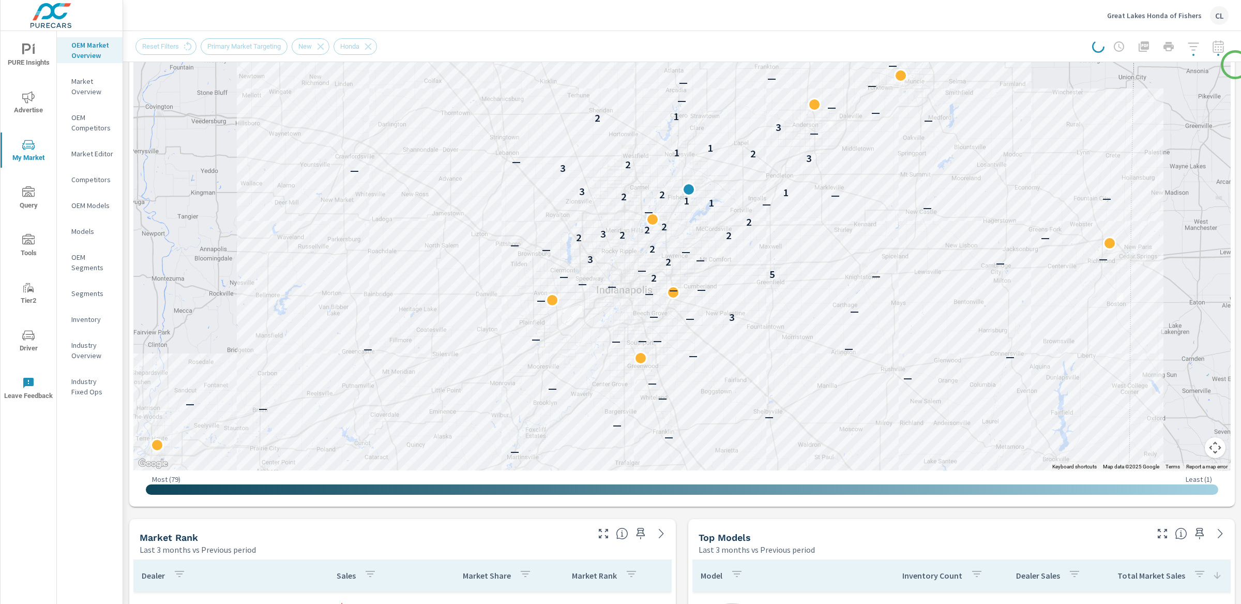
scroll to position [332, 0]
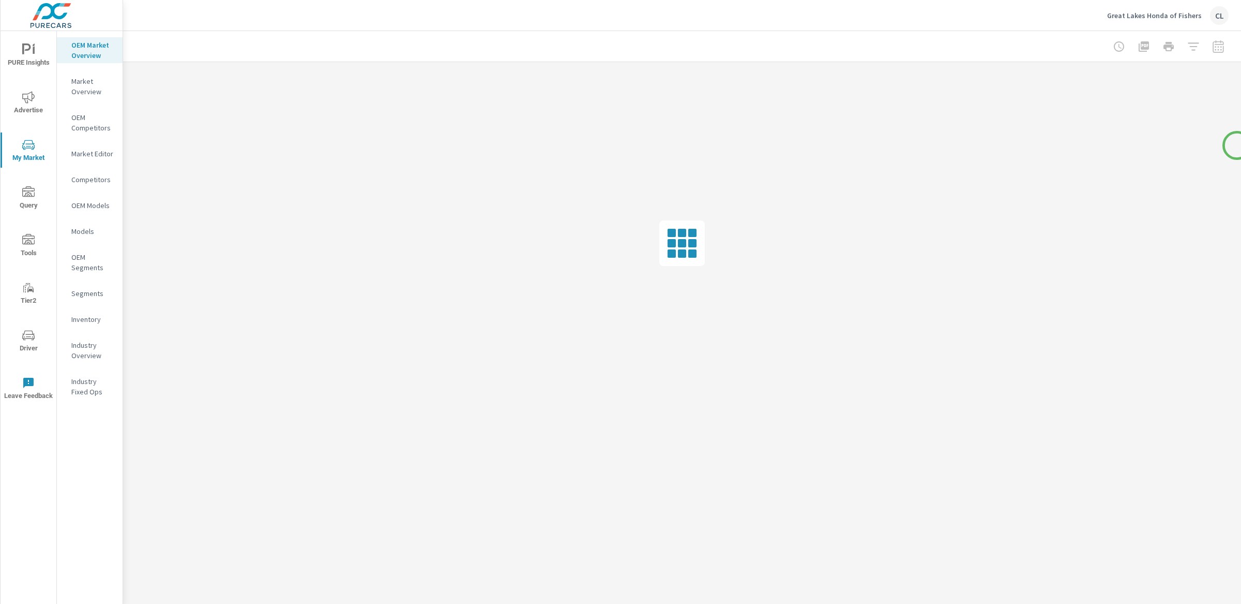
drag, startPoint x: 1235, startPoint y: 65, endPoint x: 1234, endPoint y: 134, distance: 69.3
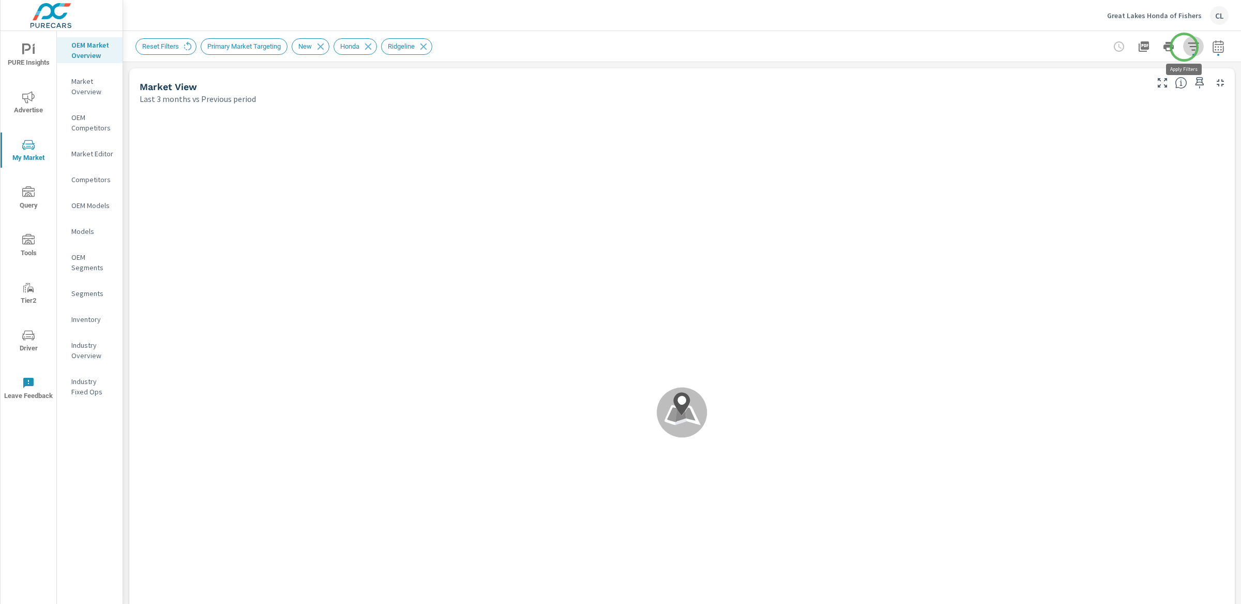
click at [1187, 47] on icon "button" at bounding box center [1193, 46] width 12 height 12
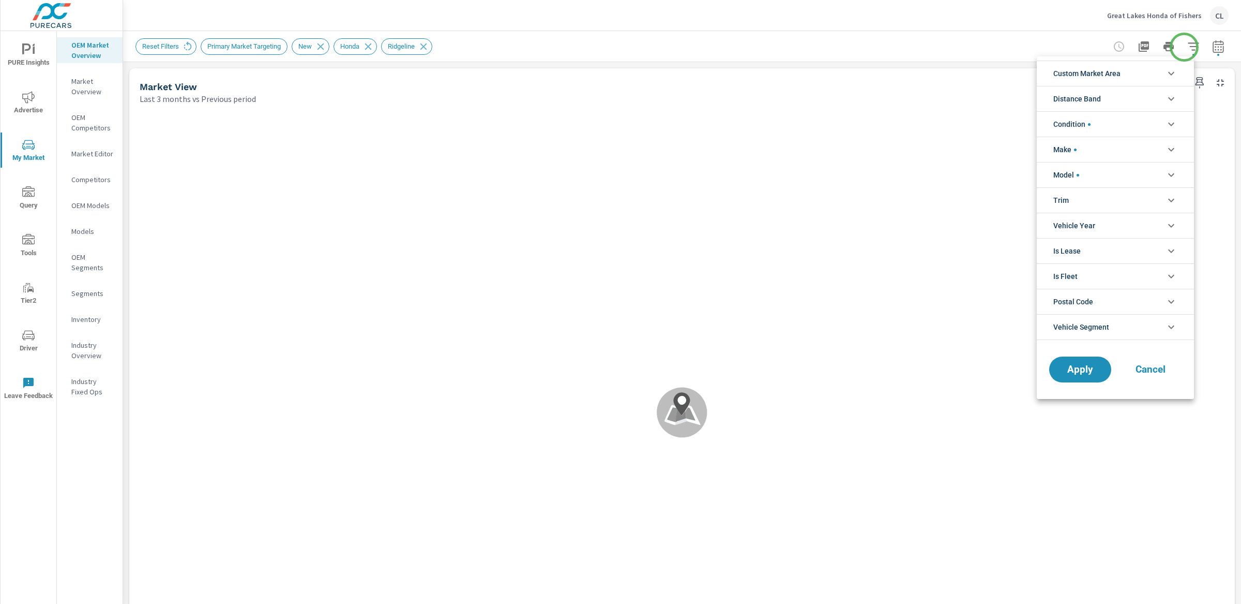
scroll to position [93, 0]
click at [1119, 68] on span "Custom Market Area" at bounding box center [1086, 73] width 67 height 25
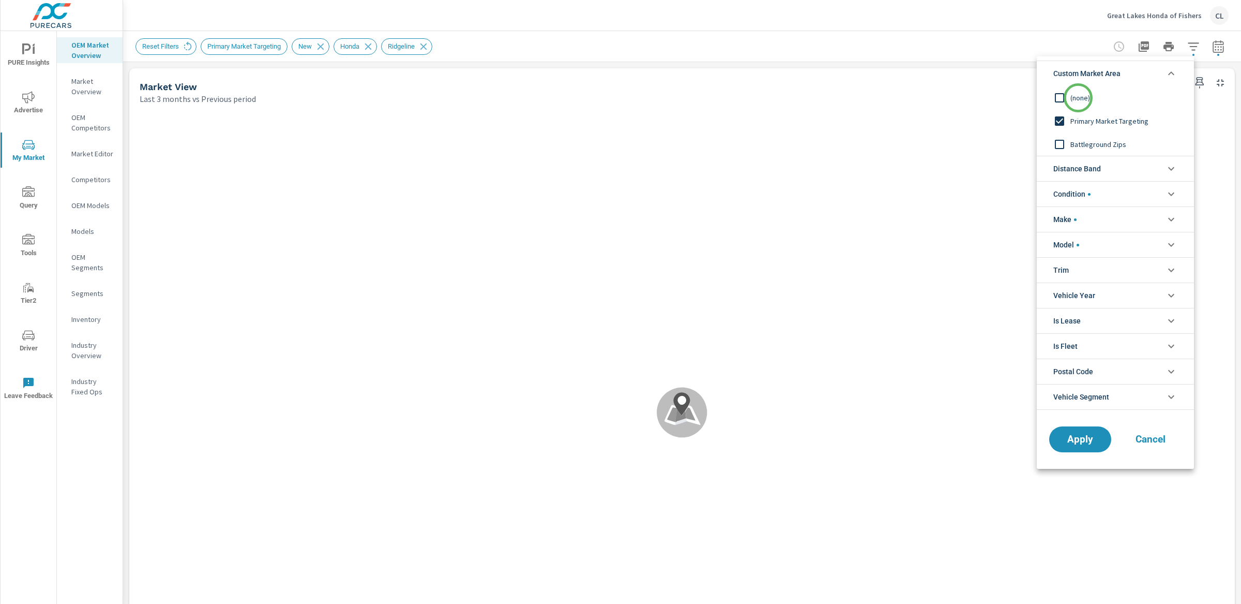
click at [1078, 98] on span "(none)" at bounding box center [1126, 98] width 113 height 12
click at [1100, 159] on span "Distance Band" at bounding box center [1077, 168] width 48 height 25
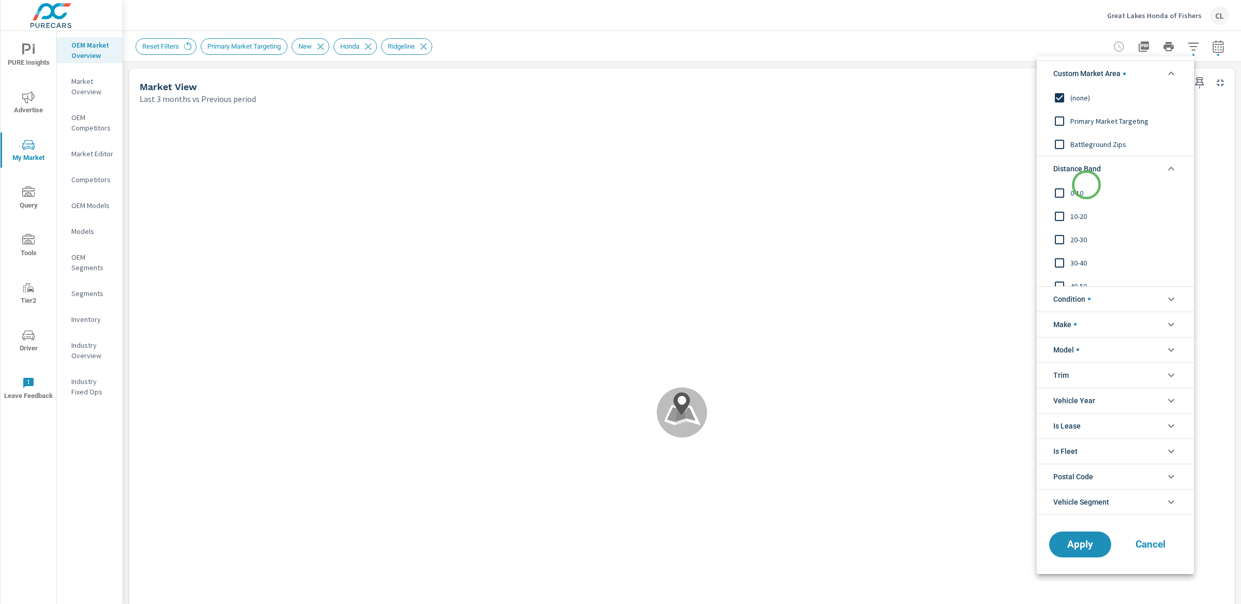
click at [1067, 202] on input "filter options" at bounding box center [1060, 193] width 22 height 22
drag, startPoint x: 1073, startPoint y: 216, endPoint x: 1077, endPoint y: 235, distance: 20.0
click at [1073, 216] on span "10-20" at bounding box center [1126, 216] width 113 height 12
click at [1077, 237] on span "20-30" at bounding box center [1126, 239] width 113 height 12
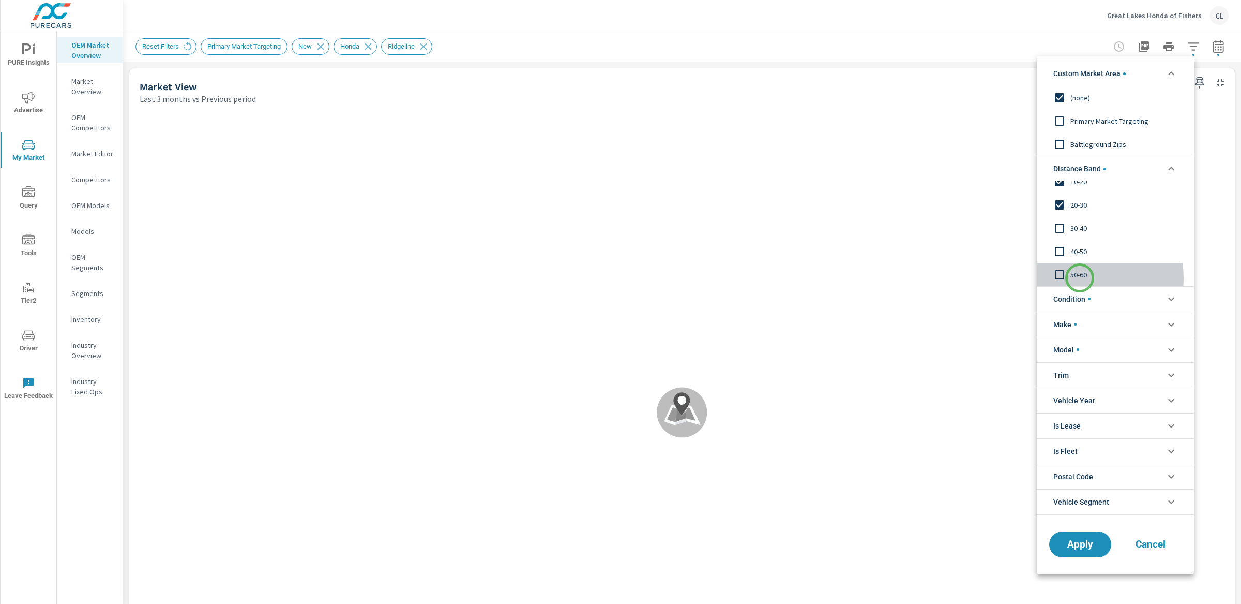
click at [1080, 278] on span "50-60" at bounding box center [1126, 274] width 113 height 12
click at [1074, 252] on span "40-50" at bounding box center [1126, 251] width 113 height 12
click at [1069, 228] on input "filter options" at bounding box center [1060, 228] width 22 height 22
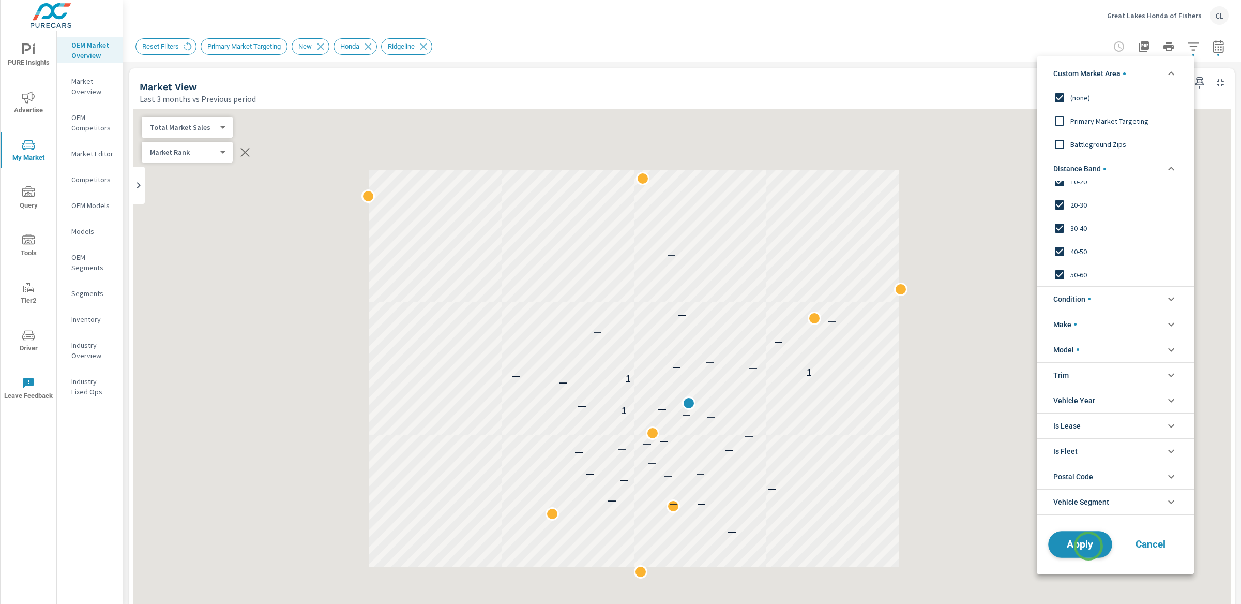
click at [1089, 546] on span "Apply" at bounding box center [1080, 544] width 42 height 10
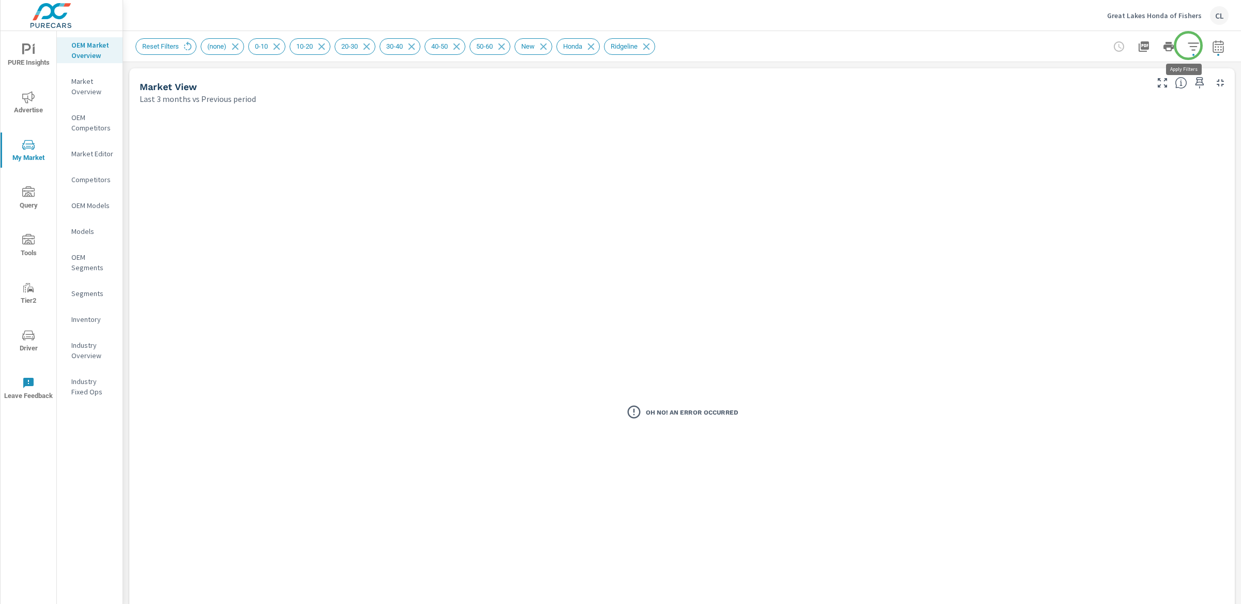
click at [1188, 46] on icon "button" at bounding box center [1193, 46] width 12 height 12
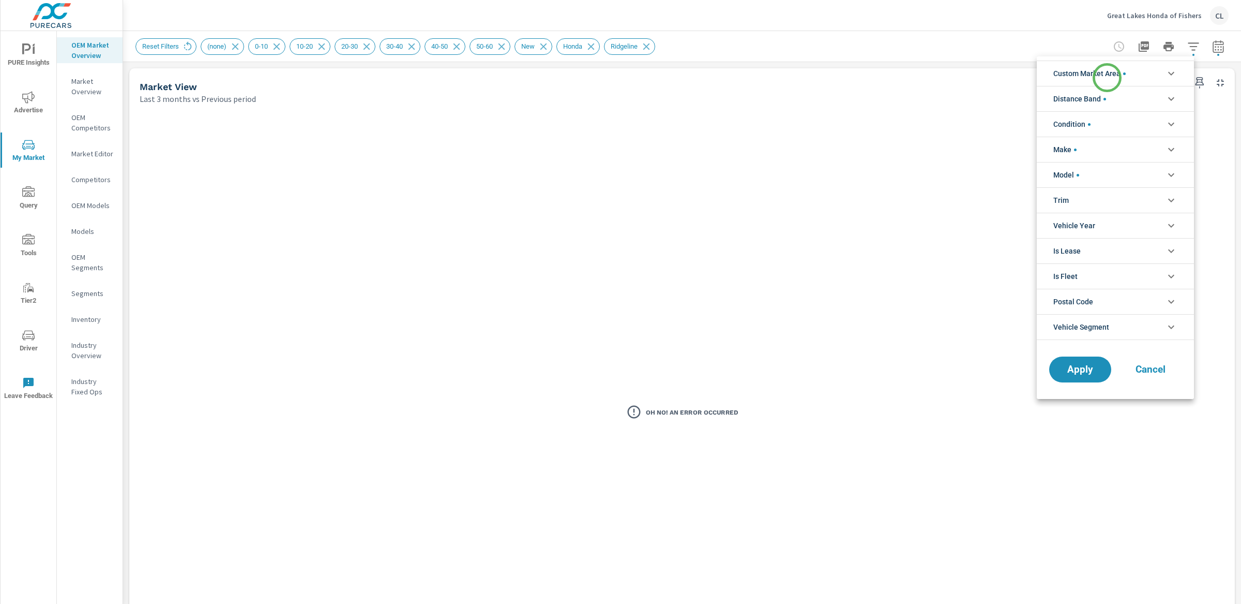
click at [1107, 78] on span "Custom Market Area" at bounding box center [1089, 73] width 72 height 25
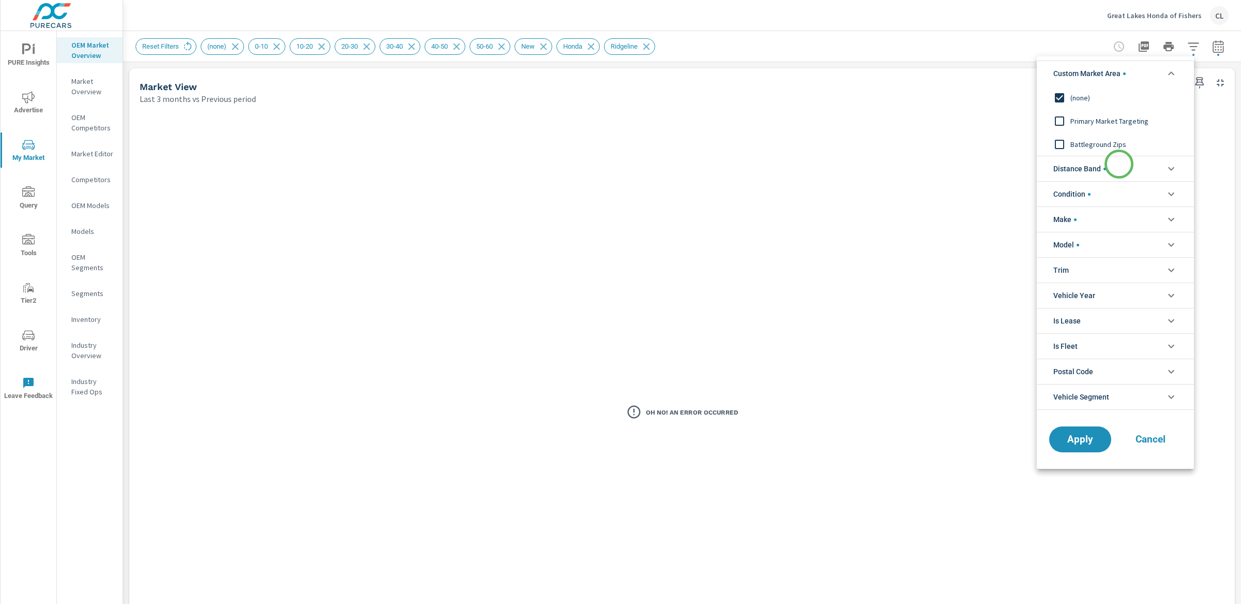
click at [1119, 164] on li "Distance Band" at bounding box center [1115, 168] width 157 height 25
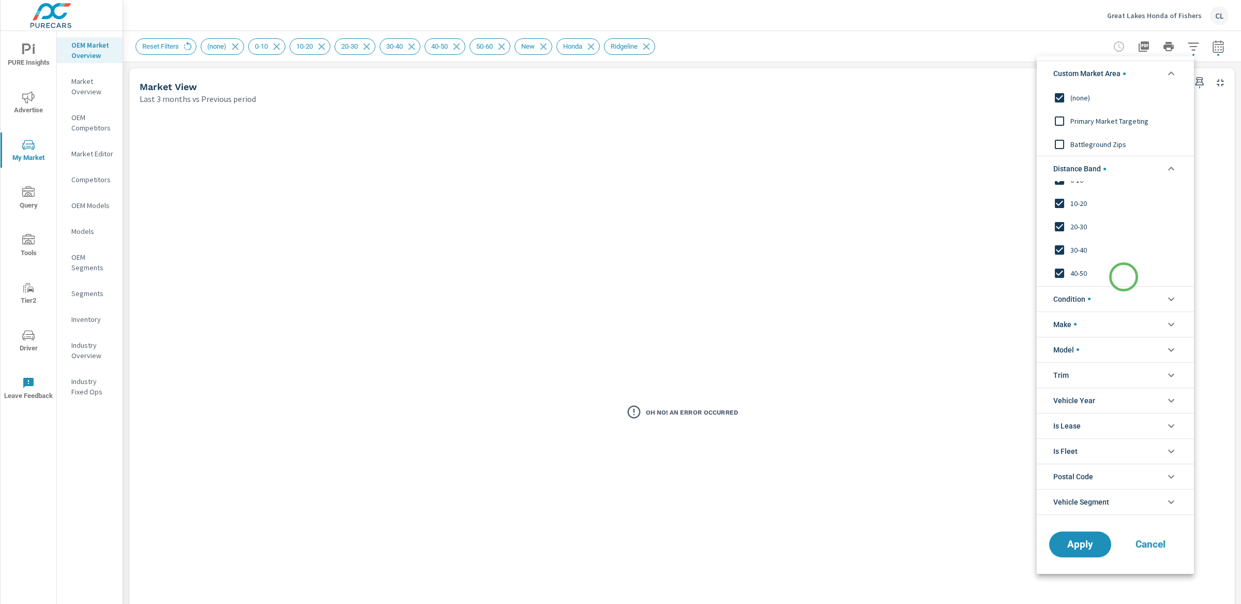
scroll to position [34, 0]
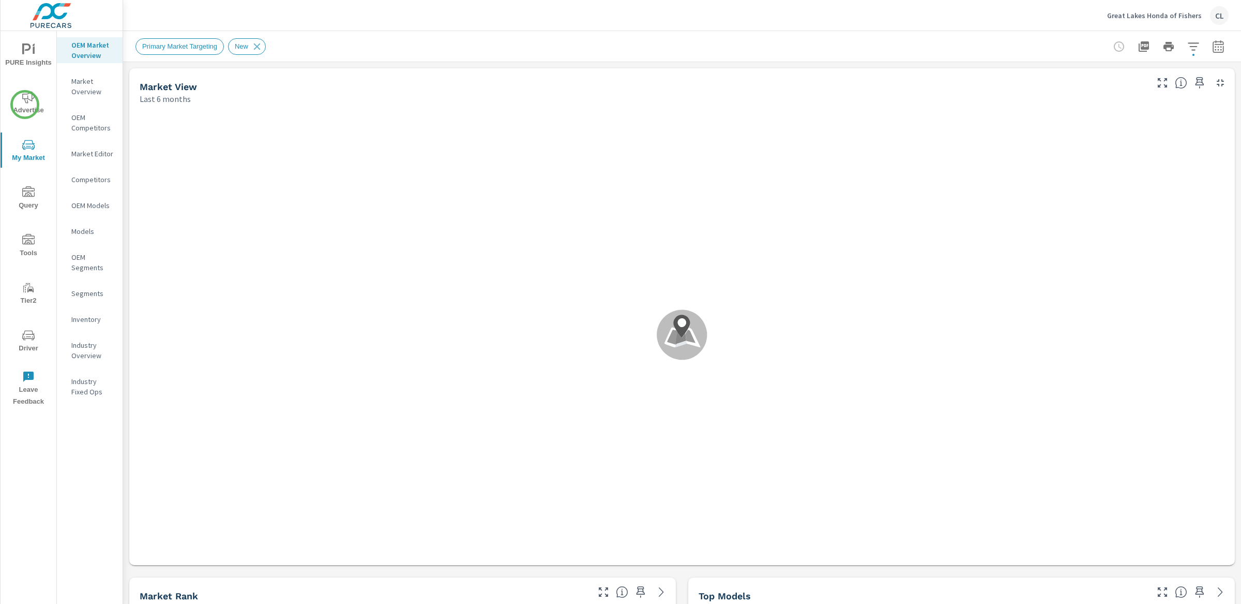
click at [21, 101] on span "Advertise" at bounding box center [29, 103] width 50 height 25
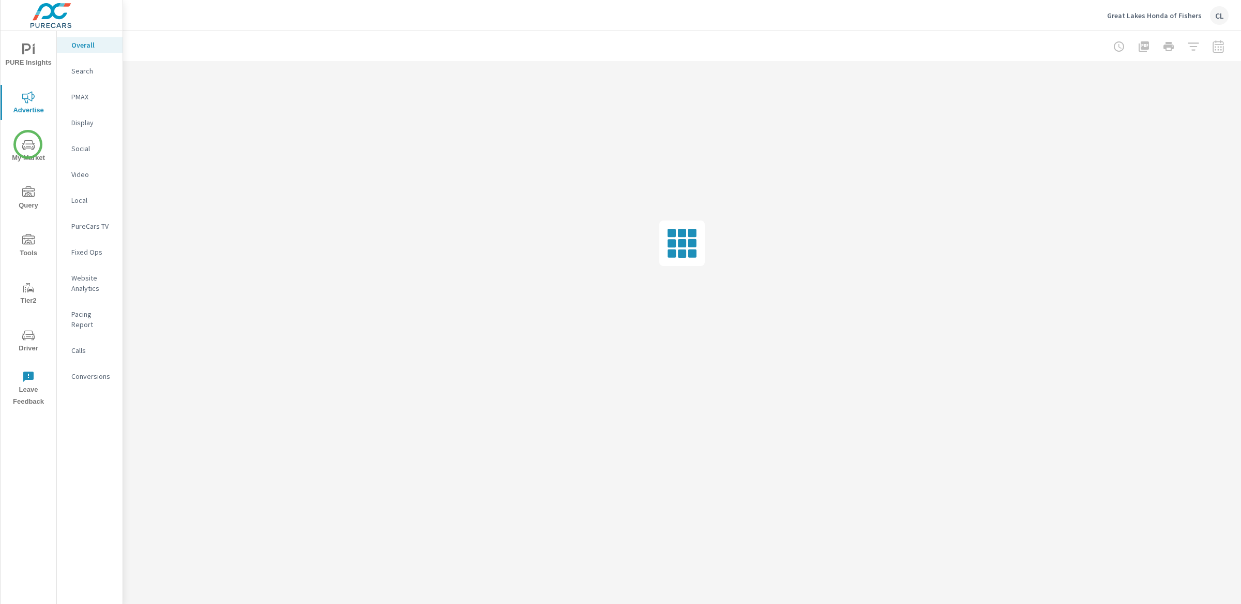
click at [28, 145] on icon "nav menu" at bounding box center [28, 145] width 12 height 12
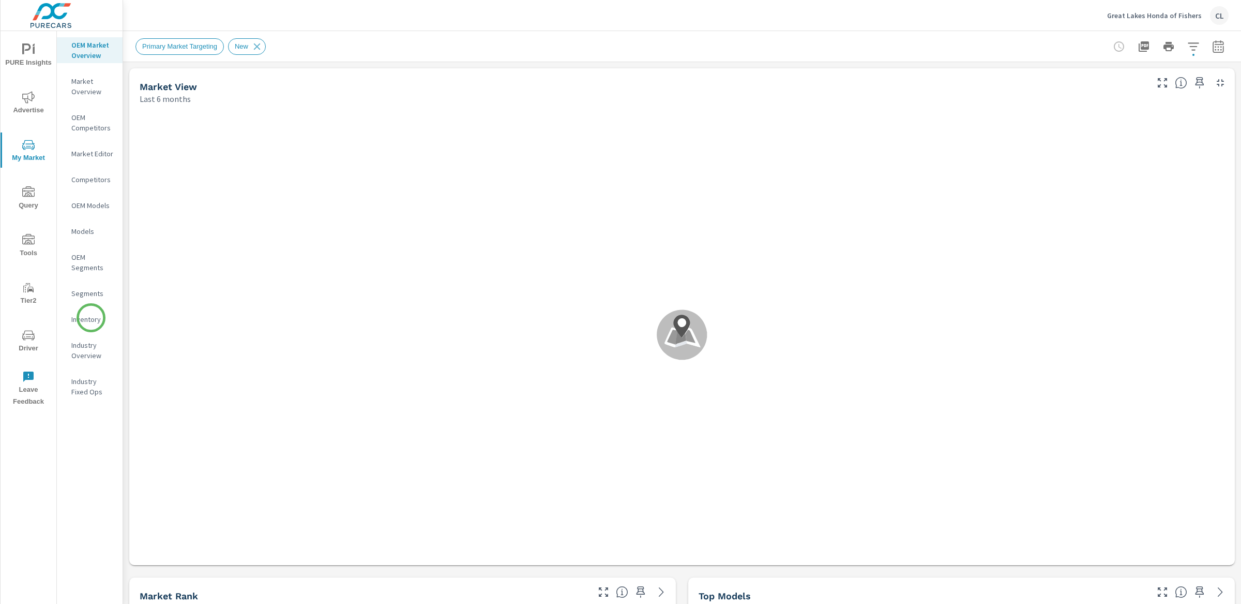
click at [91, 318] on p "Inventory" at bounding box center [92, 319] width 43 height 10
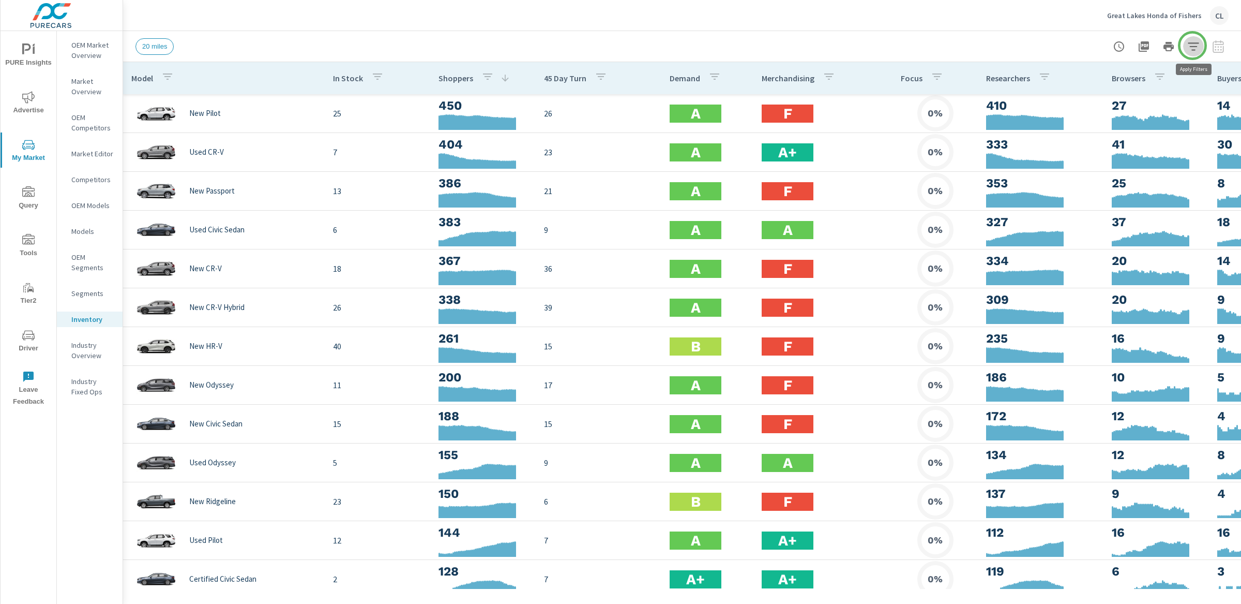
click at [1193, 46] on icon "button" at bounding box center [1193, 46] width 11 height 8
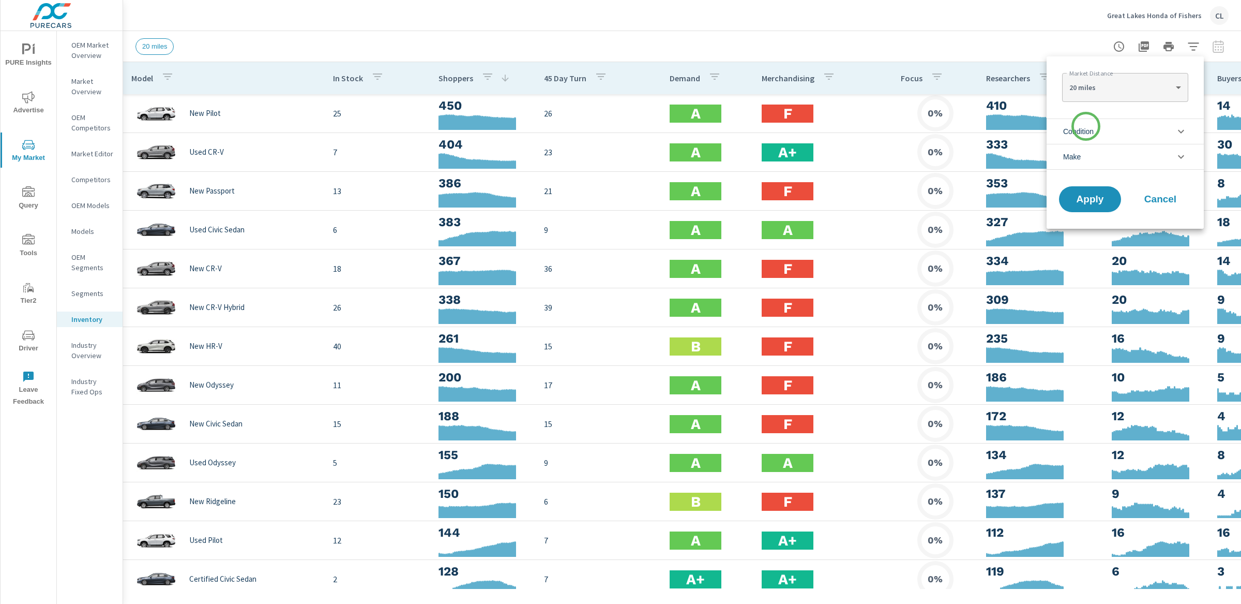
click at [1086, 126] on span "Condition" at bounding box center [1078, 131] width 31 height 25
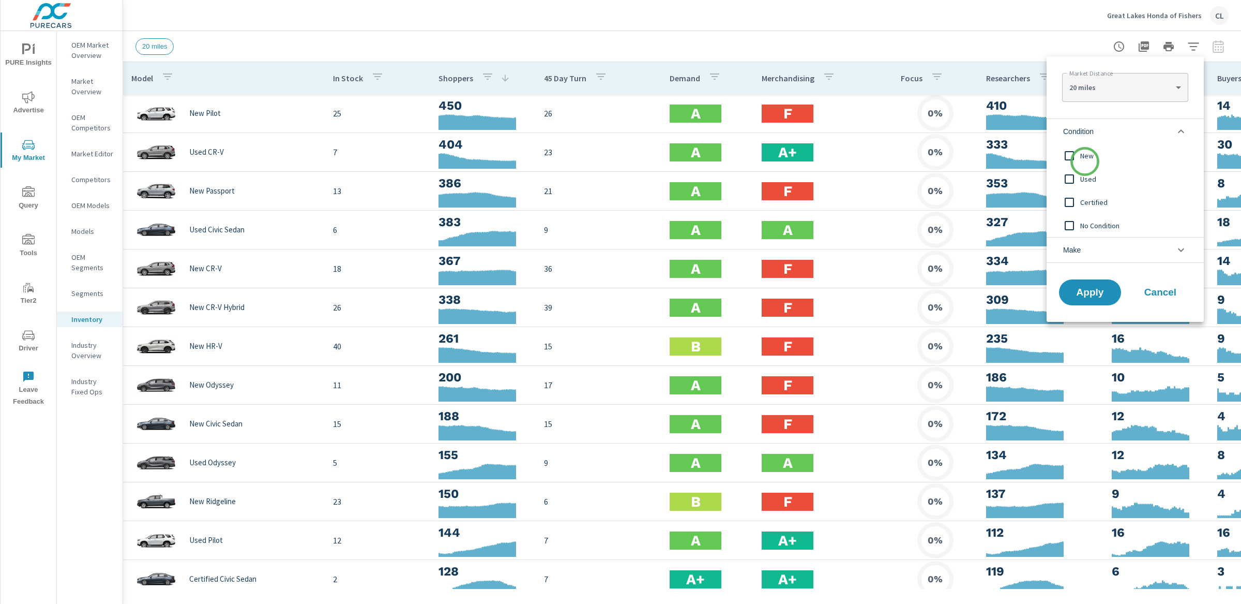
click at [1085, 161] on span "New" at bounding box center [1136, 155] width 113 height 12
click at [1086, 245] on li "Make" at bounding box center [1125, 250] width 157 height 26
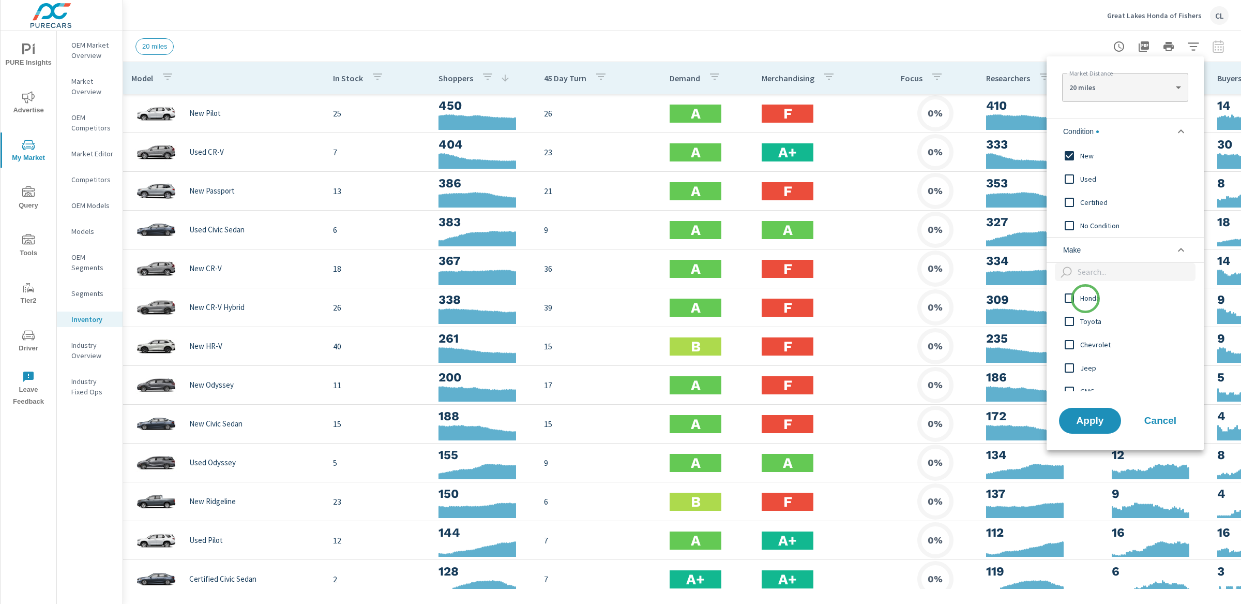
click at [1085, 299] on span "Honda" at bounding box center [1136, 298] width 113 height 12
click at [1096, 418] on span "Apply" at bounding box center [1090, 420] width 42 height 10
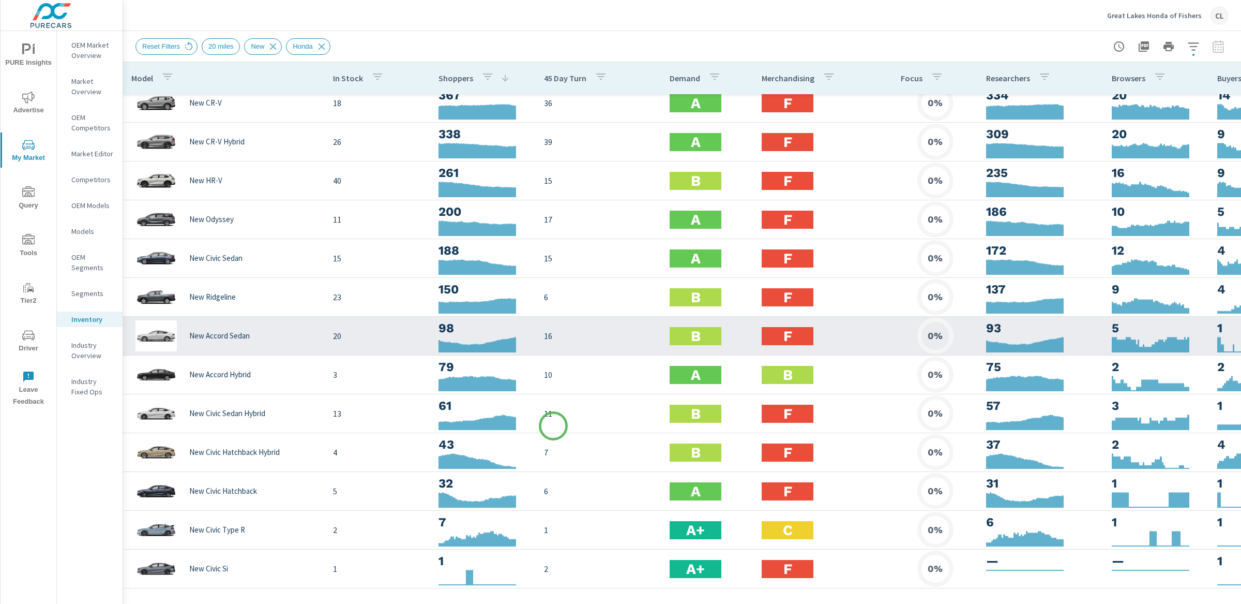
scroll to position [104, 0]
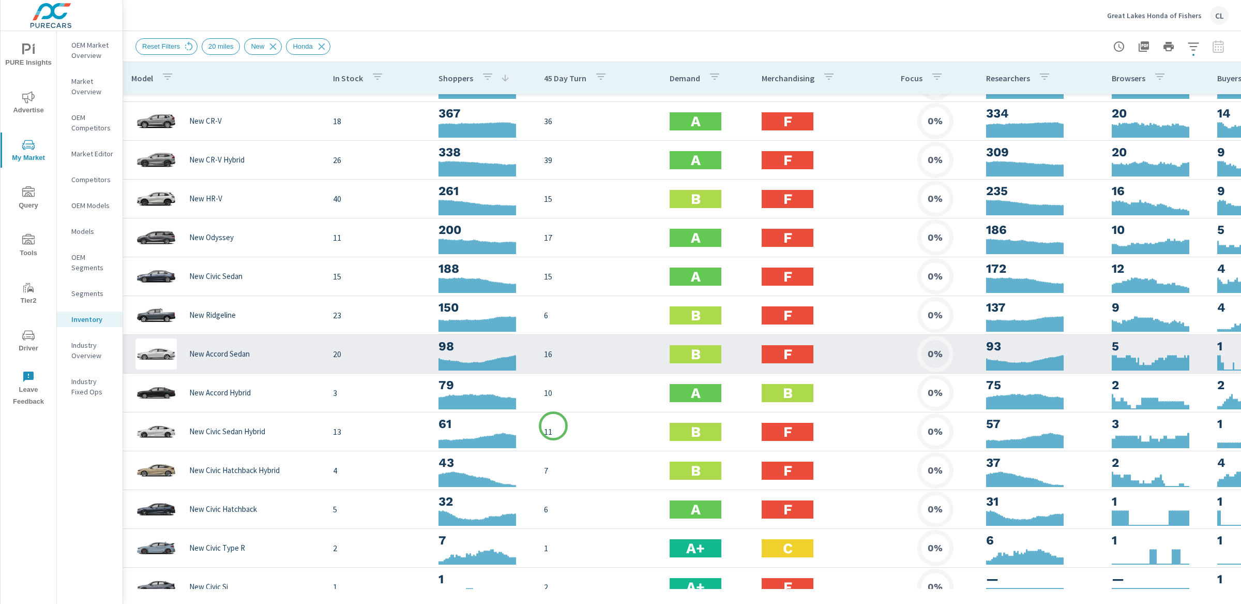
scroll to position [66, 0]
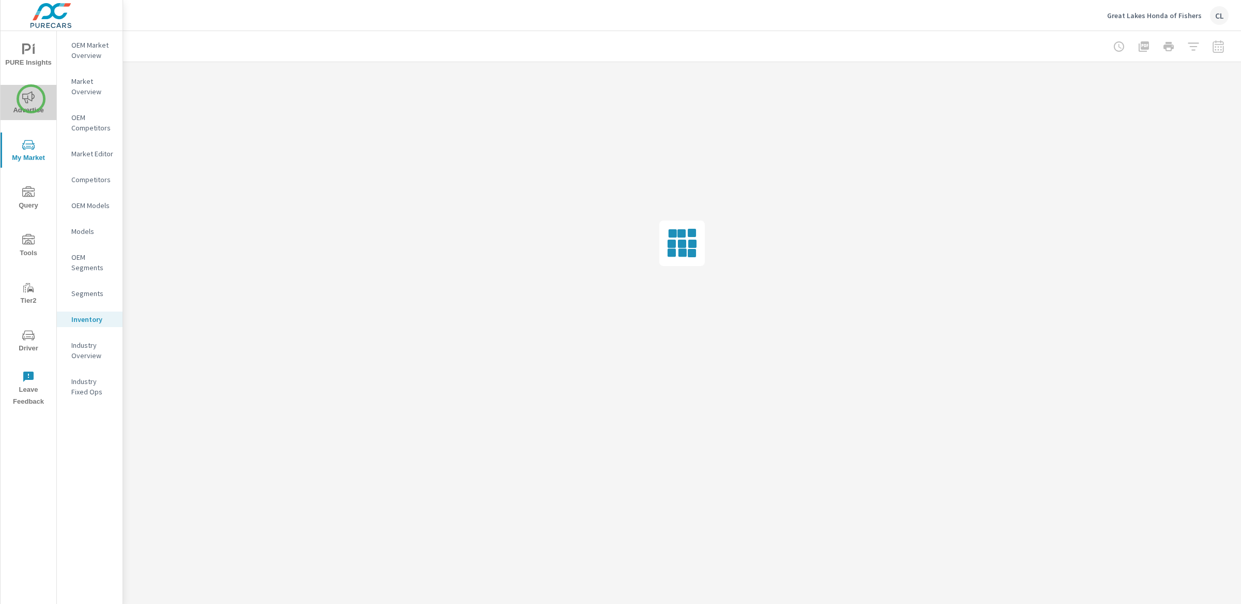
click at [31, 99] on icon "nav menu" at bounding box center [28, 97] width 12 height 12
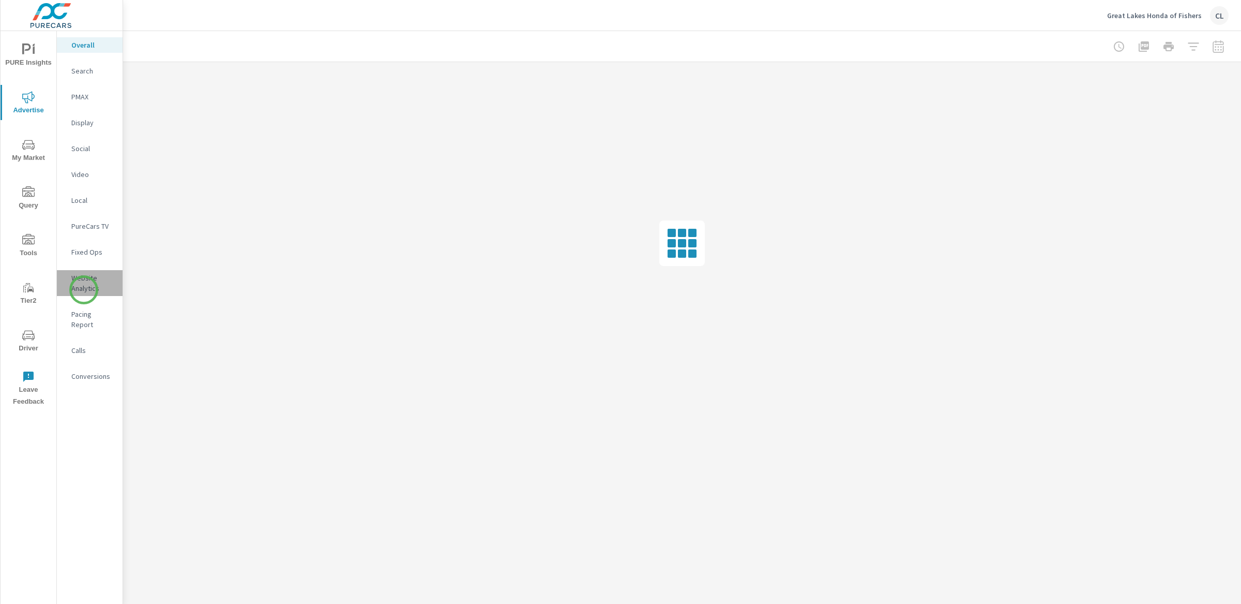
click at [84, 290] on p "Website Analytics" at bounding box center [92, 283] width 43 height 21
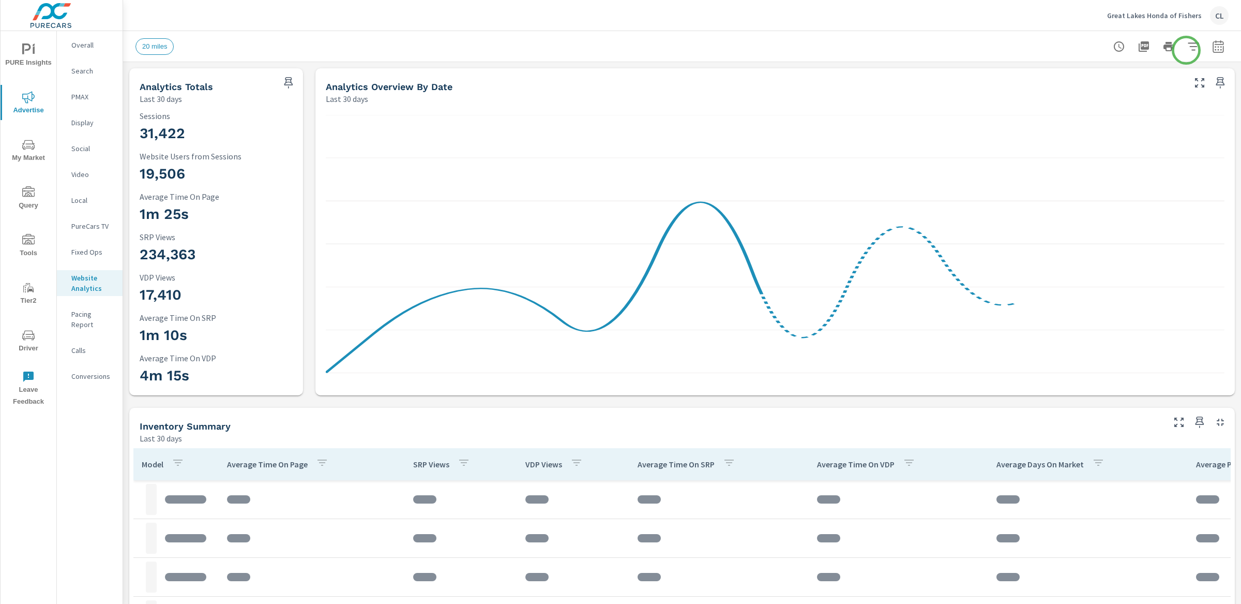
click at [1187, 49] on icon "button" at bounding box center [1193, 46] width 12 height 12
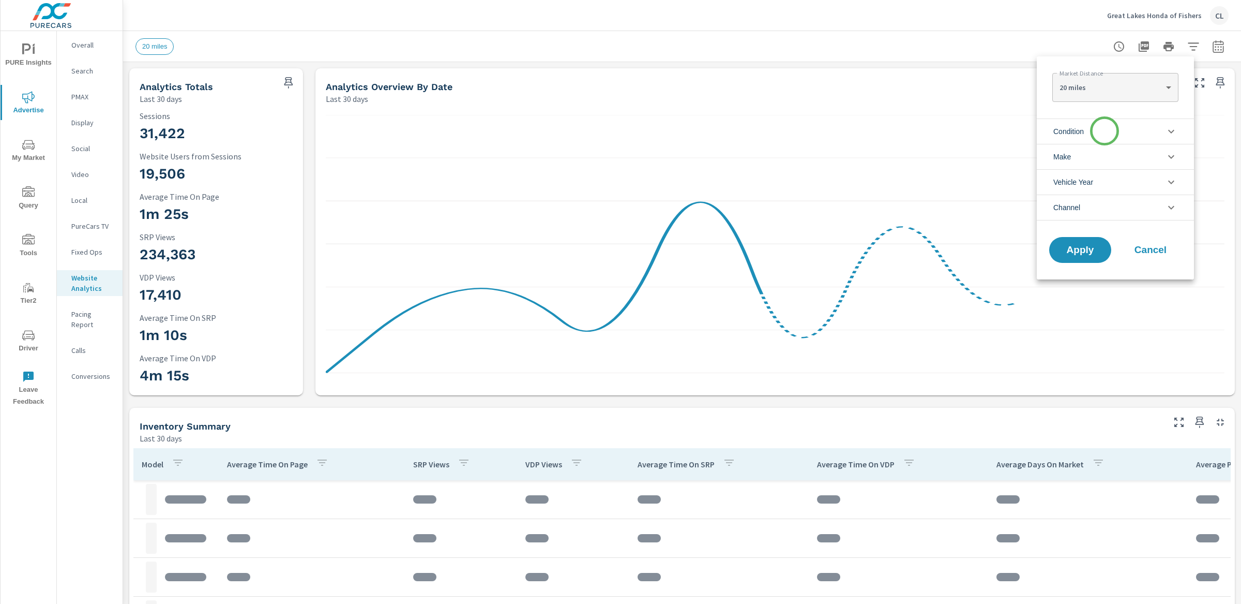
click at [1105, 131] on li "Condition" at bounding box center [1115, 130] width 157 height 25
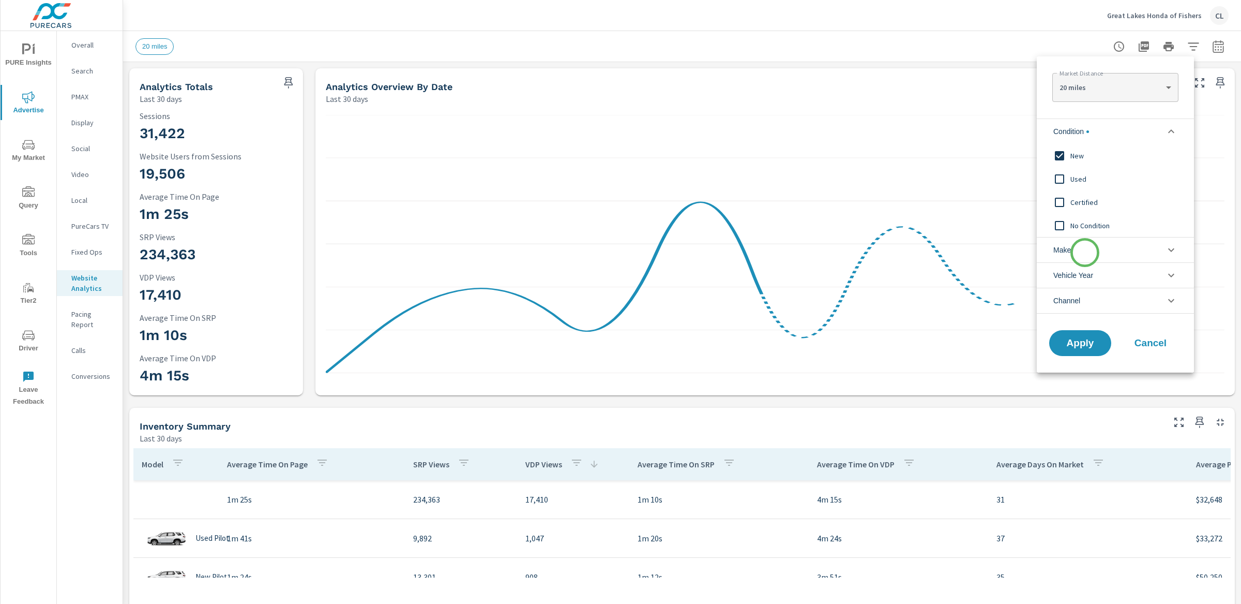
click at [1085, 252] on li "Make" at bounding box center [1115, 249] width 157 height 25
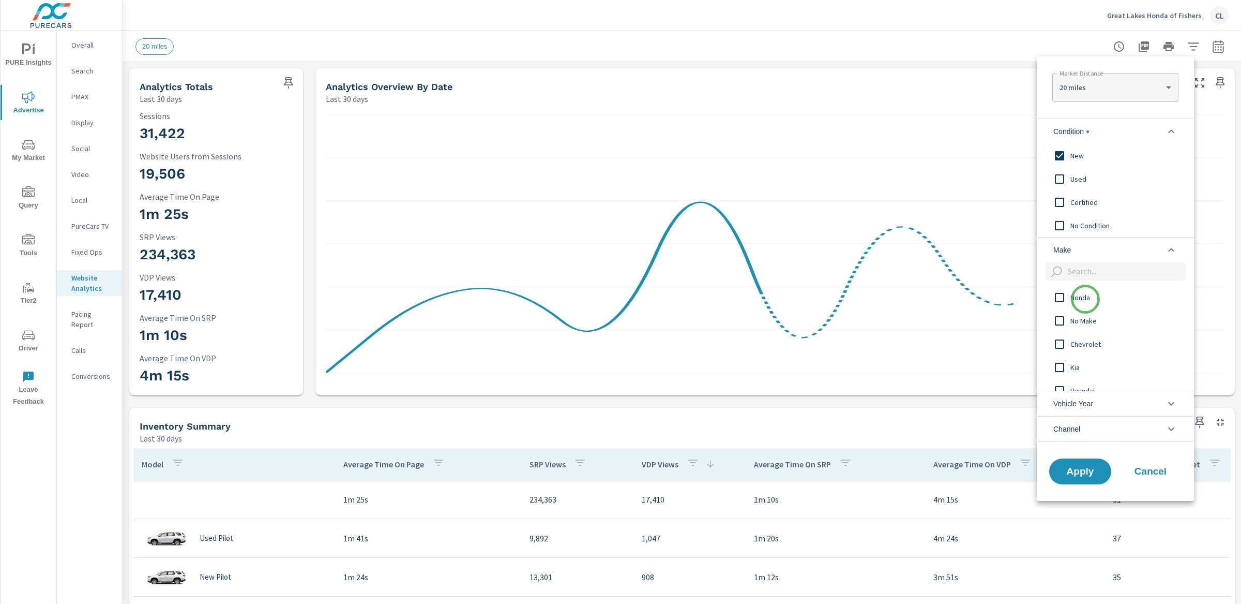
click at [1085, 299] on span "Honda" at bounding box center [1126, 297] width 113 height 12
click at [1083, 472] on span "Apply" at bounding box center [1080, 471] width 42 height 10
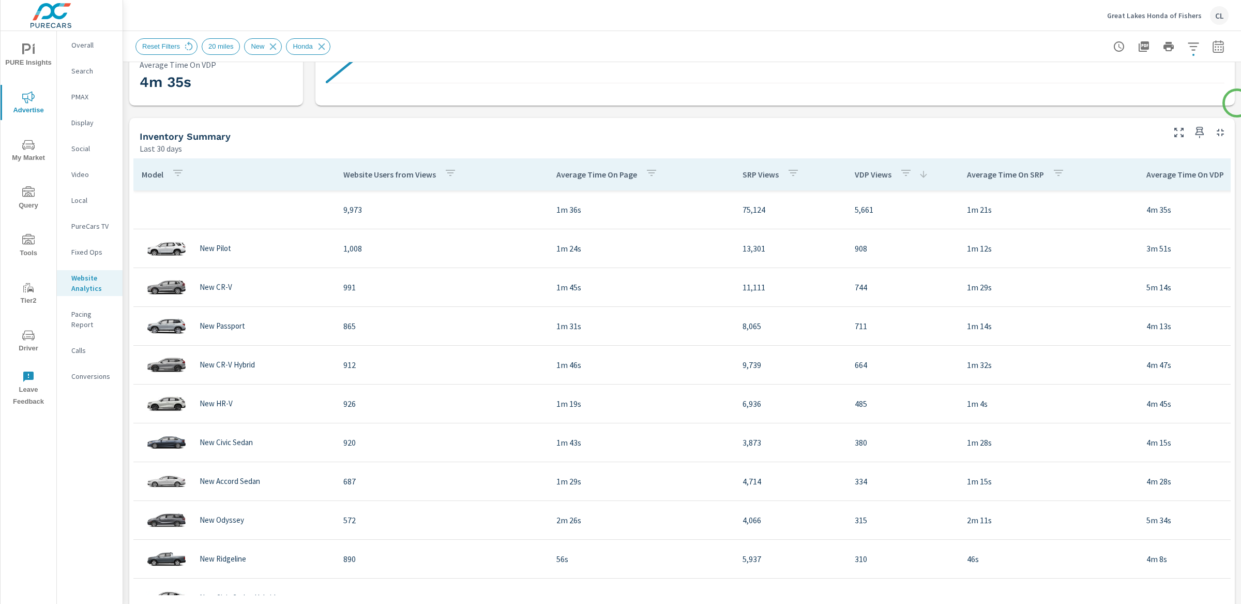
scroll to position [291, 0]
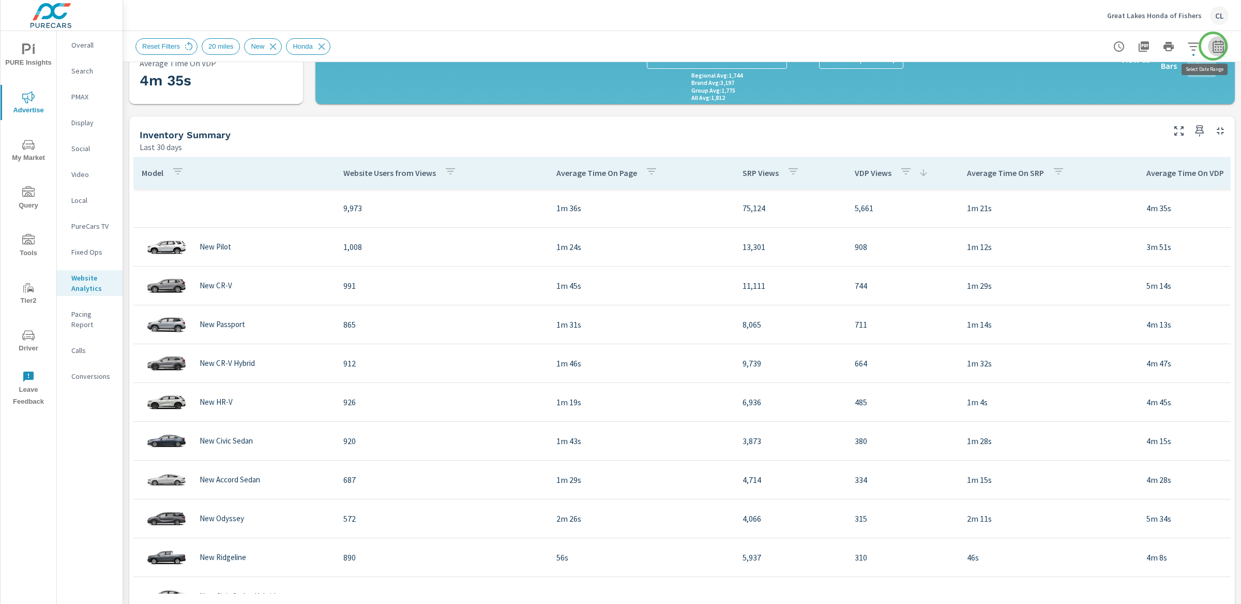
click at [1213, 46] on icon "button" at bounding box center [1218, 46] width 11 height 12
select select "Last 30 days"
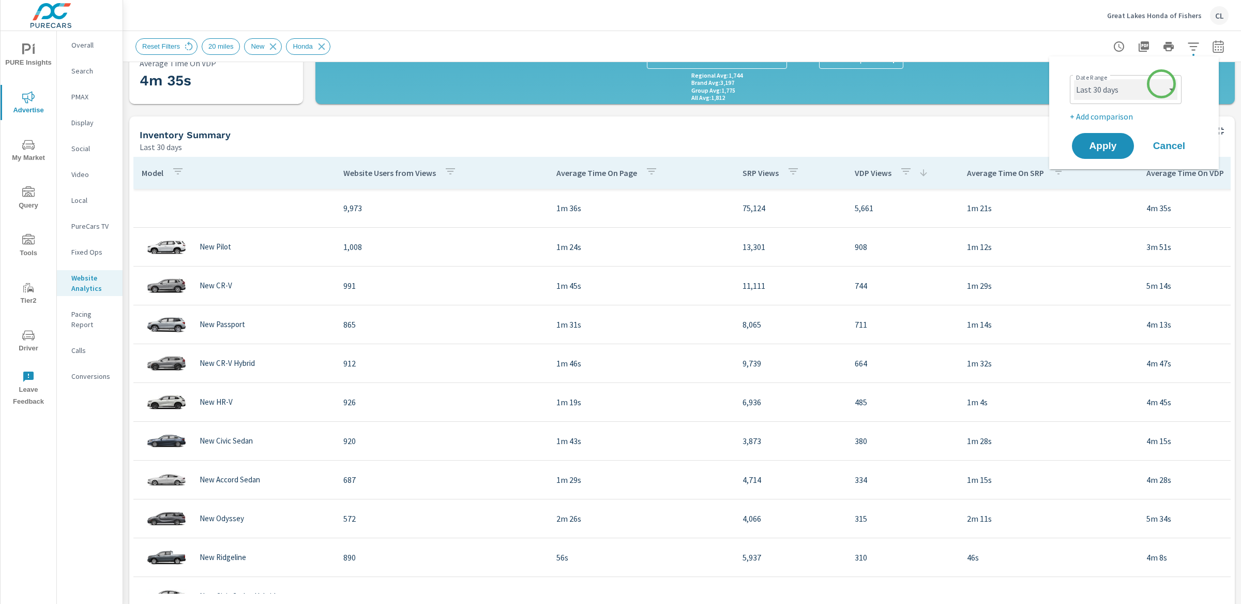
click at [1161, 84] on select "Custom [DATE] Last week Last 7 days Last 14 days Last 30 days Last 45 days Last…" at bounding box center [1125, 89] width 103 height 21
click at [1074, 79] on select "Custom [DATE] Last week Last 7 days Last 14 days Last 30 days Last 45 days Last…" at bounding box center [1125, 89] width 103 height 21
click at [1109, 117] on p "+ Add comparison" at bounding box center [1136, 116] width 132 height 12
select select "Previous period"
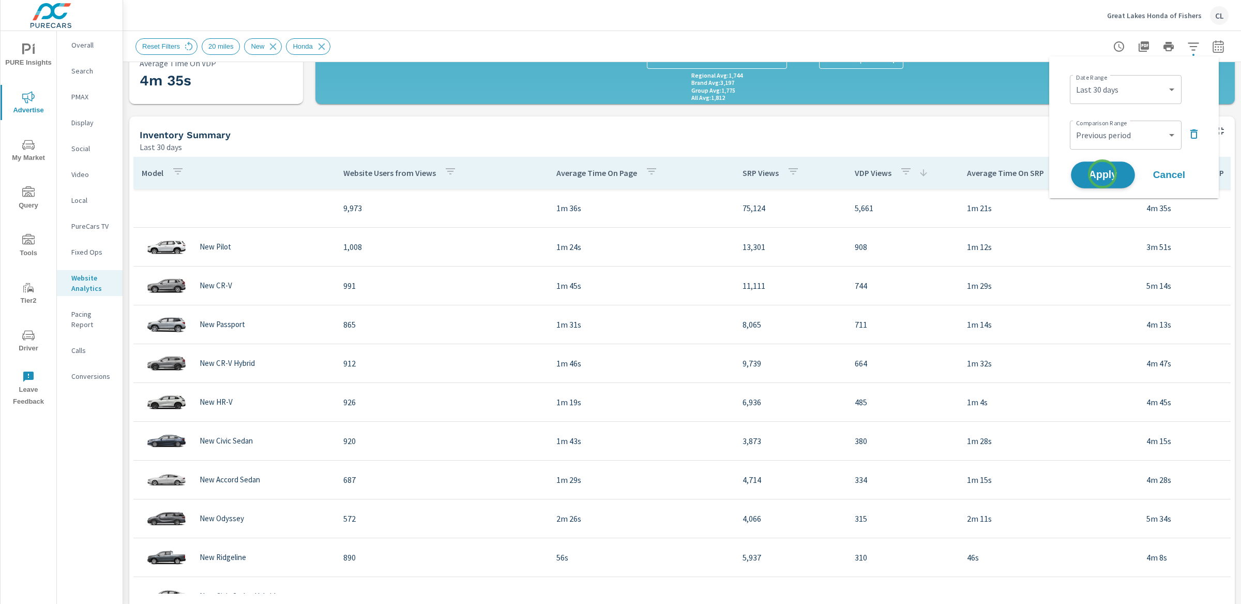
click at [1103, 174] on span "Apply" at bounding box center [1103, 175] width 42 height 10
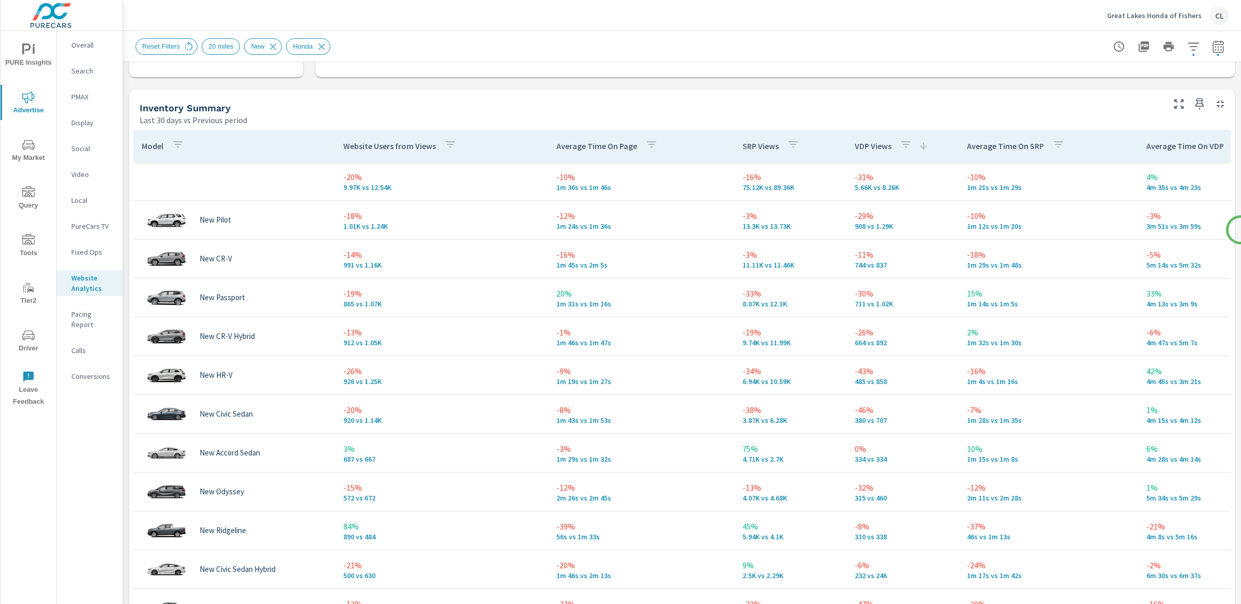
scroll to position [424, 0]
click at [930, 145] on th "VDP Views" at bounding box center [903, 143] width 112 height 32
click at [925, 145] on icon at bounding box center [923, 143] width 10 height 10
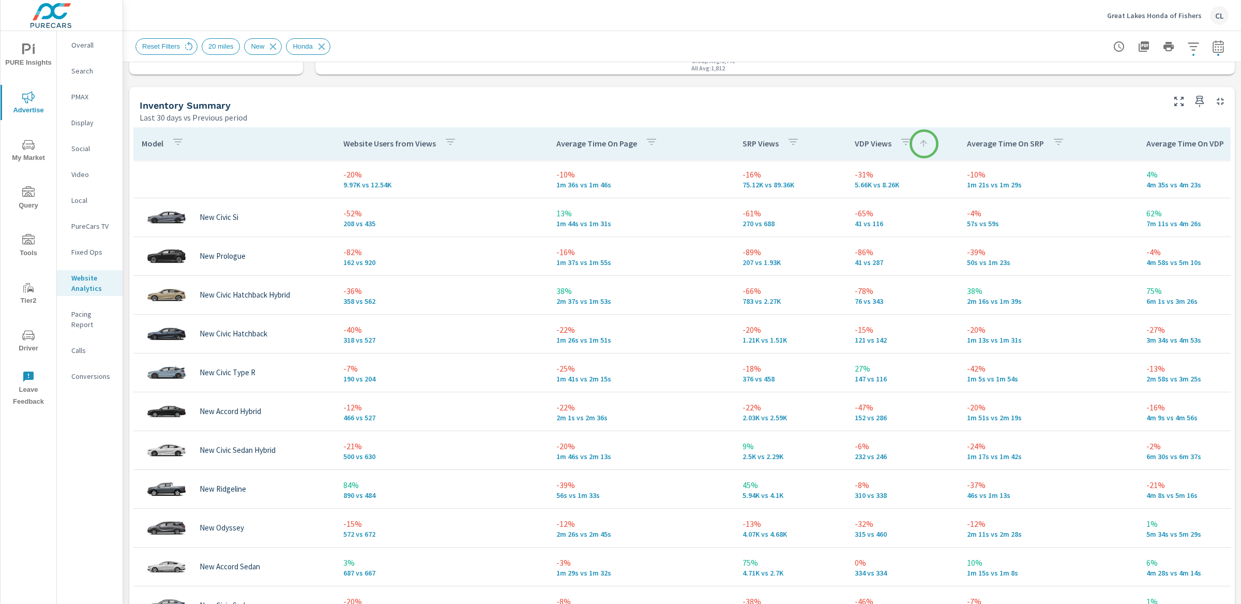
click at [924, 143] on icon at bounding box center [923, 143] width 10 height 10
